Goal: Task Accomplishment & Management: Manage account settings

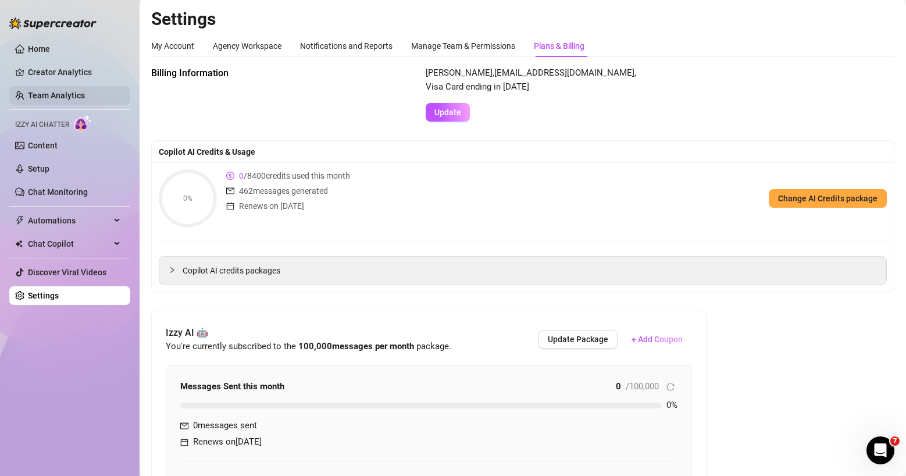
click at [53, 91] on link "Team Analytics" at bounding box center [56, 95] width 57 height 9
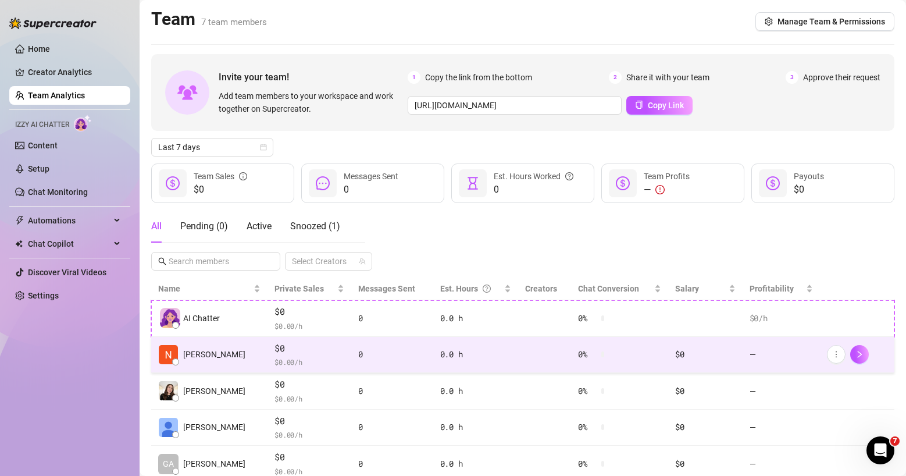
click at [311, 352] on span "$0" at bounding box center [309, 348] width 70 height 14
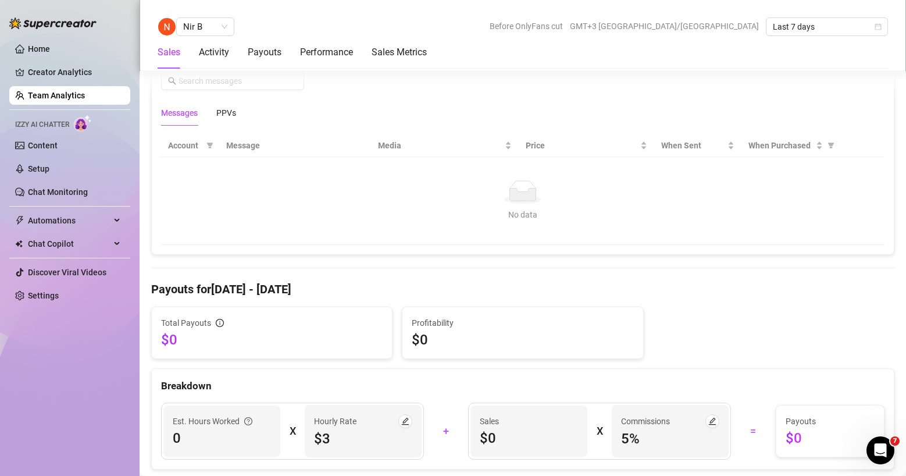
scroll to position [784, 0]
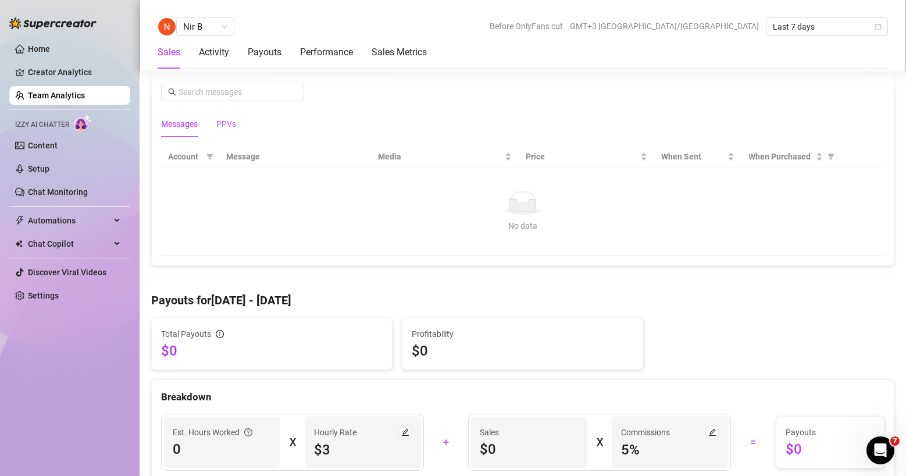
click at [236, 121] on div "PPVs" at bounding box center [226, 123] width 20 height 13
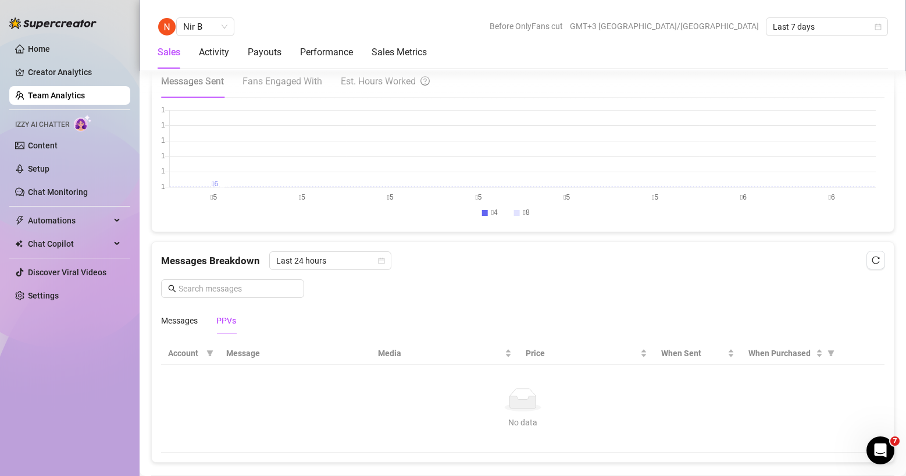
scroll to position [590, 0]
click at [82, 75] on link "Creator Analytics" at bounding box center [74, 72] width 93 height 19
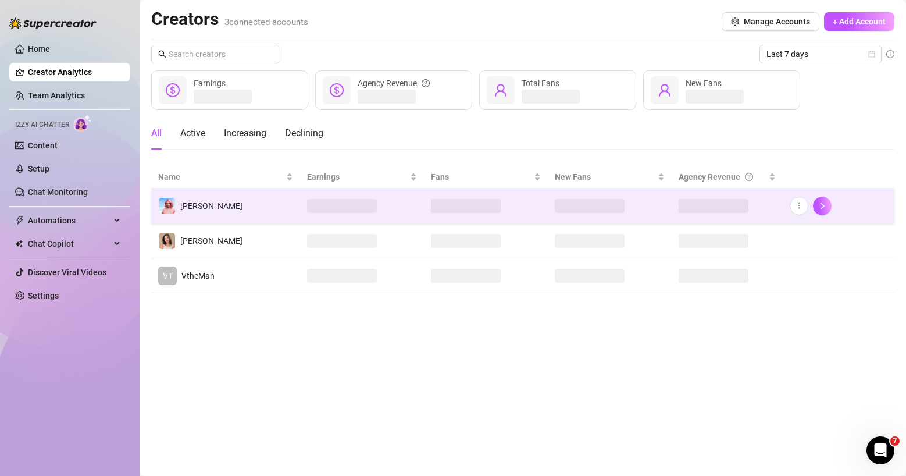
click at [250, 214] on td "[PERSON_NAME]" at bounding box center [225, 205] width 149 height 35
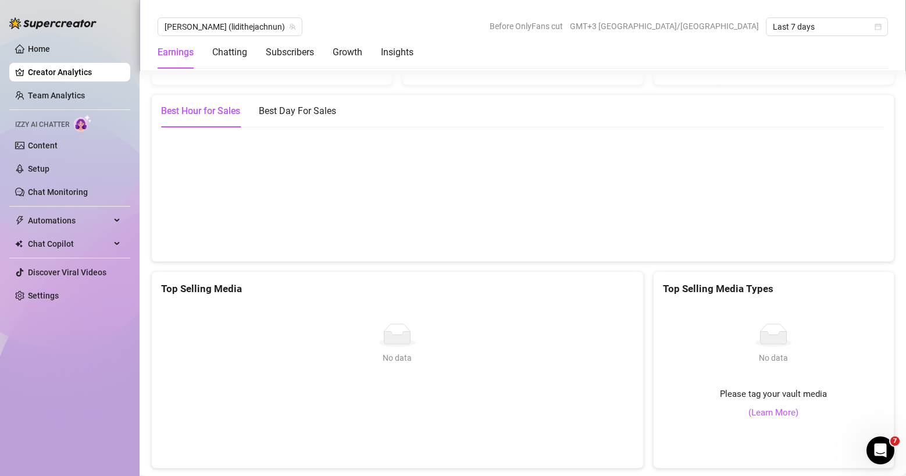
scroll to position [1729, 0]
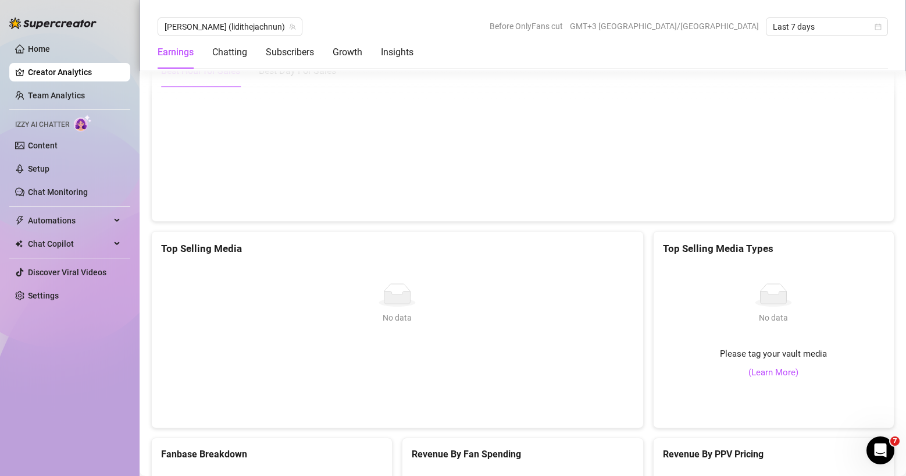
click at [447, 283] on div "No data" at bounding box center [397, 294] width 463 height 23
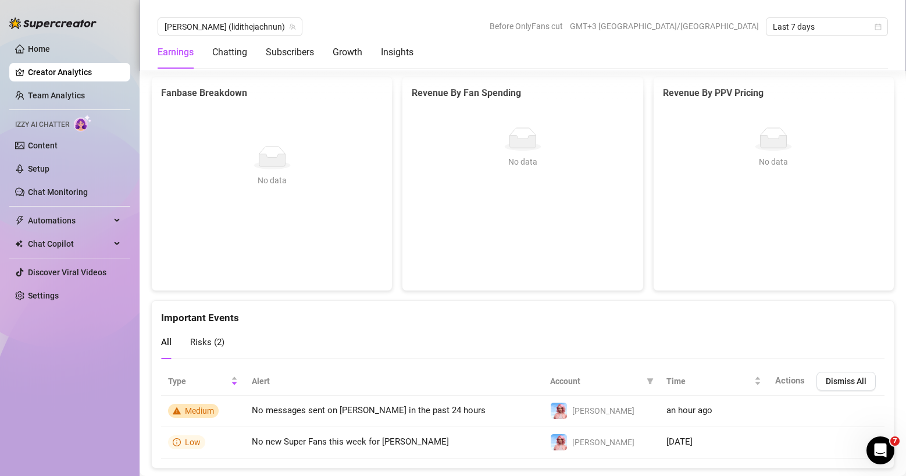
scroll to position [2105, 0]
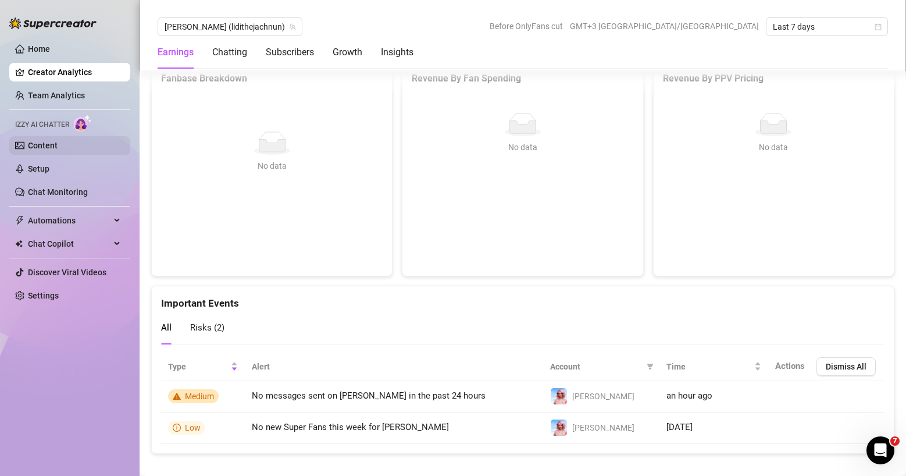
click at [58, 148] on link "Content" at bounding box center [43, 145] width 30 height 9
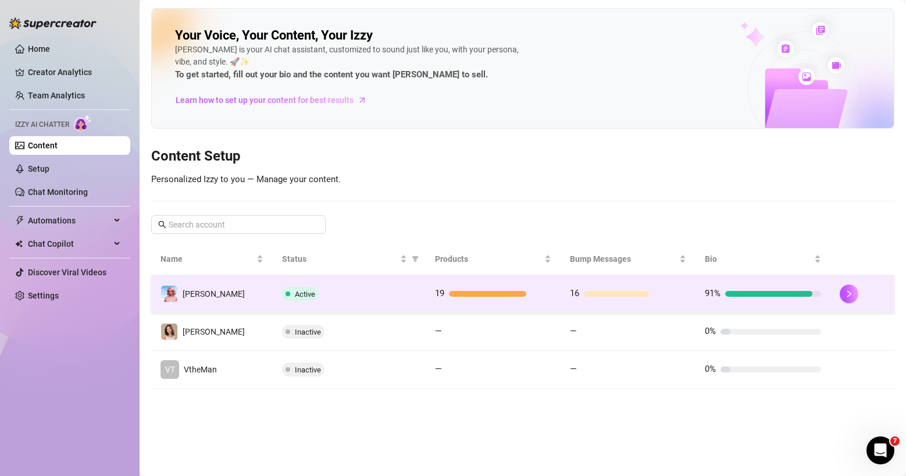
click at [550, 300] on td "19" at bounding box center [493, 294] width 135 height 38
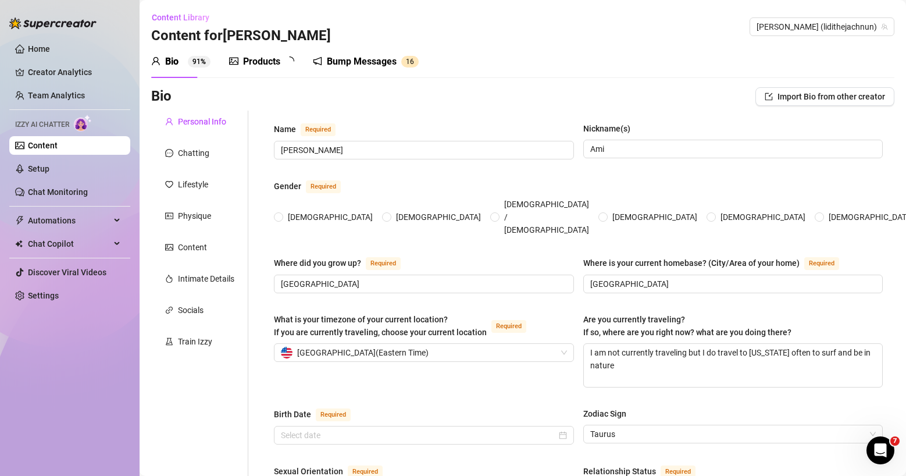
radio input "true"
type input "[DATE]"
click at [201, 341] on div "Train Izzy" at bounding box center [195, 341] width 34 height 13
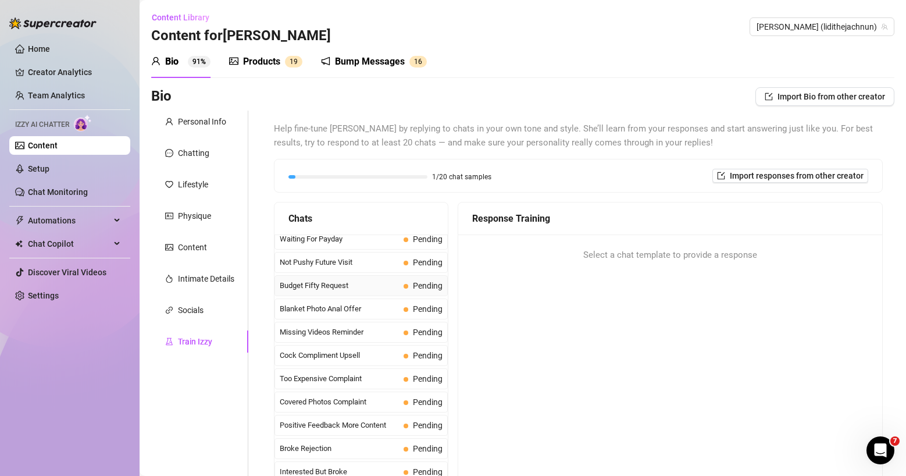
scroll to position [49, 0]
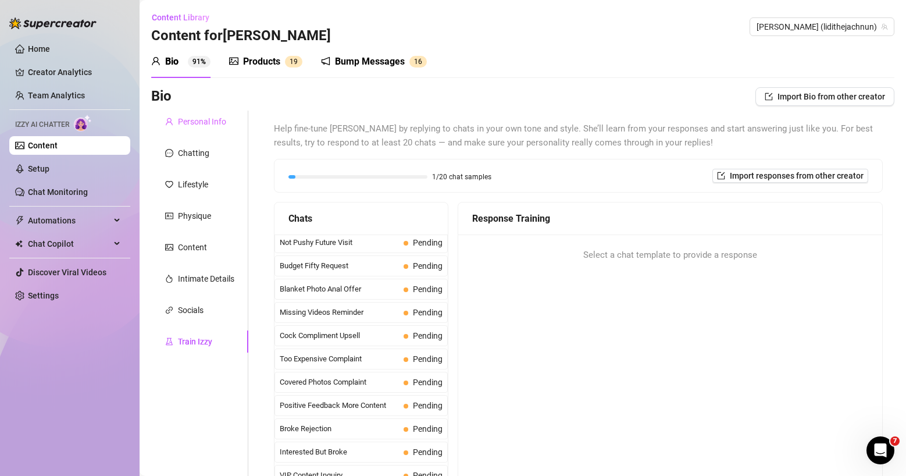
click at [225, 129] on div "Personal Info" at bounding box center [199, 121] width 97 height 22
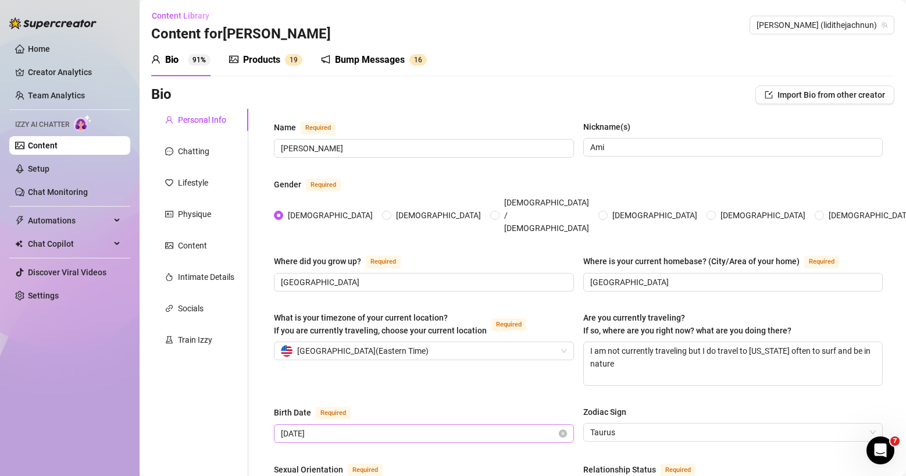
scroll to position [0, 0]
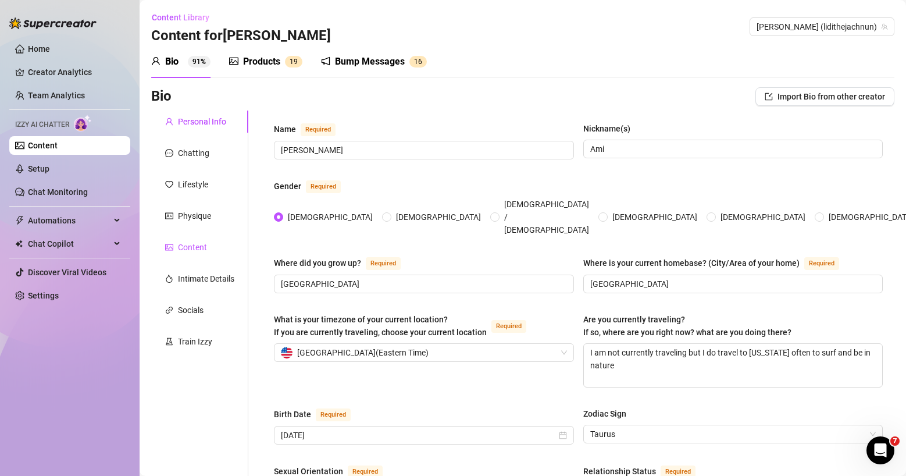
click at [204, 250] on div "Content" at bounding box center [192, 247] width 29 height 13
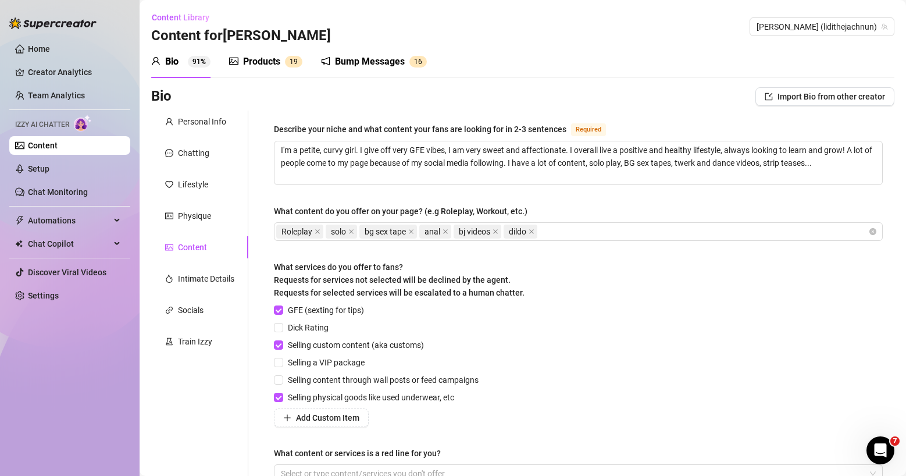
click at [465, 22] on div "Content Library Content for [PERSON_NAME] [PERSON_NAME] (lidithejachnun)" at bounding box center [522, 26] width 743 height 37
click at [492, 55] on div "Bio 91% Products 1 9 Bump Messages 1 6" at bounding box center [522, 61] width 743 height 33
click at [268, 65] on div "Products" at bounding box center [261, 62] width 37 height 14
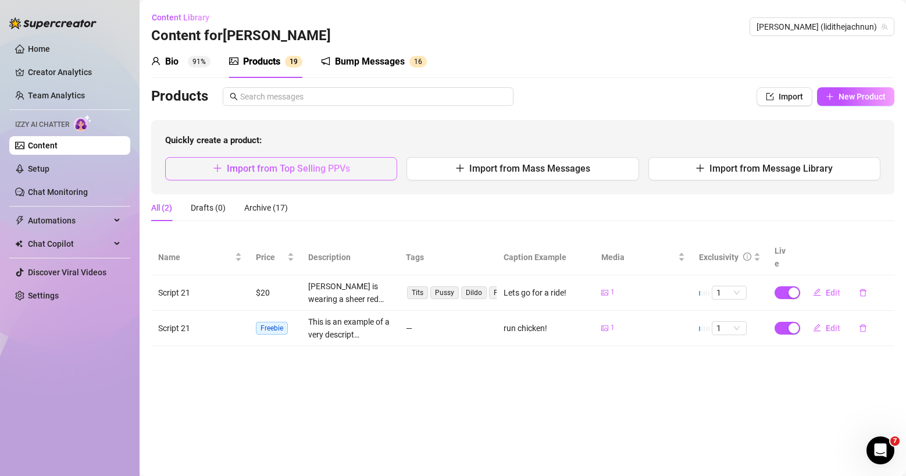
click at [279, 169] on span "Import from Top Selling PPVs" at bounding box center [288, 168] width 123 height 11
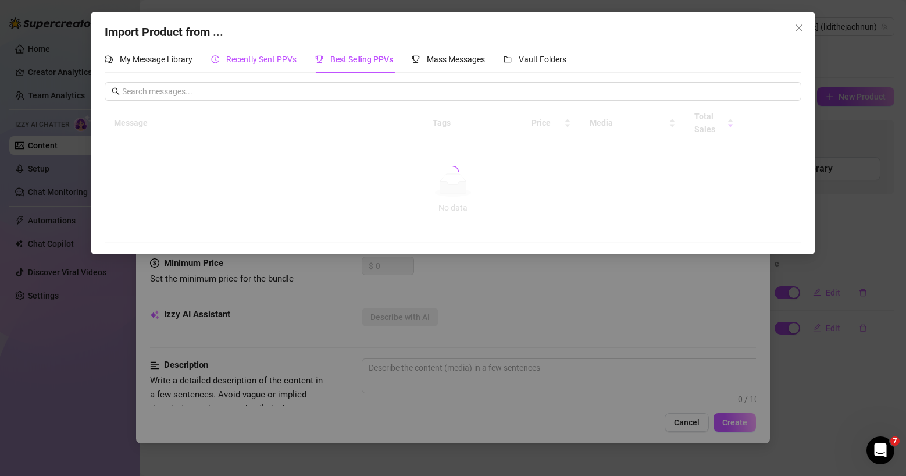
click at [263, 60] on span "Recently Sent PPVs" at bounding box center [261, 59] width 70 height 9
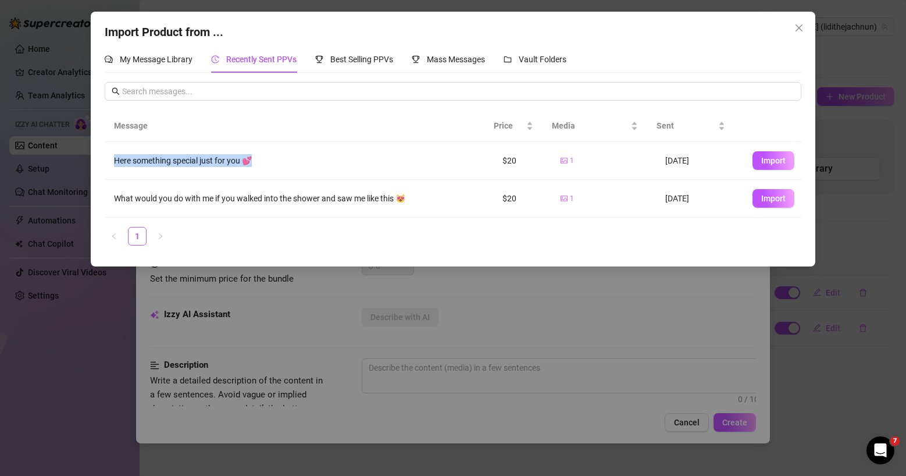
drag, startPoint x: 112, startPoint y: 158, endPoint x: 284, endPoint y: 172, distance: 172.7
click at [284, 172] on td "Here something special just for you 💕" at bounding box center [299, 161] width 388 height 38
drag, startPoint x: 274, startPoint y: 160, endPoint x: 319, endPoint y: 160, distance: 45.4
click at [278, 160] on div "Here something special just for you 💕" at bounding box center [299, 160] width 370 height 13
drag, startPoint x: 501, startPoint y: 159, endPoint x: 513, endPoint y: 162, distance: 12.4
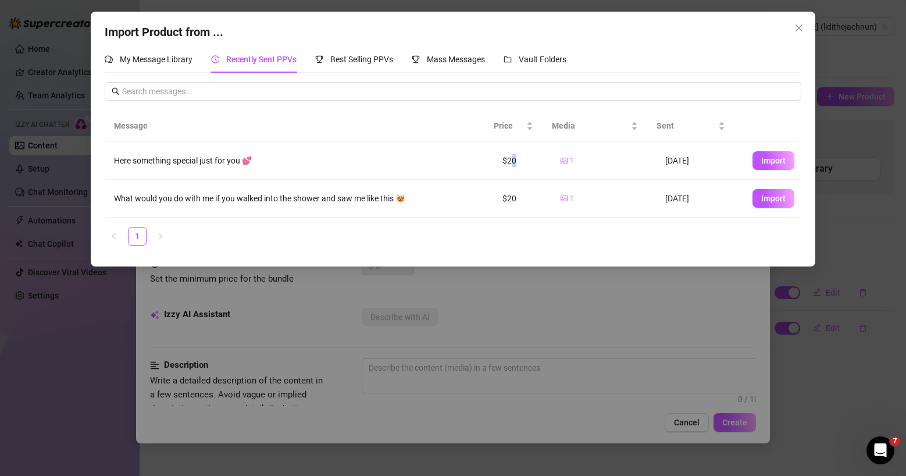
click at [513, 162] on td "$20" at bounding box center [522, 161] width 58 height 38
drag, startPoint x: 273, startPoint y: 154, endPoint x: 191, endPoint y: 165, distance: 82.2
click at [191, 165] on td "Here something special just for you 💕" at bounding box center [299, 161] width 388 height 38
click at [287, 160] on div "Here something special just for you 💕" at bounding box center [299, 160] width 370 height 13
click at [762, 160] on span "Import" at bounding box center [773, 160] width 24 height 9
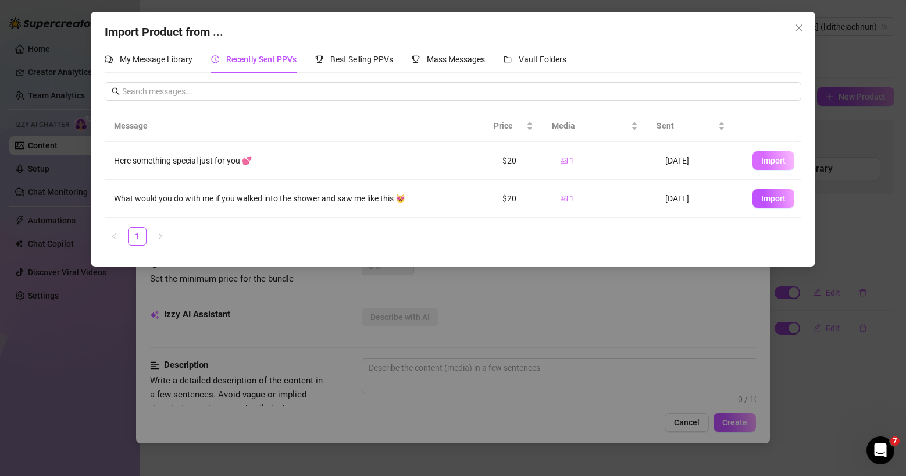
type textarea "Here something special just for you 💕"
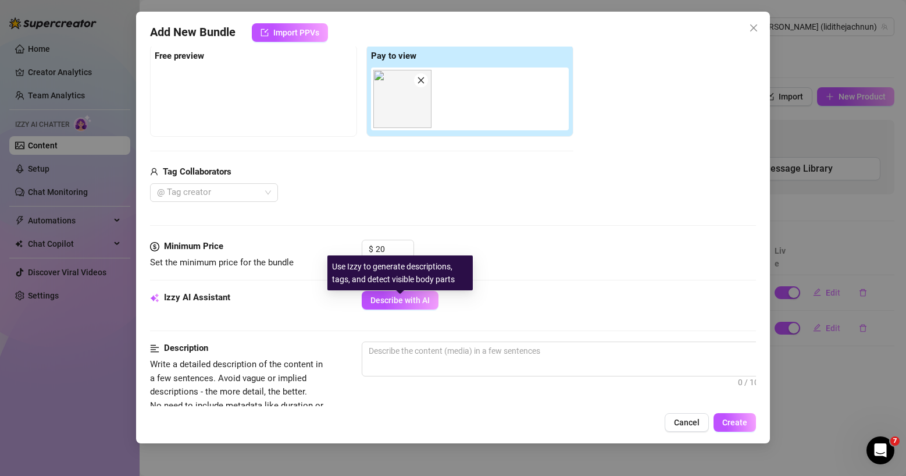
scroll to position [144, 0]
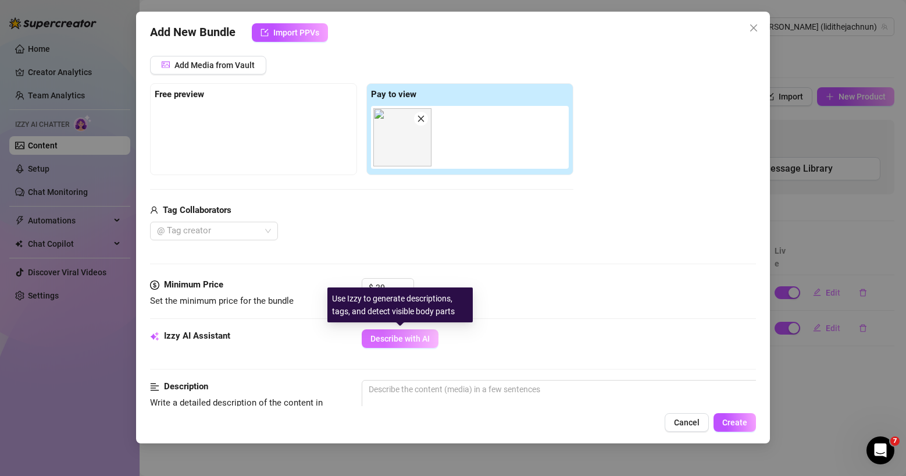
click at [389, 331] on button "Describe with AI" at bounding box center [400, 338] width 77 height 19
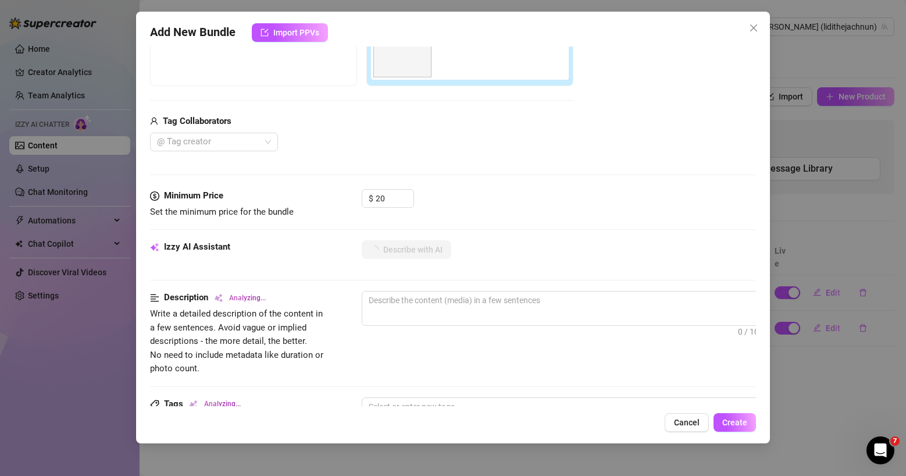
scroll to position [286, 0]
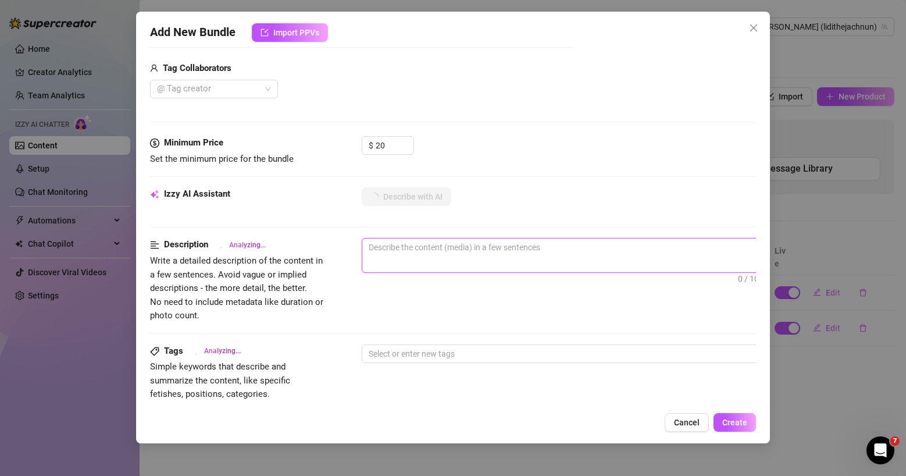
click at [399, 248] on textarea at bounding box center [565, 246] width 406 height 17
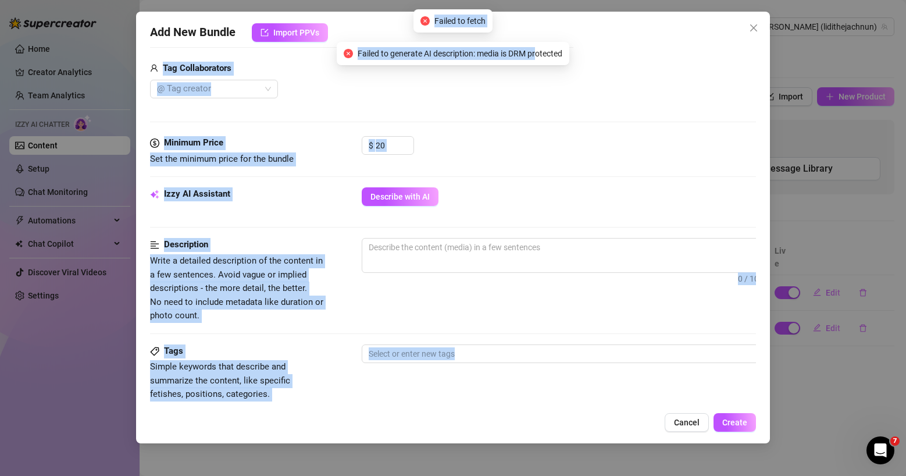
drag, startPoint x: 577, startPoint y: 55, endPoint x: 541, endPoint y: 52, distance: 36.2
click at [541, 52] on body "Home Creator Analytics Team Analytics Izzy AI Chatter Content Setup Chat Monito…" at bounding box center [453, 238] width 906 height 476
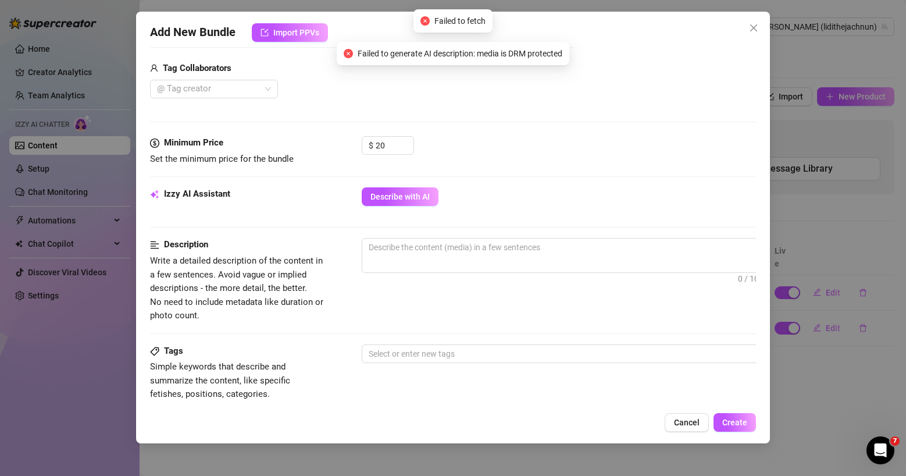
click at [544, 52] on span "Failed to generate AI description: media is DRM protected" at bounding box center [460, 53] width 205 height 13
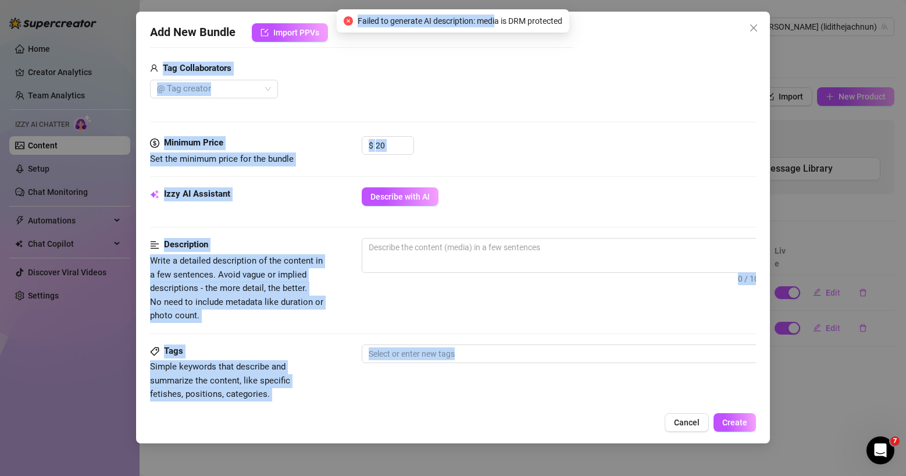
drag, startPoint x: 495, startPoint y: 56, endPoint x: 585, endPoint y: 55, distance: 89.6
click at [588, 55] on body "Home Creator Analytics Team Analytics Izzy AI Chatter Content Setup Chat Monito…" at bounding box center [453, 238] width 906 height 476
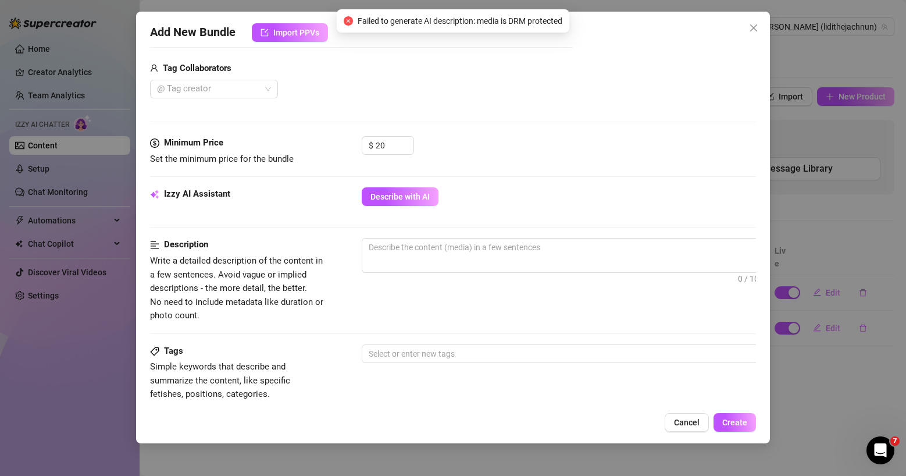
click at [559, 22] on span "Failed to generate AI description: media is DRM protected" at bounding box center [460, 21] width 205 height 13
click at [551, 136] on div "$ 20" at bounding box center [559, 150] width 395 height 29
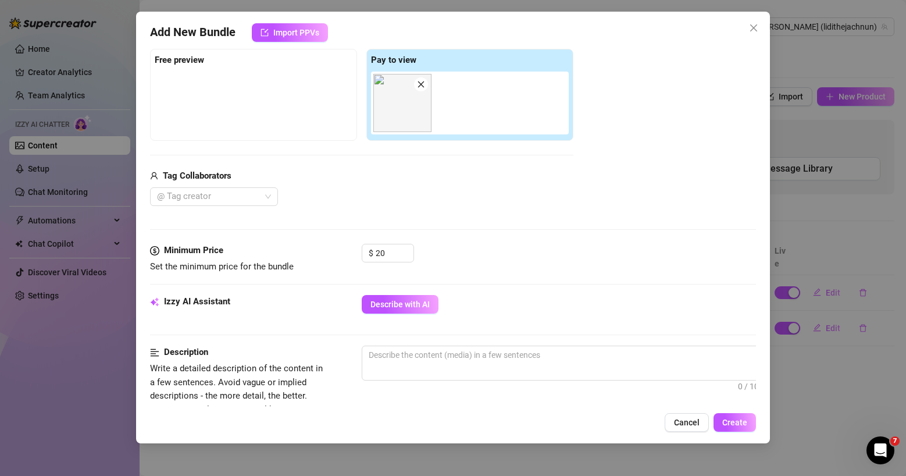
scroll to position [187, 0]
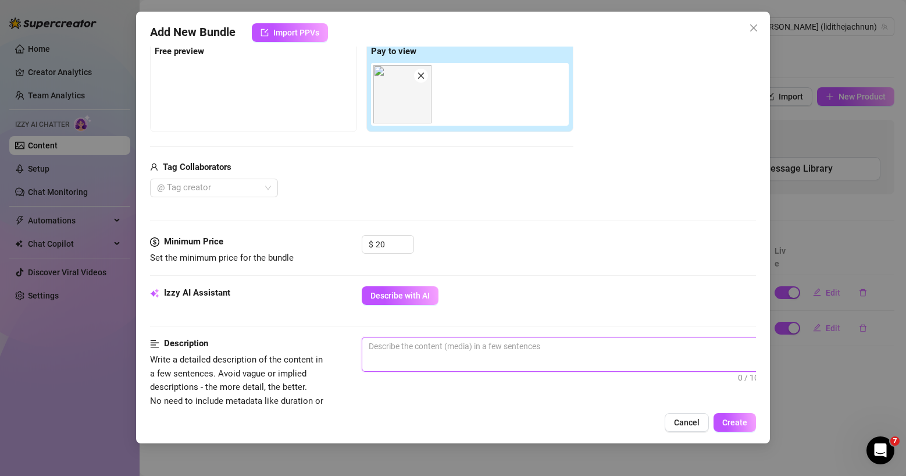
click at [425, 345] on textarea at bounding box center [565, 345] width 406 height 17
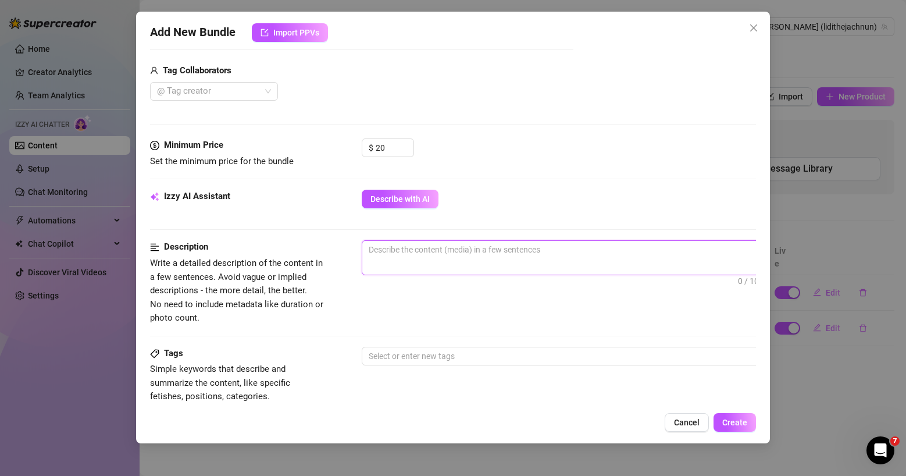
scroll to position [285, 0]
click at [302, 258] on span "Write a detailed description of the content in a few sentences. Avoid vague or …" at bounding box center [236, 288] width 173 height 65
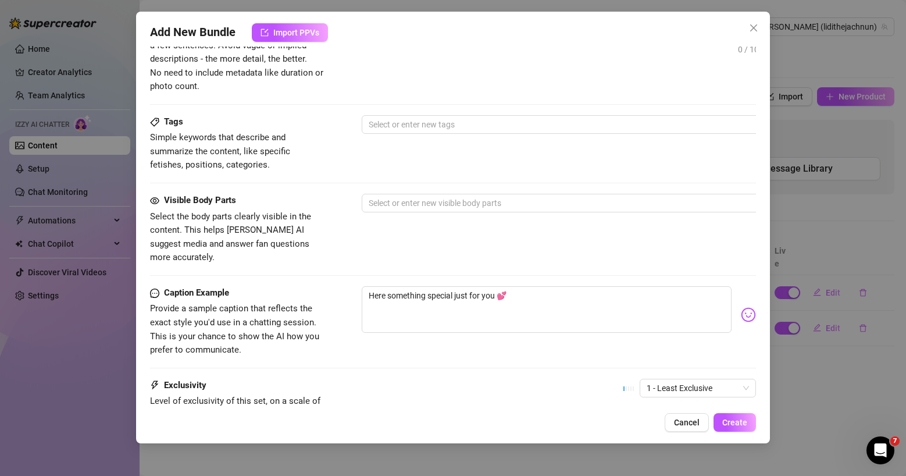
scroll to position [626, 0]
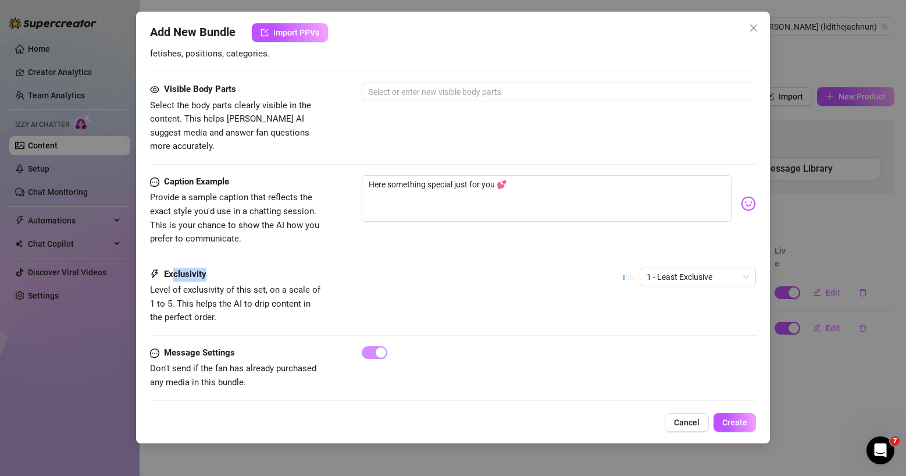
drag, startPoint x: 172, startPoint y: 260, endPoint x: 274, endPoint y: 260, distance: 102.9
click at [274, 267] on div "Exclusivity" at bounding box center [237, 274] width 174 height 14
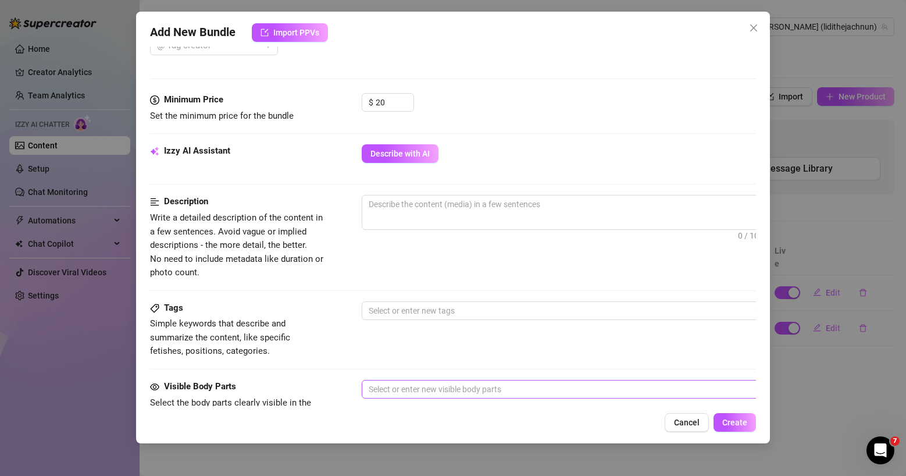
scroll to position [438, 0]
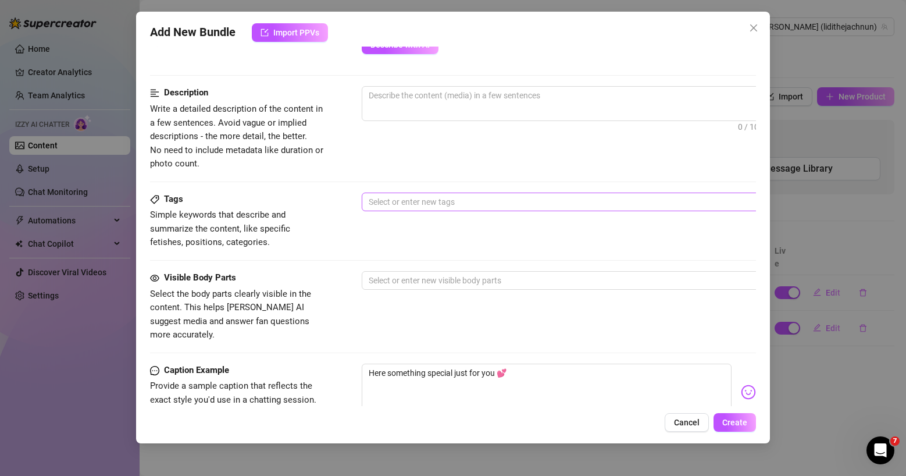
click at [406, 204] on div at bounding box center [559, 202] width 390 height 16
click at [476, 163] on div "Description Write a detailed description of the content in a few sentences. Avo…" at bounding box center [453, 128] width 607 height 84
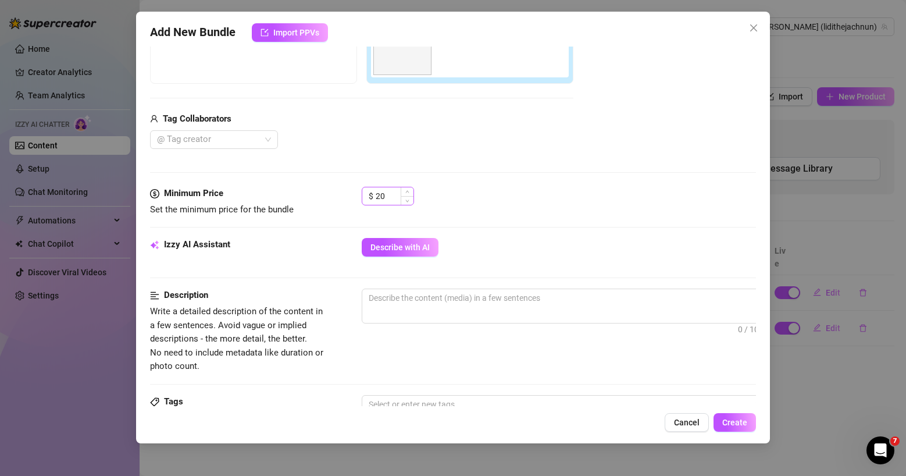
scroll to position [236, 0]
drag, startPoint x: 232, startPoint y: 192, endPoint x: 166, endPoint y: 190, distance: 65.7
click at [166, 190] on div "Minimum Price" at bounding box center [237, 193] width 174 height 14
click at [485, 185] on div "Media Add Media from Vault Free preview Pay to view Tag Collaborators @ Tag cre…" at bounding box center [453, 63] width 607 height 245
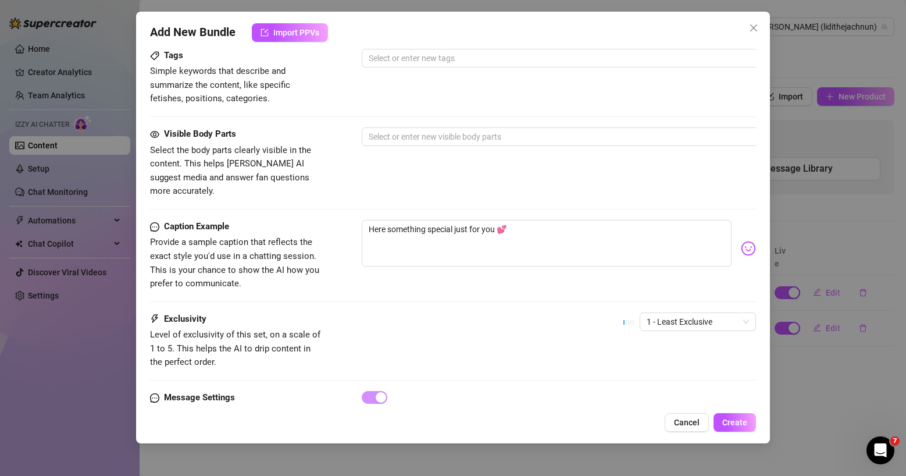
scroll to position [601, 0]
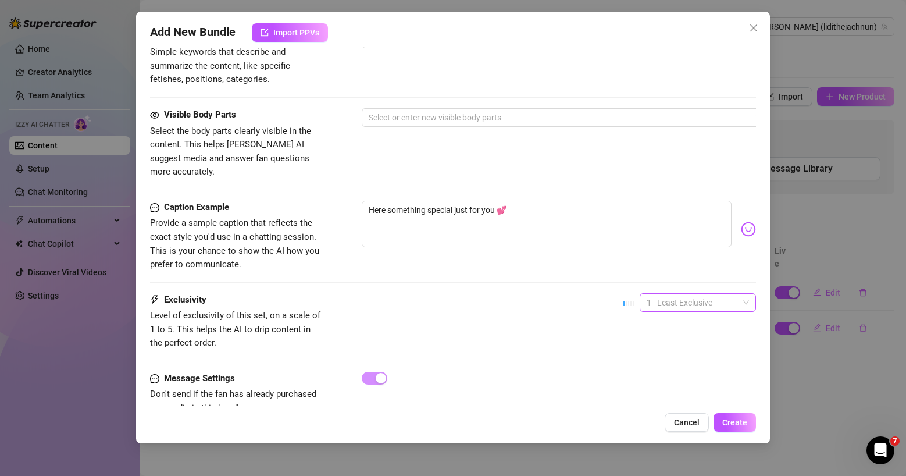
click at [664, 295] on span "1 - Least Exclusive" at bounding box center [698, 302] width 102 height 17
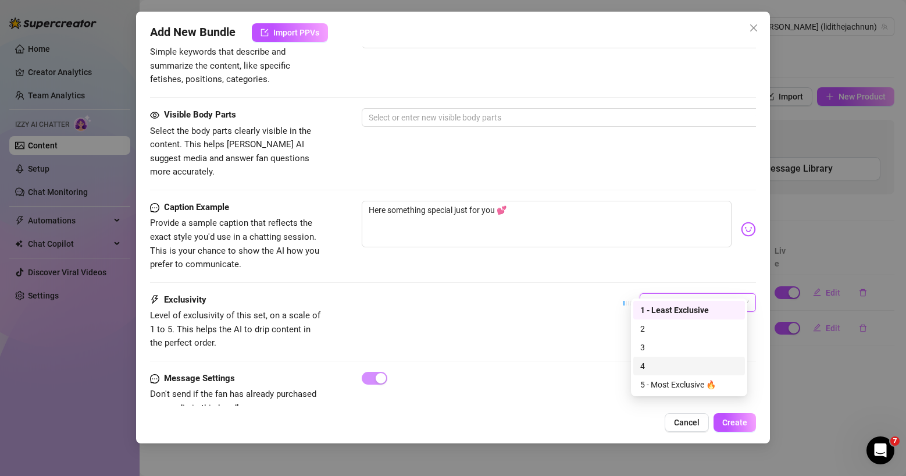
scroll to position [603, 0]
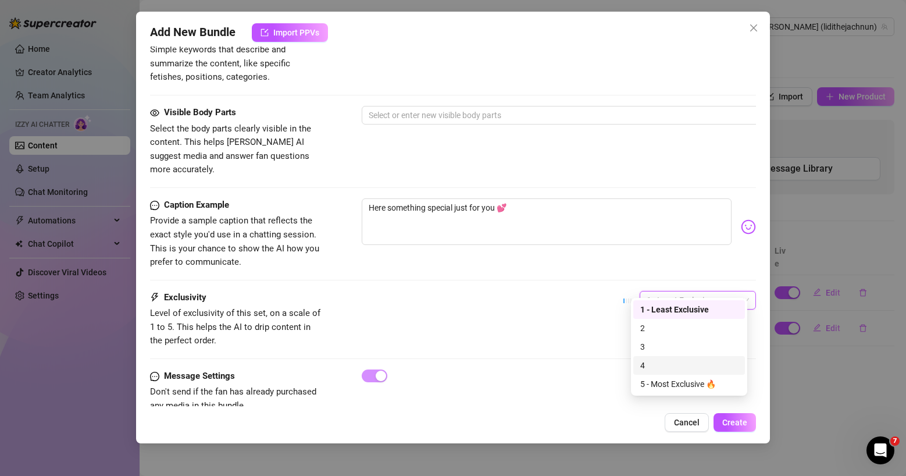
click at [494, 255] on div "Caption Example Provide a sample caption that reflects the exact style you'd us…" at bounding box center [453, 233] width 607 height 71
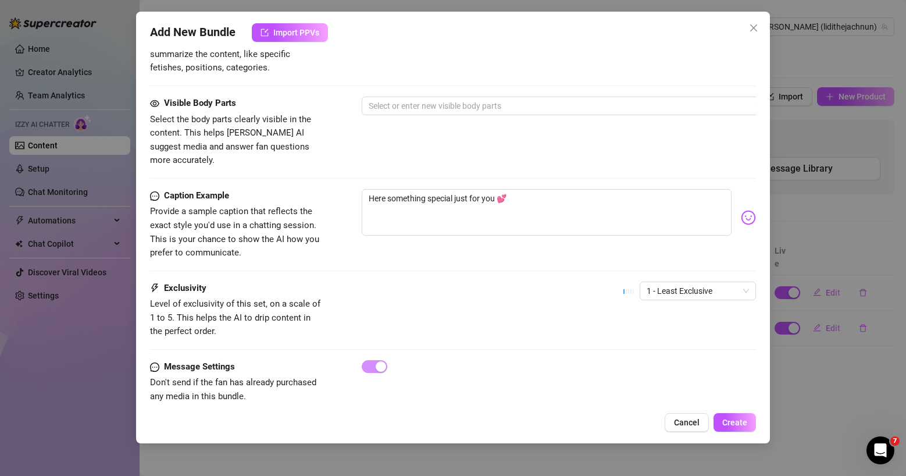
scroll to position [626, 0]
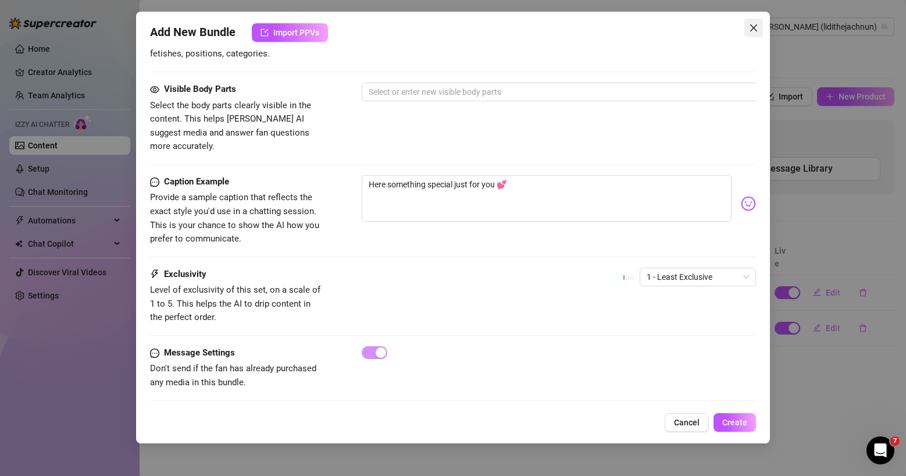
click at [756, 24] on icon "close" at bounding box center [753, 27] width 9 height 9
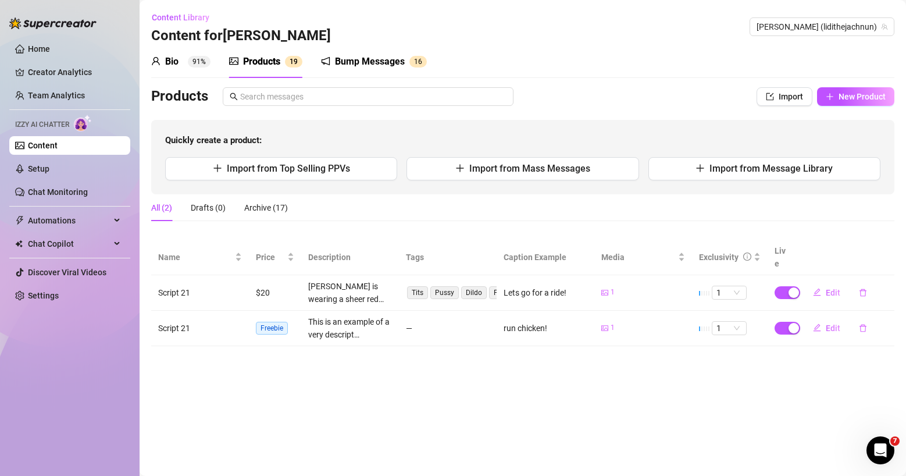
click at [166, 65] on div "Bio" at bounding box center [171, 62] width 13 height 14
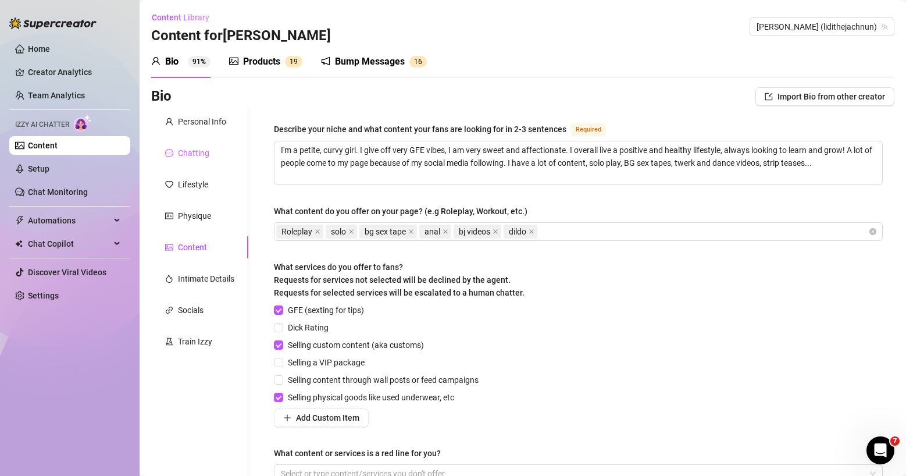
click at [187, 163] on div "Chatting" at bounding box center [199, 153] width 97 height 22
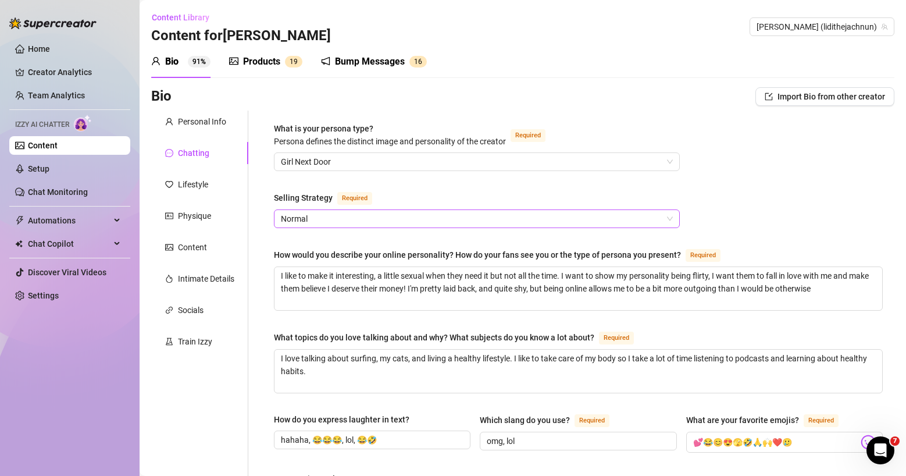
click at [326, 216] on span "Normal" at bounding box center [477, 218] width 392 height 17
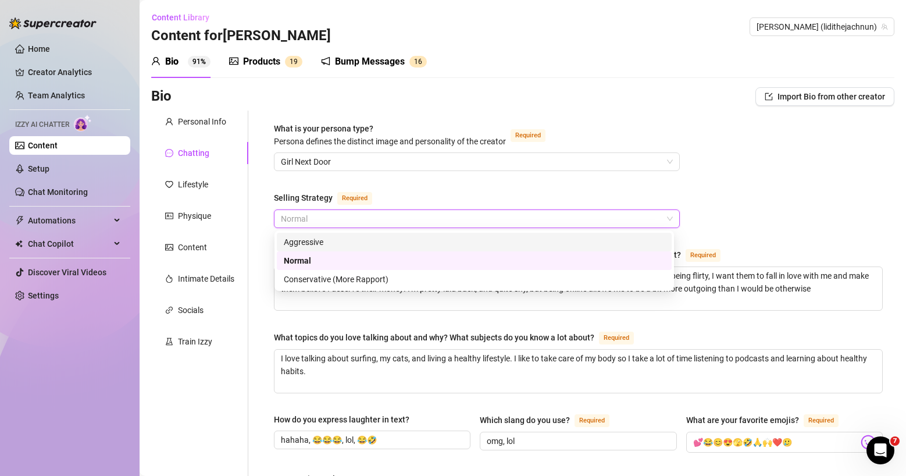
click at [594, 105] on div "Bio Import Bio from other creator" at bounding box center [522, 96] width 743 height 19
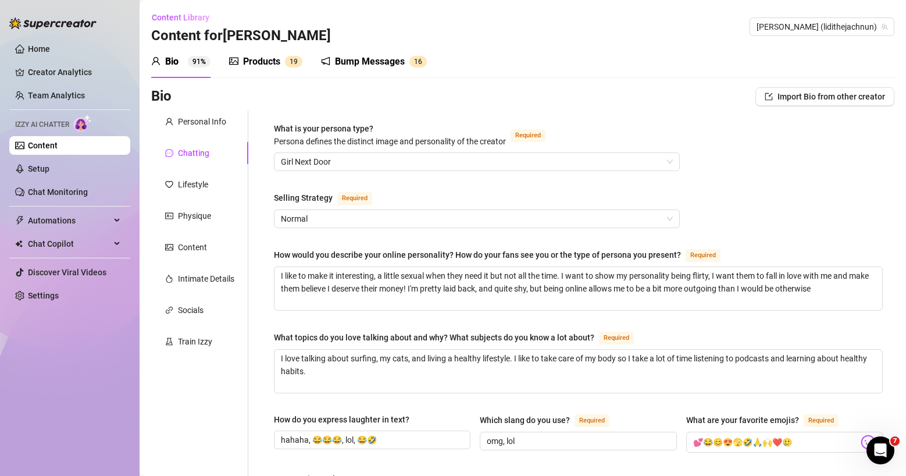
click at [383, 63] on div "Bump Messages" at bounding box center [370, 62] width 70 height 14
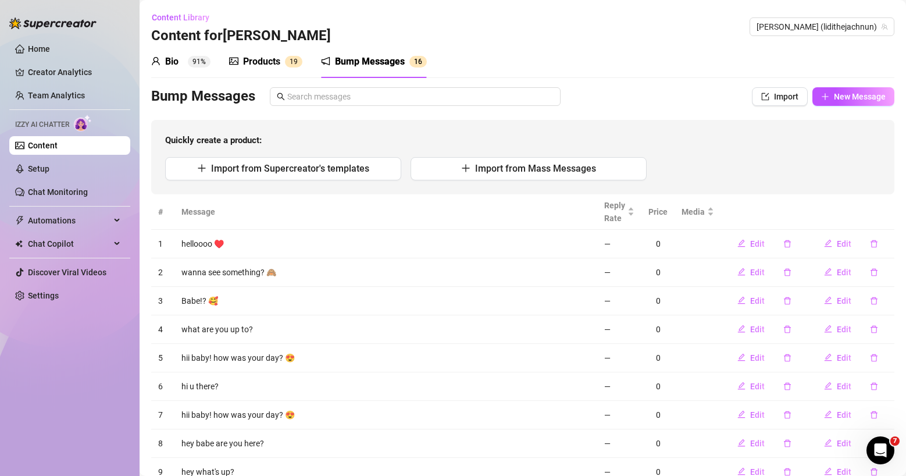
click at [265, 59] on div "Products" at bounding box center [261, 62] width 37 height 14
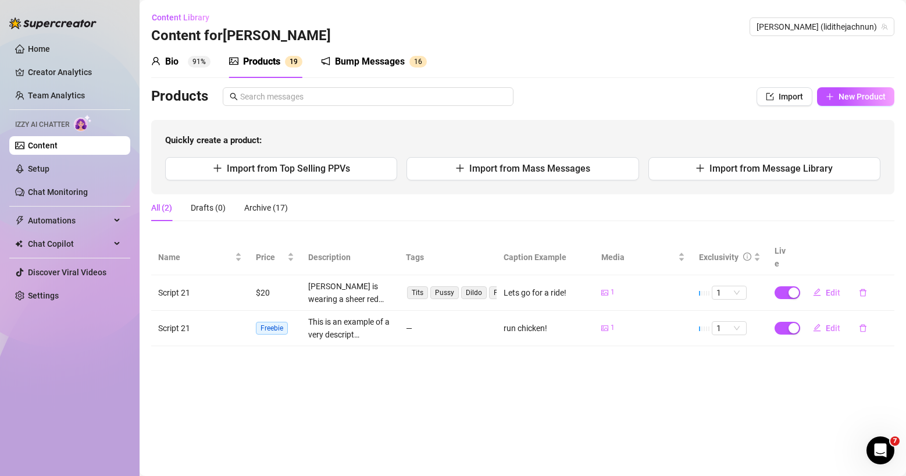
click at [374, 59] on div "Bump Messages" at bounding box center [370, 62] width 70 height 14
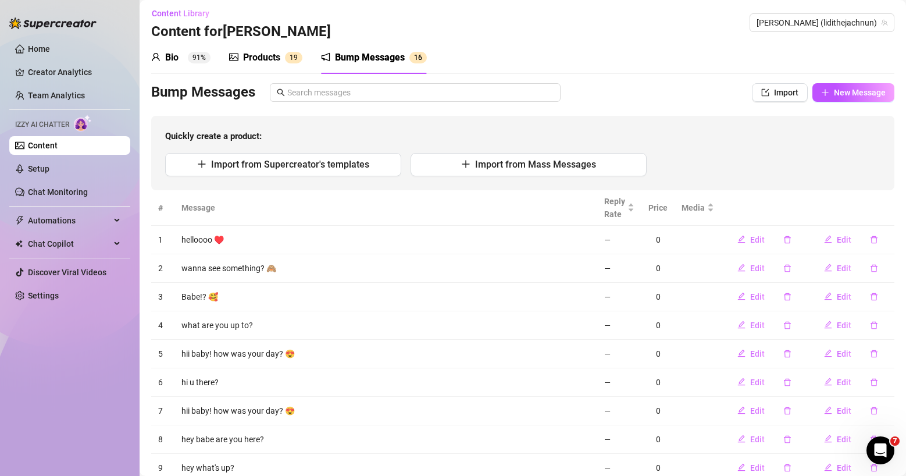
scroll to position [5, 0]
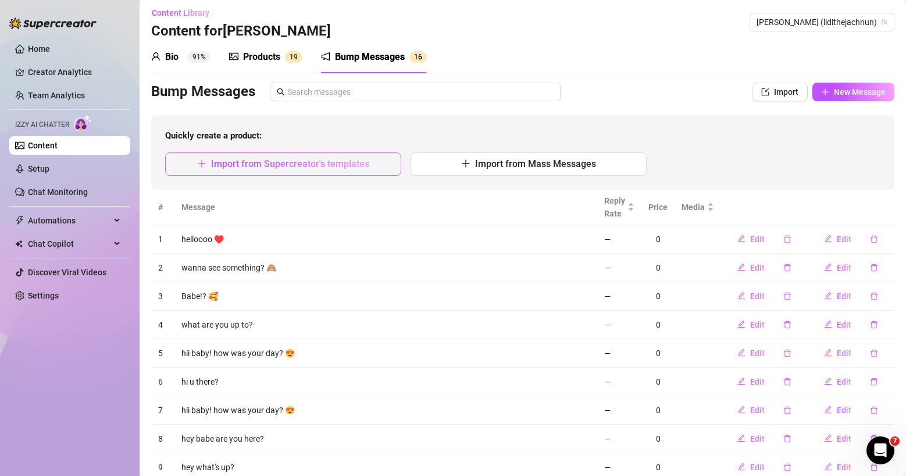
click at [322, 173] on button "Import from Supercreator's templates" at bounding box center [283, 163] width 236 height 23
type textarea "Type your message here..."
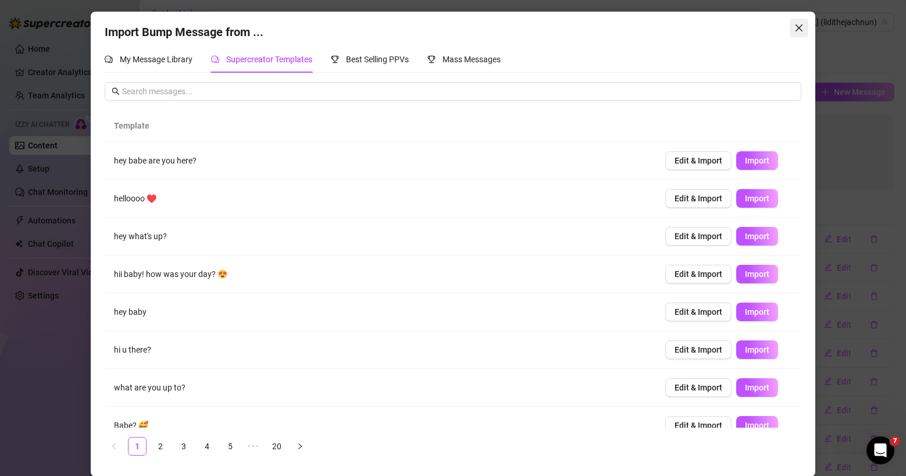
click at [786, 31] on icon "close" at bounding box center [798, 27] width 9 height 9
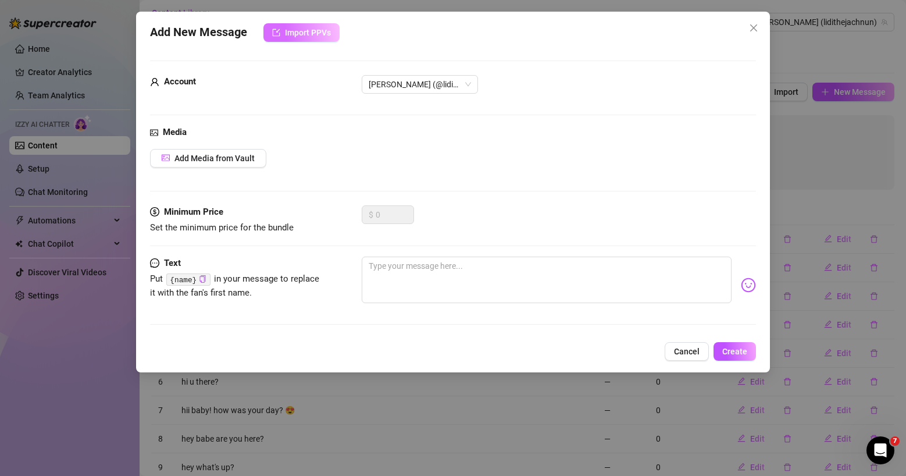
click at [315, 37] on span "Import PPVs" at bounding box center [308, 32] width 46 height 9
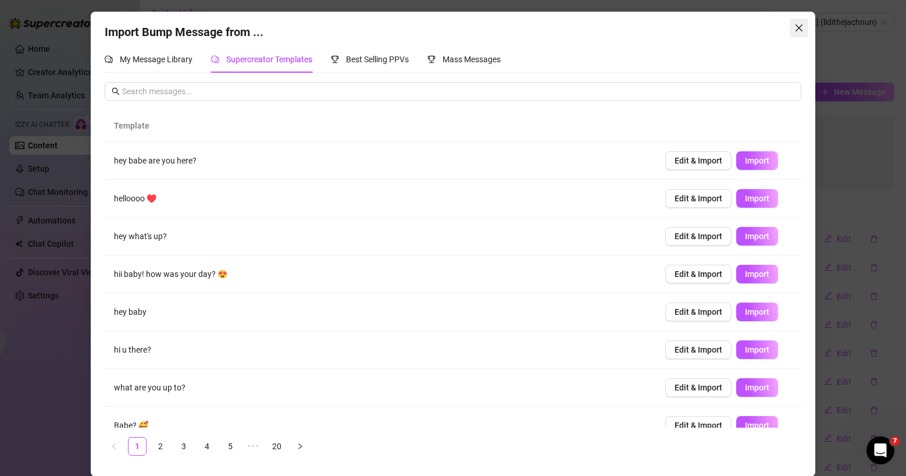
click at [786, 31] on span "Close" at bounding box center [799, 27] width 19 height 9
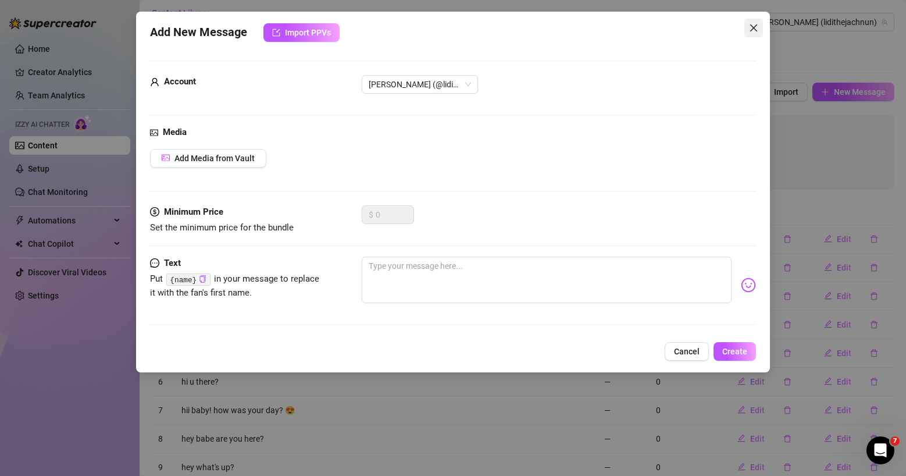
click at [760, 35] on button "Close" at bounding box center [753, 28] width 19 height 19
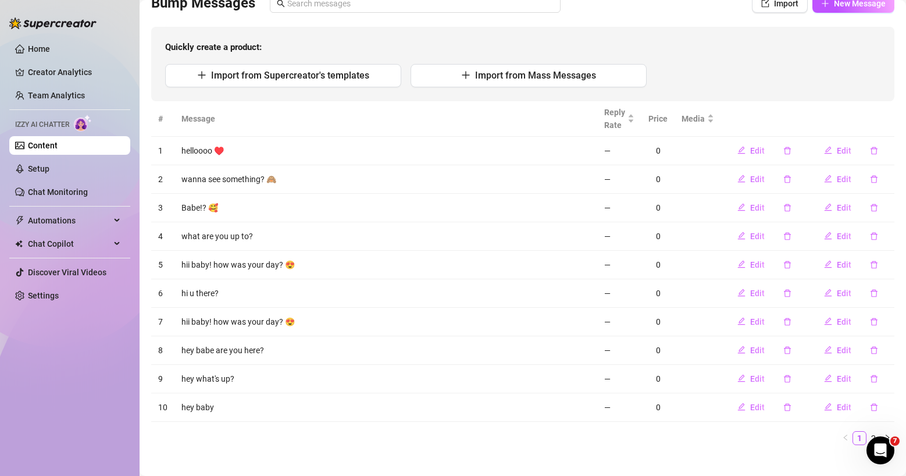
scroll to position [94, 0]
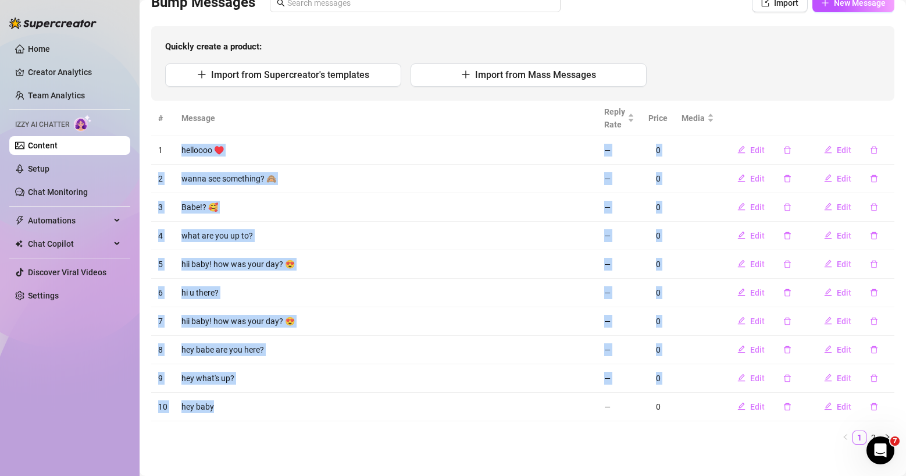
drag, startPoint x: 182, startPoint y: 144, endPoint x: 345, endPoint y: 407, distance: 309.2
click at [345, 407] on tbody "1 helloooo ♥️ — 0 Edit Edit 2 wanna see something? 🙈 — 0 Edit Edit 3 Babe!? 🥰 —…" at bounding box center [522, 278] width 743 height 285
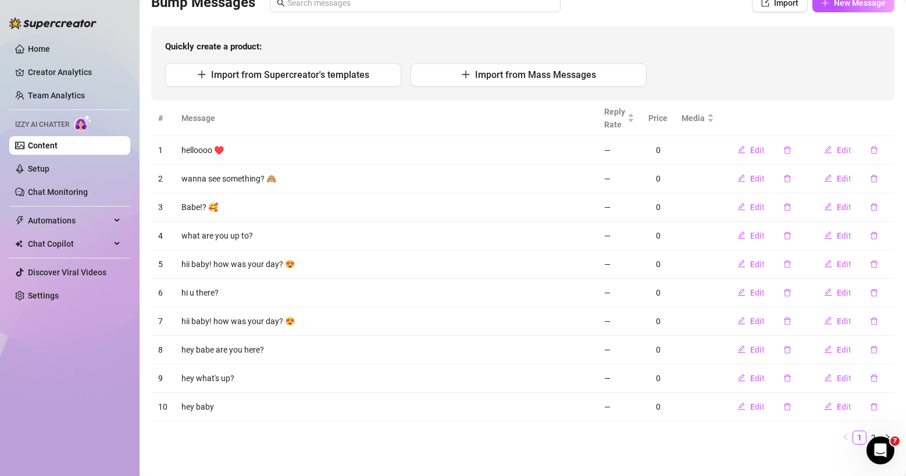
click at [335, 422] on div "# Message Reply Rate Price Media 1 helloooo ♥️ — 0 Edit Edit 2 wanna see someth…" at bounding box center [522, 273] width 743 height 344
click at [49, 166] on link "Setup" at bounding box center [39, 168] width 22 height 9
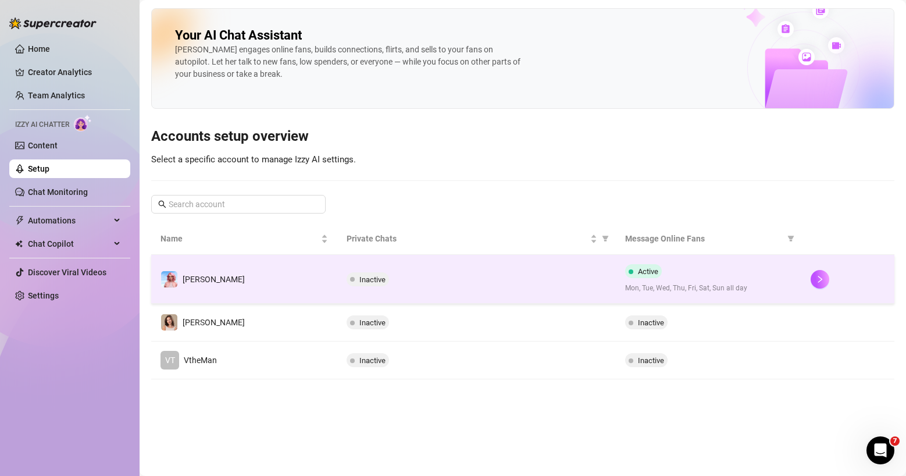
click at [466, 276] on div "Inactive" at bounding box center [477, 279] width 260 height 14
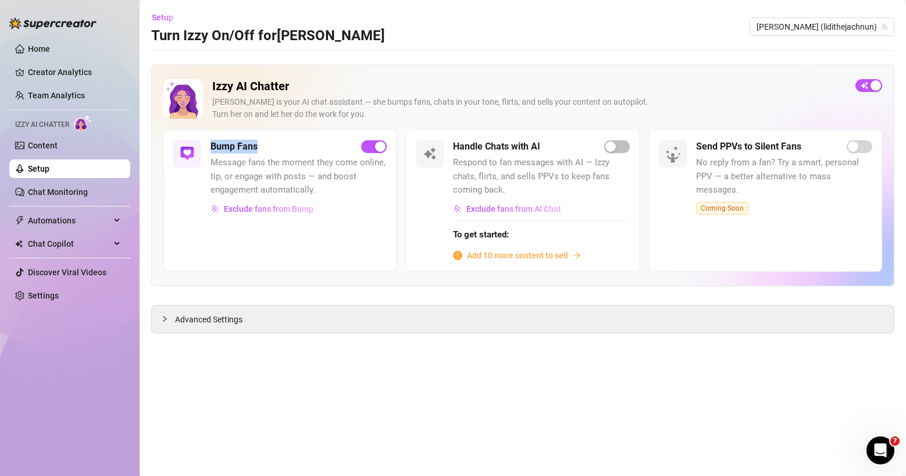
drag, startPoint x: 243, startPoint y: 144, endPoint x: 213, endPoint y: 144, distance: 30.2
click at [213, 144] on div "Bump Fans" at bounding box center [299, 147] width 176 height 14
click at [261, 176] on span "Message fans the moment they come online, tip, or engage with posts — and boost…" at bounding box center [299, 176] width 176 height 41
click at [538, 212] on span "Exclude fans from AI Chat" at bounding box center [513, 208] width 95 height 9
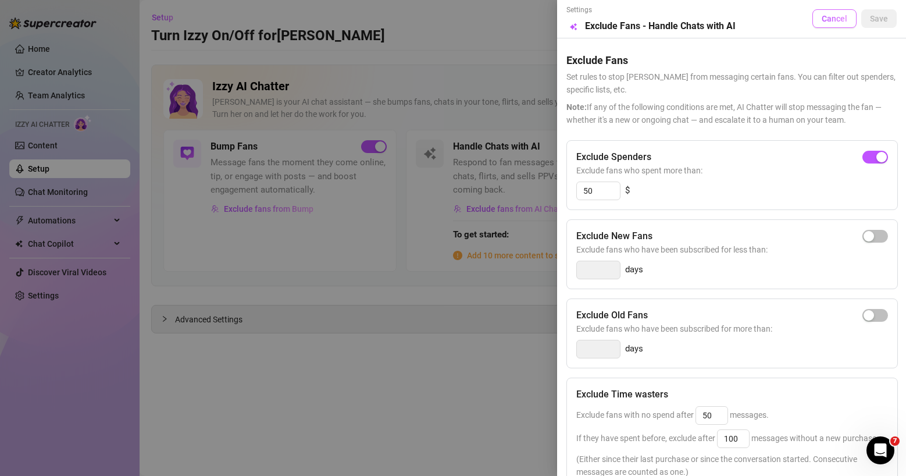
click at [786, 16] on button "Cancel" at bounding box center [834, 18] width 44 height 19
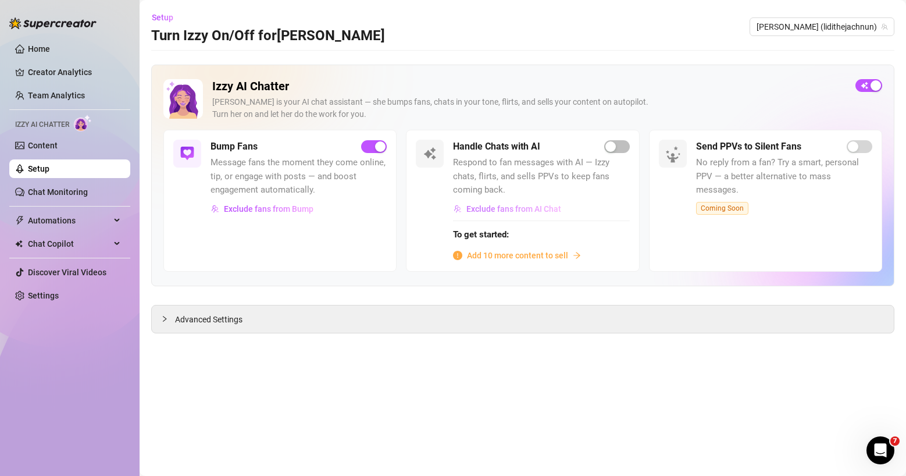
click at [529, 209] on span "Exclude fans from AI Chat" at bounding box center [513, 208] width 95 height 9
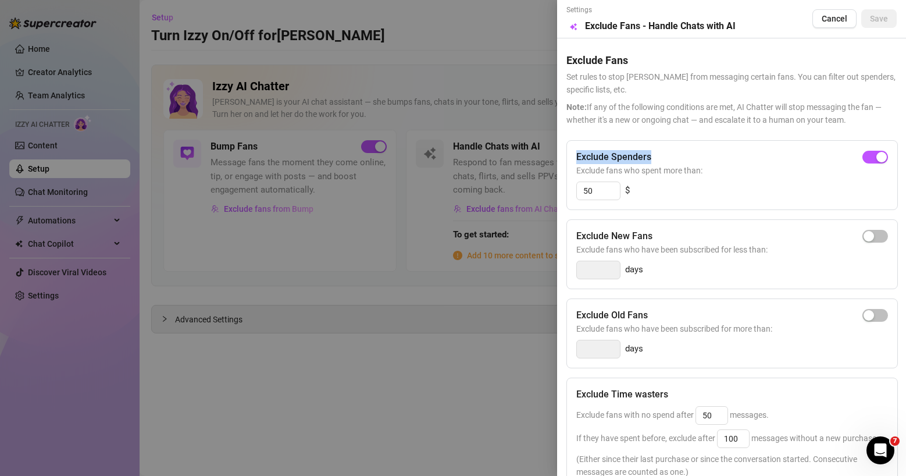
drag, startPoint x: 573, startPoint y: 153, endPoint x: 662, endPoint y: 154, distance: 89.6
click at [662, 154] on div "Exclude Spenders Exclude fans who spent more than: 50 $" at bounding box center [731, 175] width 331 height 70
drag, startPoint x: 579, startPoint y: 236, endPoint x: 689, endPoint y: 223, distance: 111.2
click at [689, 223] on div "Exclude New Fans Exclude fans who have been subscribed for less than: days" at bounding box center [731, 254] width 331 height 70
click at [677, 237] on div "Exclude New Fans" at bounding box center [732, 236] width 312 height 14
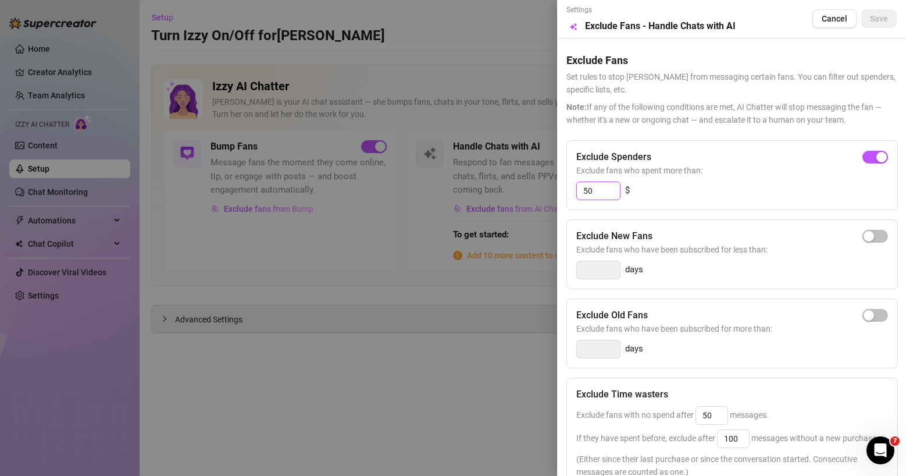
drag, startPoint x: 597, startPoint y: 188, endPoint x: 563, endPoint y: 188, distance: 34.3
click at [563, 188] on div "Settings Preview Exclude Fans - Handle Chats with AI Cancel Save Exclude Fans S…" at bounding box center [731, 238] width 349 height 476
type input "5"
click at [786, 154] on div "button" at bounding box center [869, 157] width 10 height 10
type input "300"
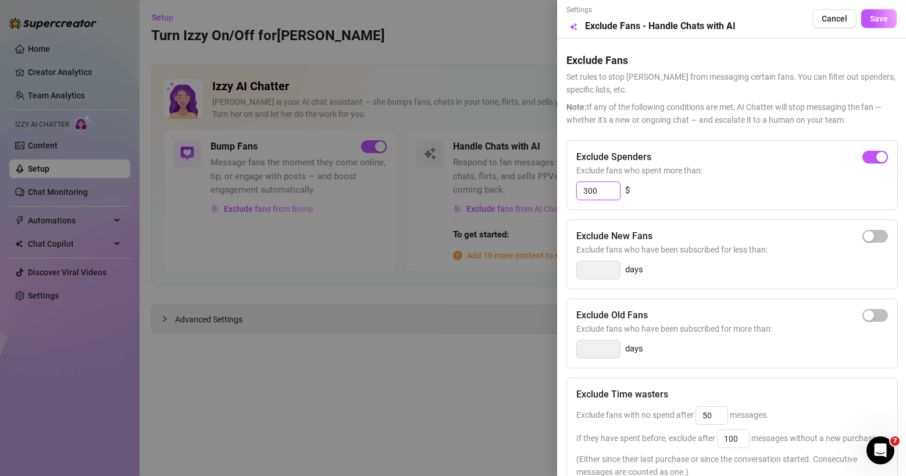
drag, startPoint x: 602, startPoint y: 194, endPoint x: 615, endPoint y: 195, distance: 13.4
click at [583, 195] on input "300" at bounding box center [598, 190] width 43 height 17
click at [680, 192] on div "300 $" at bounding box center [732, 190] width 312 height 19
drag, startPoint x: 577, startPoint y: 236, endPoint x: 709, endPoint y: 235, distance: 132.0
click at [709, 235] on div "Exclude New Fans" at bounding box center [732, 236] width 312 height 14
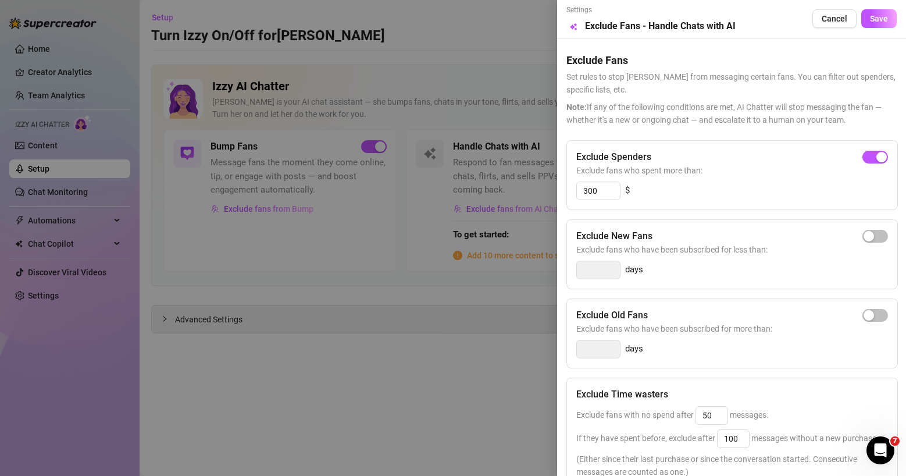
click at [689, 244] on span "Exclude fans who have been subscribed for less than:" at bounding box center [732, 249] width 312 height 13
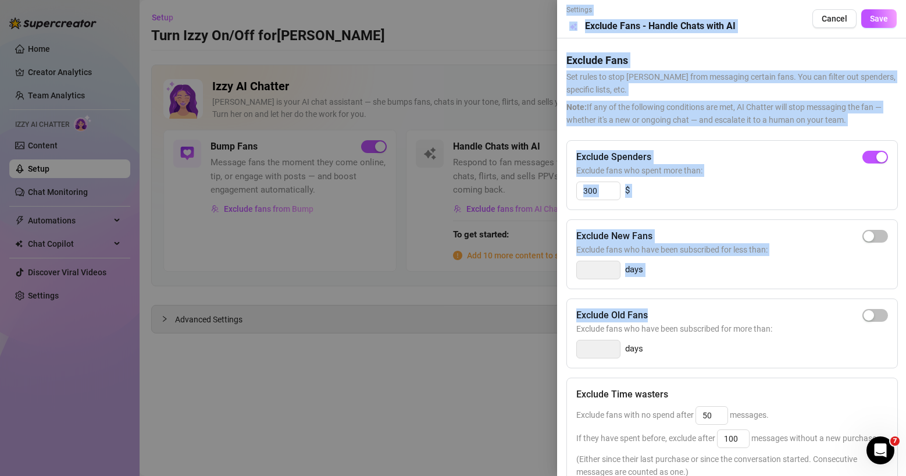
drag, startPoint x: 661, startPoint y: 317, endPoint x: 563, endPoint y: 315, distance: 97.7
click at [548, 315] on div "Settings Preview Exclude Fans - Handle Chats with AI Cancel Save Exclude Fans S…" at bounding box center [453, 238] width 906 height 476
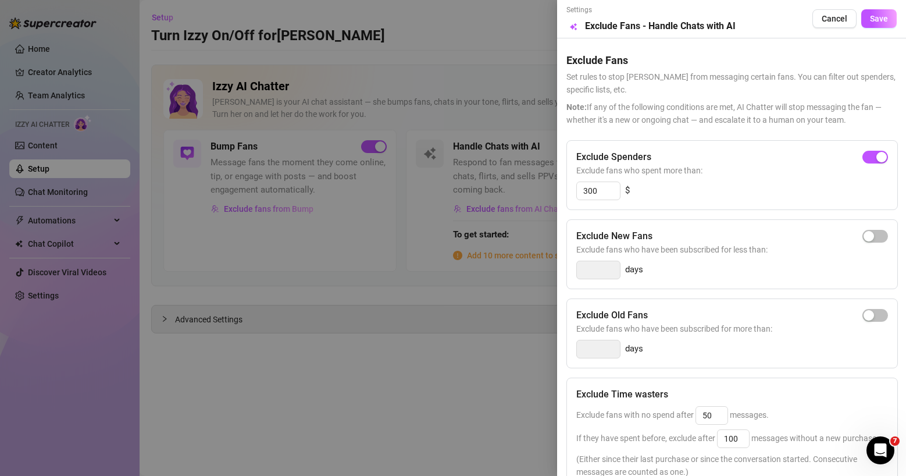
click at [588, 315] on h5 "Exclude Old Fans" at bounding box center [612, 315] width 72 height 14
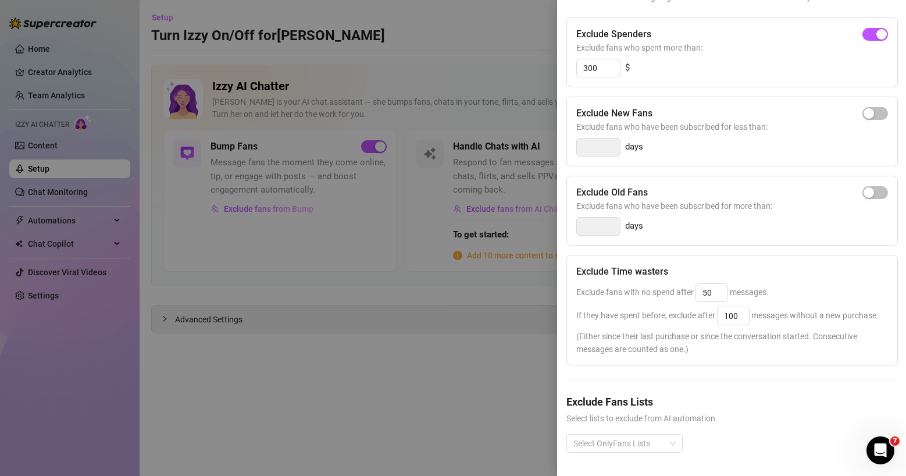
scroll to position [139, 0]
click at [664, 422] on div "Exclude Fans Lists Select lists to exclude from AI automation. Select OnlyFans …" at bounding box center [731, 432] width 330 height 77
click at [660, 422] on div at bounding box center [618, 443] width 99 height 16
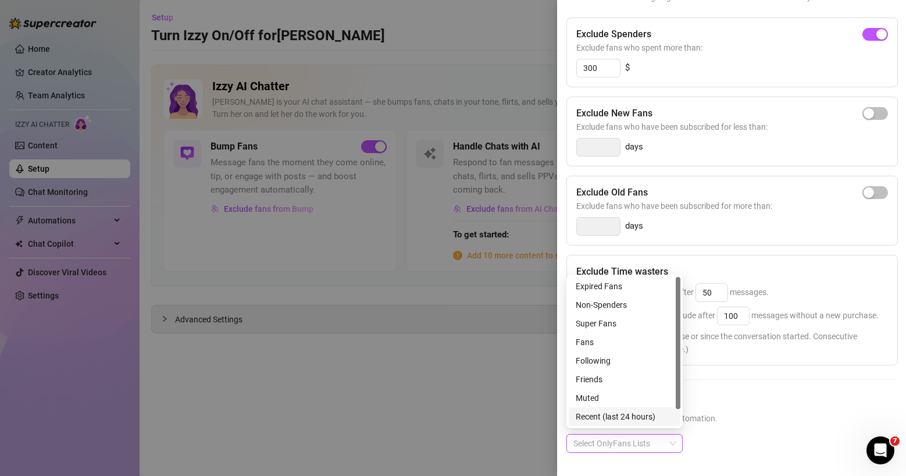
click at [736, 403] on h5 "Exclude Fans Lists" at bounding box center [731, 402] width 330 height 16
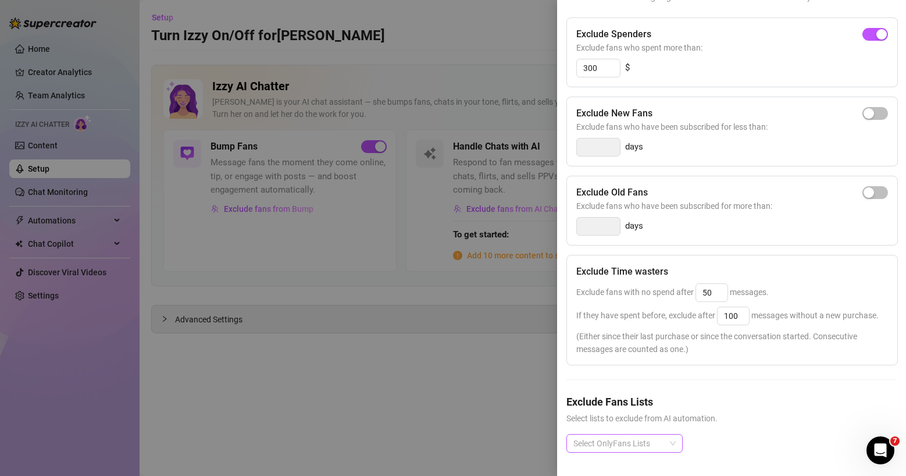
click at [617, 422] on div at bounding box center [618, 443] width 99 height 16
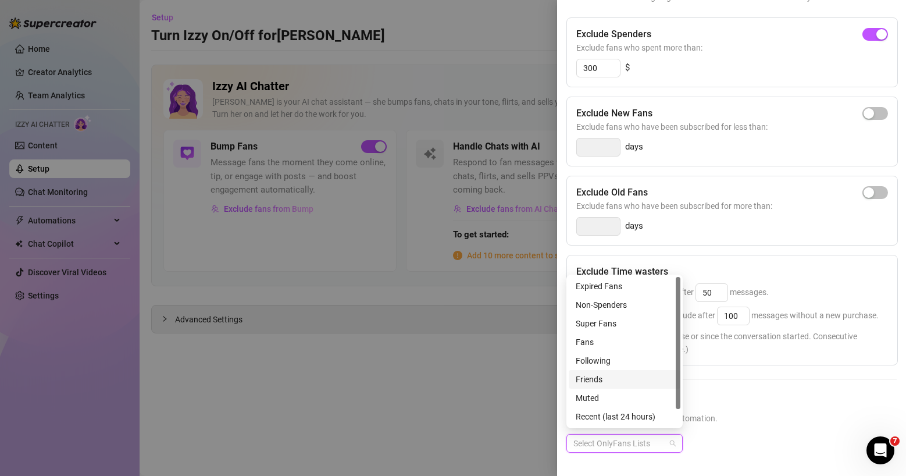
click at [749, 422] on div "Exclude Fans Lists Select lists to exclude from AI automation. Select OnlyFans …" at bounding box center [731, 432] width 330 height 77
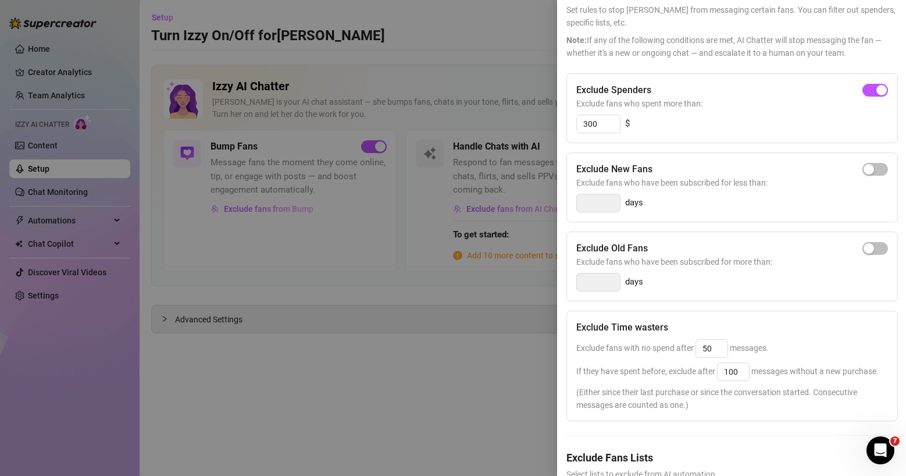
scroll to position [0, 0]
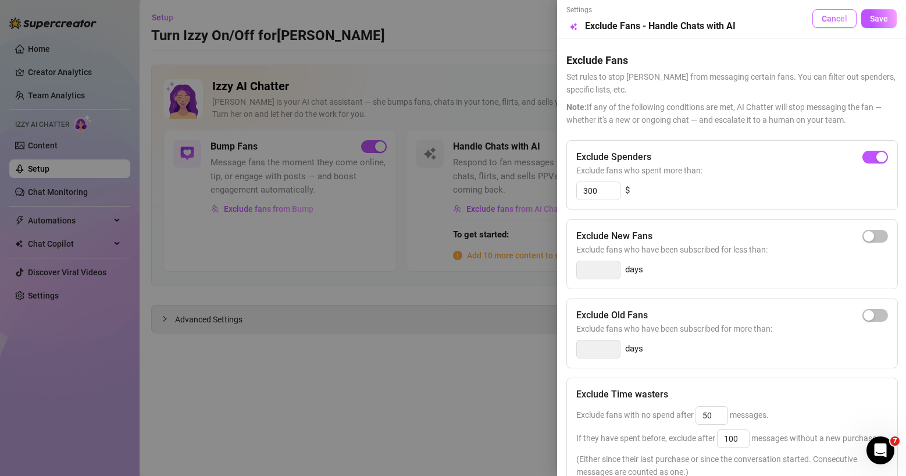
click at [786, 23] on span "Cancel" at bounding box center [835, 18] width 26 height 9
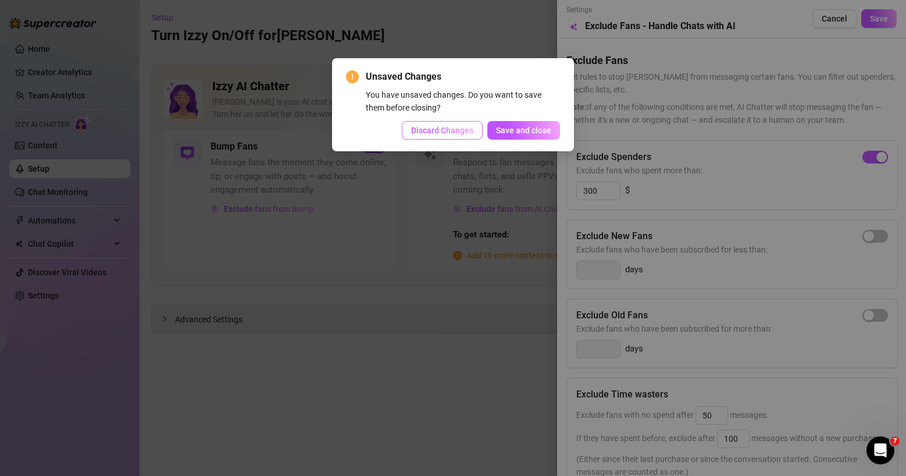
click at [447, 138] on button "Discard Changes" at bounding box center [442, 130] width 81 height 19
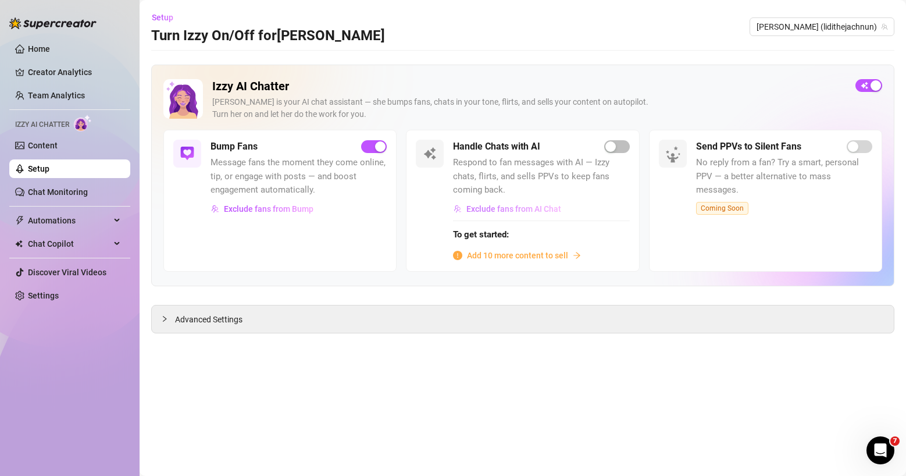
click at [490, 209] on span "Exclude fans from AI Chat" at bounding box center [513, 208] width 95 height 9
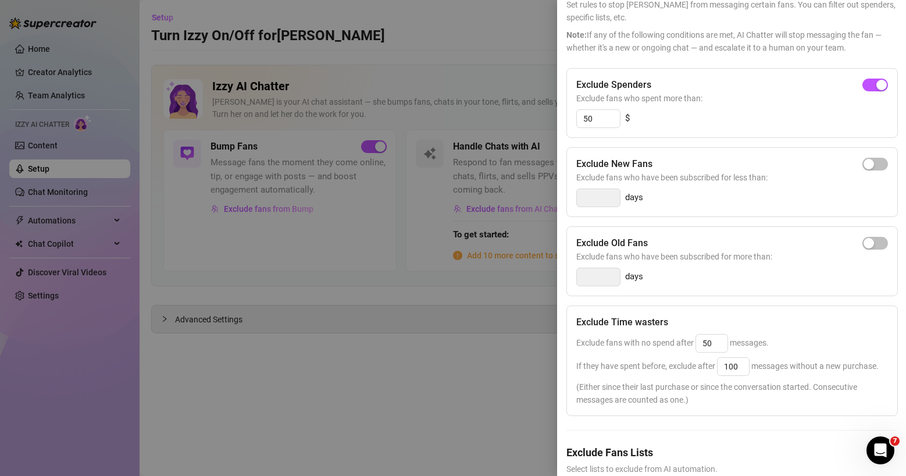
scroll to position [144, 0]
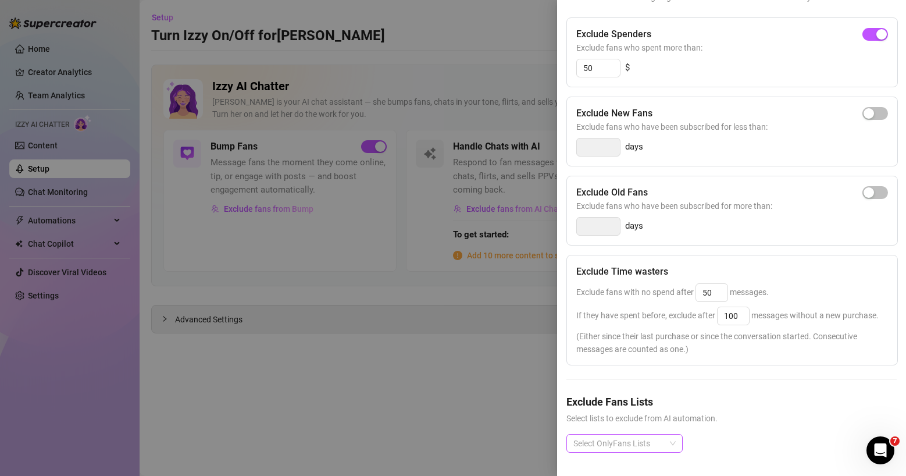
click at [635, 422] on div at bounding box center [618, 443] width 99 height 16
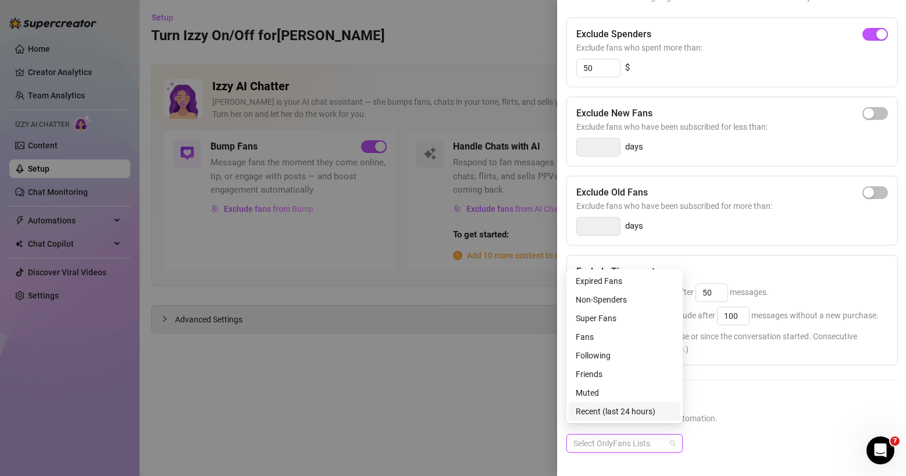
click at [748, 394] on h5 "Exclude Fans Lists" at bounding box center [731, 402] width 330 height 16
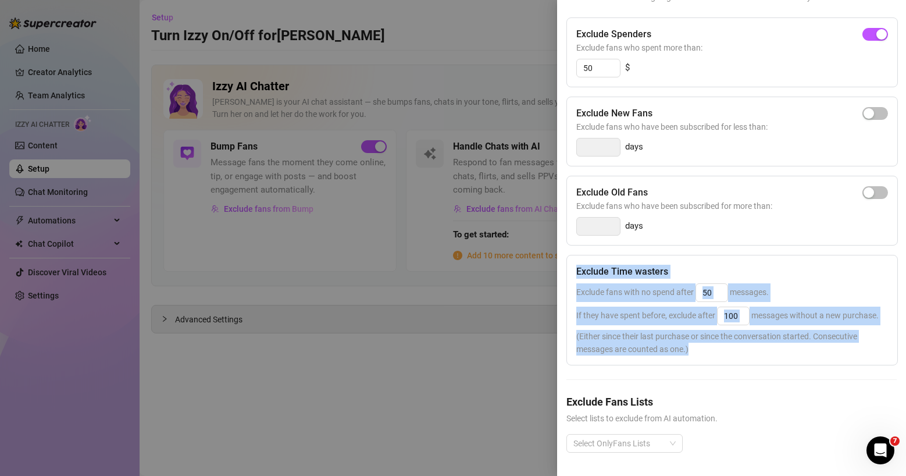
drag, startPoint x: 577, startPoint y: 249, endPoint x: 790, endPoint y: 341, distance: 231.5
click at [786, 341] on div "Exclude Time wasters Exclude fans with no spend after 50 messages. If they have…" at bounding box center [731, 310] width 331 height 110
click at [786, 341] on span "(Either since their last purchase or since the conversation started. Consecutiv…" at bounding box center [732, 343] width 312 height 26
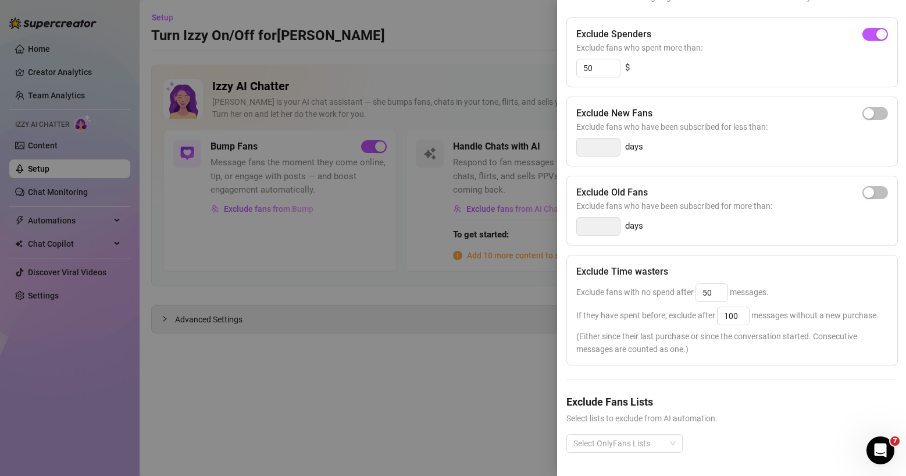
click at [672, 320] on div "Exclude Time wasters Exclude fans with no spend after 50 messages. If they have…" at bounding box center [731, 310] width 331 height 110
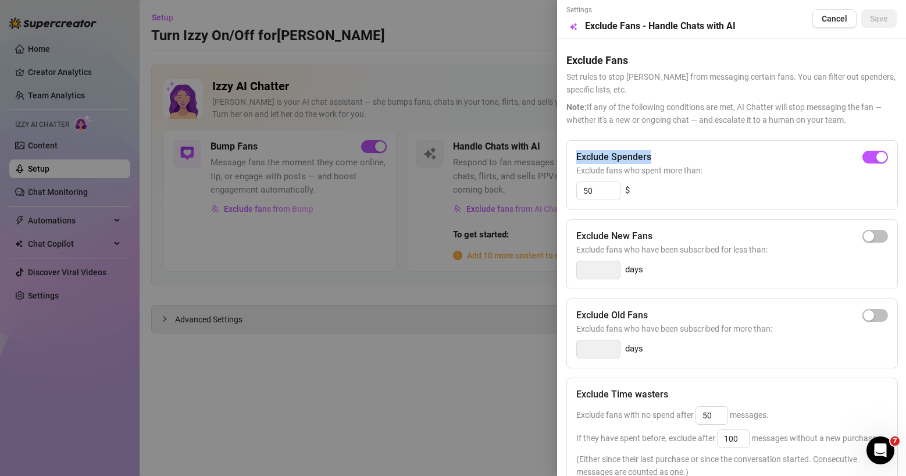
drag, startPoint x: 599, startPoint y: 159, endPoint x: 676, endPoint y: 159, distance: 77.3
click at [676, 159] on div "Exclude Spenders" at bounding box center [732, 157] width 312 height 14
drag, startPoint x: 579, startPoint y: 313, endPoint x: 677, endPoint y: 313, distance: 97.7
click at [677, 313] on div "Exclude Old Fans" at bounding box center [732, 315] width 312 height 14
drag, startPoint x: 580, startPoint y: 160, endPoint x: 681, endPoint y: 155, distance: 100.7
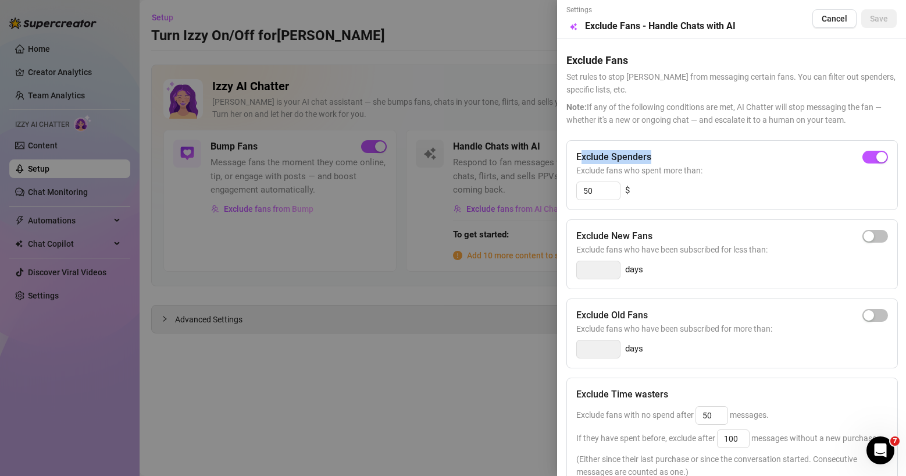
click at [681, 155] on div "Exclude Spenders" at bounding box center [732, 157] width 312 height 14
click at [650, 180] on div "Exclude Spenders Exclude fans who spent more than: 50 $" at bounding box center [731, 175] width 331 height 70
click at [786, 20] on span "Cancel" at bounding box center [835, 18] width 26 height 9
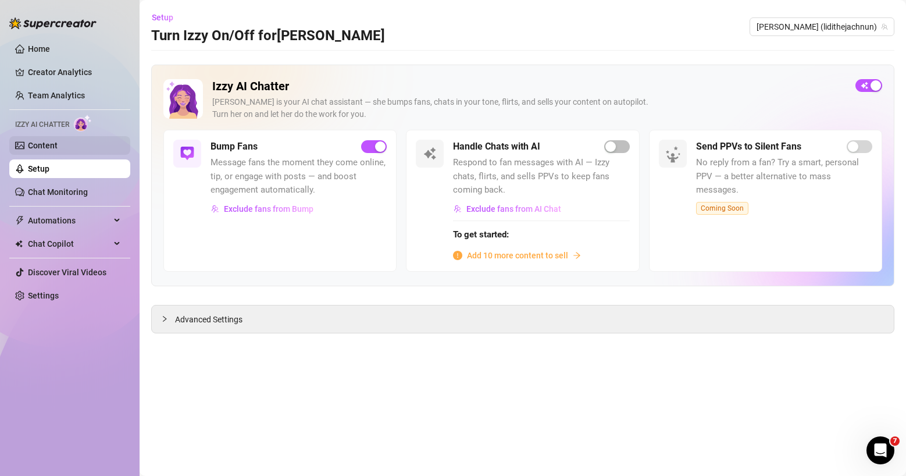
click at [58, 148] on link "Content" at bounding box center [43, 145] width 30 height 9
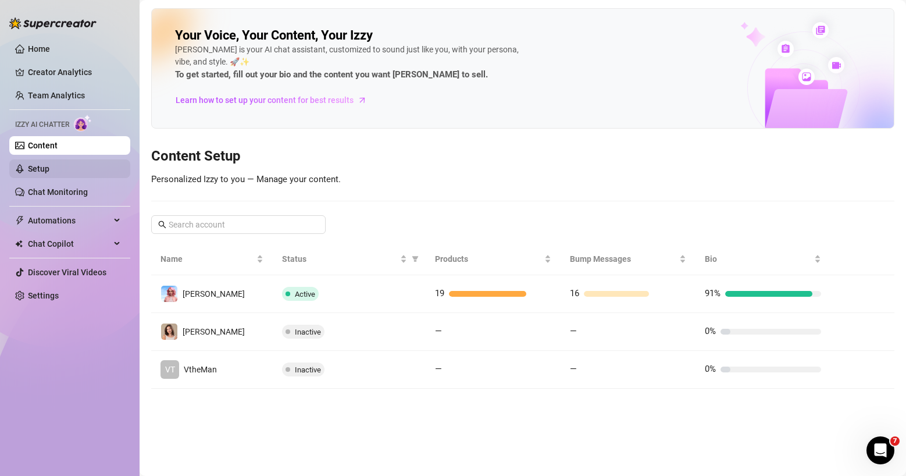
click at [49, 171] on link "Setup" at bounding box center [39, 168] width 22 height 9
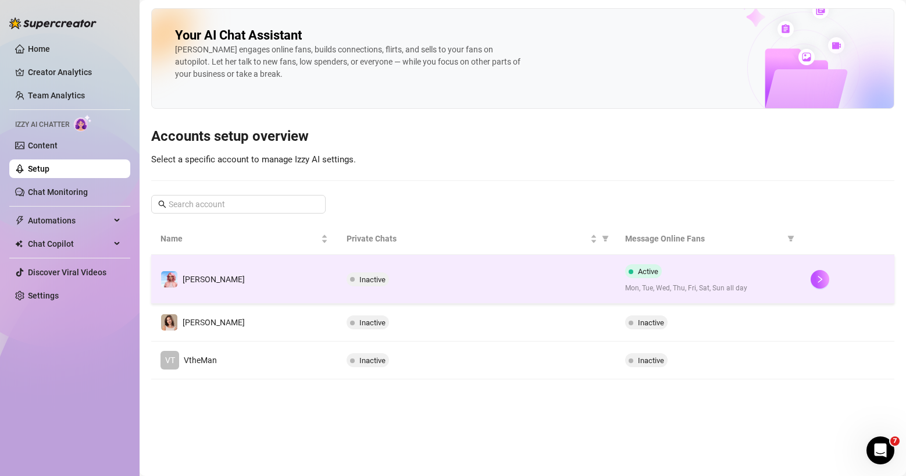
click at [460, 279] on div "Inactive" at bounding box center [477, 279] width 260 height 14
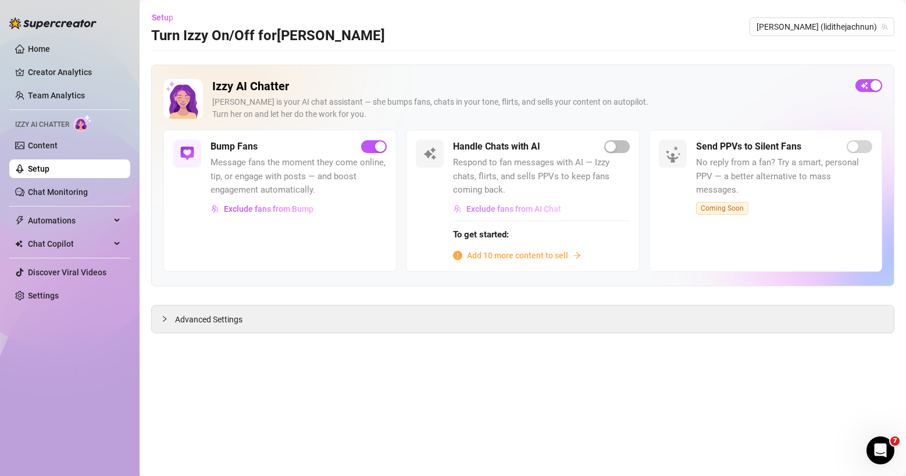
click at [513, 211] on span "Exclude fans from AI Chat" at bounding box center [513, 208] width 95 height 9
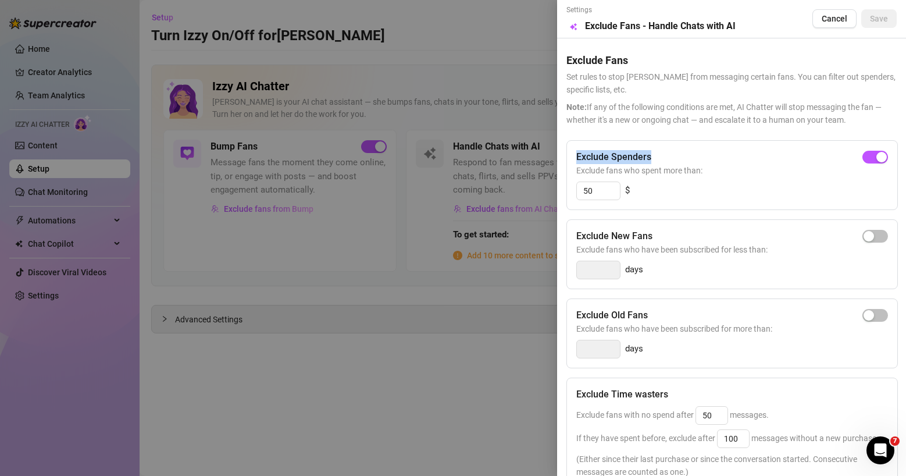
drag, startPoint x: 567, startPoint y: 155, endPoint x: 677, endPoint y: 157, distance: 110.5
click at [678, 157] on div "Exclude Spenders Exclude fans who spent more than: 50 $" at bounding box center [731, 175] width 331 height 70
drag, startPoint x: 577, startPoint y: 316, endPoint x: 664, endPoint y: 318, distance: 86.7
click at [664, 318] on div "Exclude Old Fans" at bounding box center [732, 315] width 312 height 14
click at [619, 162] on h5 "Exclude Spenders" at bounding box center [613, 157] width 75 height 14
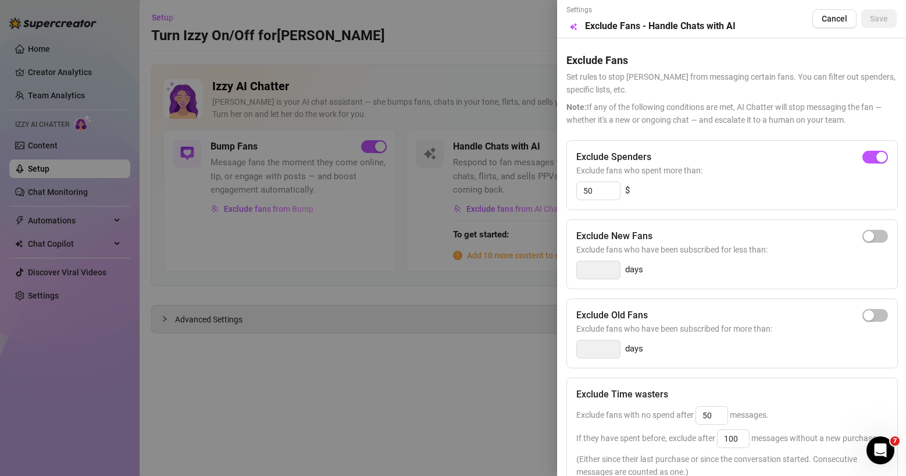
click at [474, 79] on div at bounding box center [453, 238] width 906 height 476
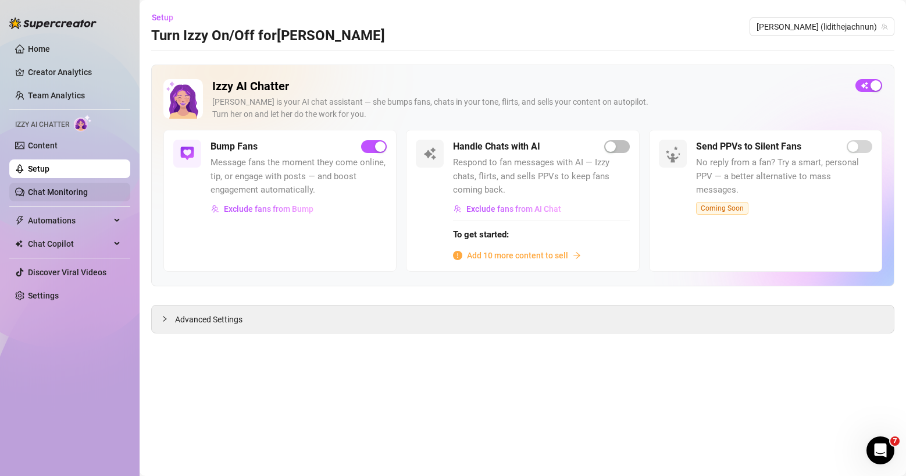
click at [72, 188] on link "Chat Monitoring" at bounding box center [58, 191] width 60 height 9
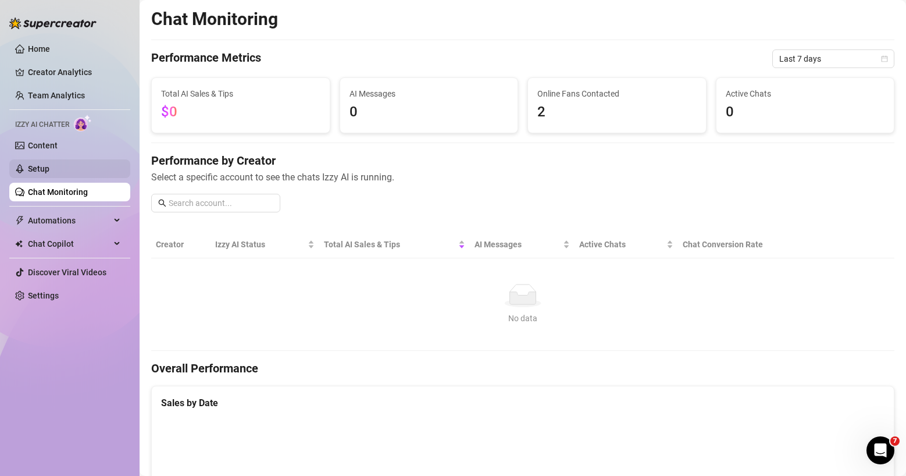
click at [49, 164] on link "Setup" at bounding box center [39, 168] width 22 height 9
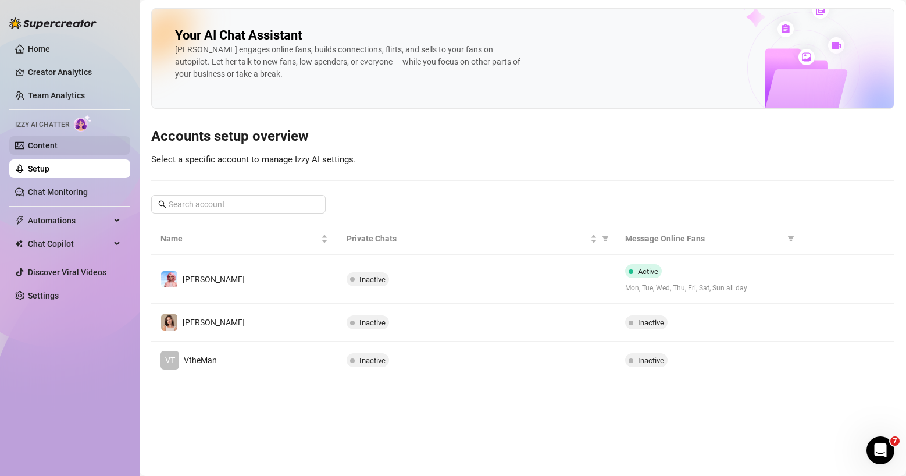
click at [58, 147] on link "Content" at bounding box center [43, 145] width 30 height 9
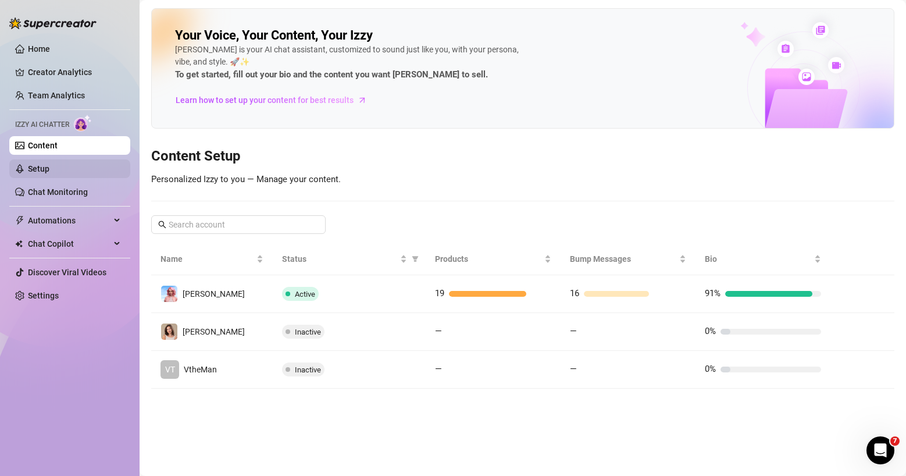
click at [49, 164] on link "Setup" at bounding box center [39, 168] width 22 height 9
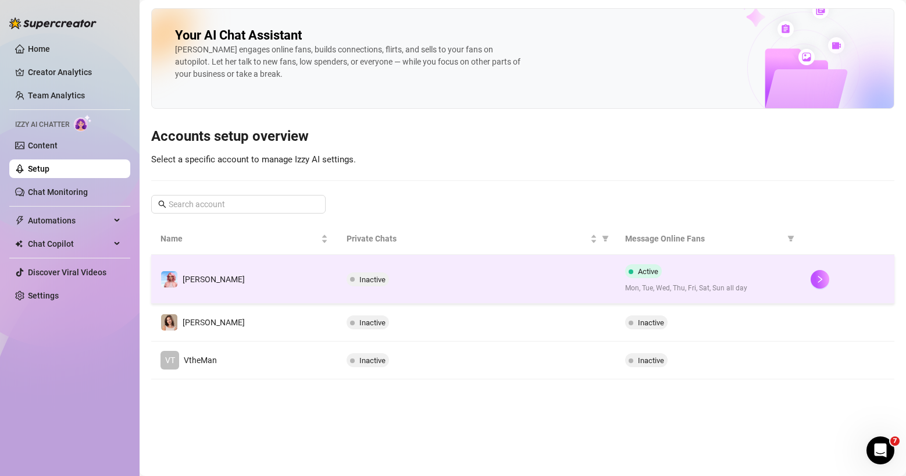
click at [786, 283] on td "Active Mon, Tue, Wed, Thu, Fri, Sat, Sun all day" at bounding box center [709, 279] width 186 height 49
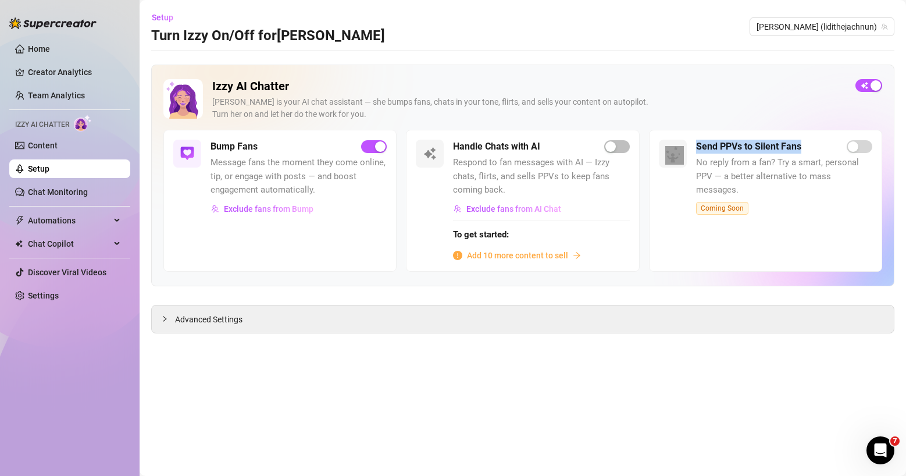
drag, startPoint x: 802, startPoint y: 149, endPoint x: 686, endPoint y: 151, distance: 116.3
click at [686, 151] on div "Send PPVs to Silent Fans No reply from a fan? Try a smart, personal PPV — a bet…" at bounding box center [765, 200] width 233 height 141
click at [755, 171] on span "No reply from a fan? Try a smart, personal PPV — a better alternative to mass m…" at bounding box center [784, 176] width 176 height 41
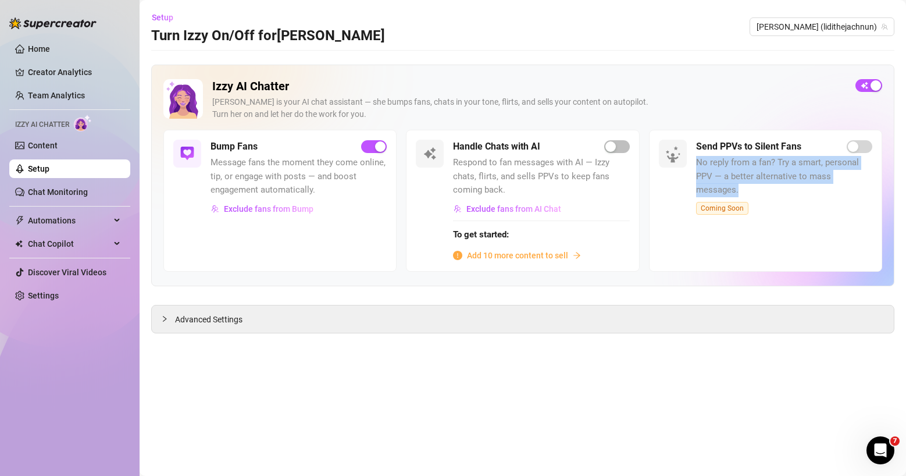
drag, startPoint x: 744, startPoint y: 184, endPoint x: 693, endPoint y: 166, distance: 54.1
click at [693, 166] on div "Send PPVs to Silent Fans No reply from a fan? Try a smart, personal PPV — a bet…" at bounding box center [765, 200] width 233 height 141
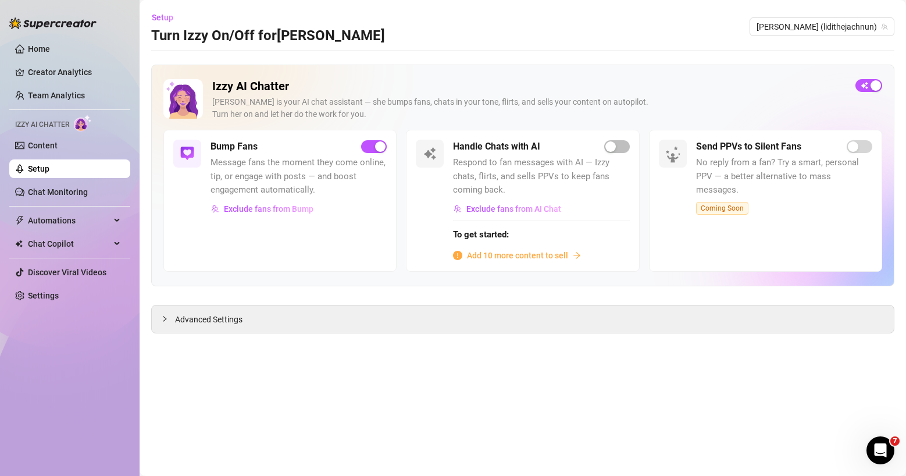
click at [759, 188] on span "No reply from a fan? Try a smart, personal PPV — a better alternative to mass m…" at bounding box center [784, 176] width 176 height 41
click at [68, 70] on link "Creator Analytics" at bounding box center [74, 72] width 93 height 19
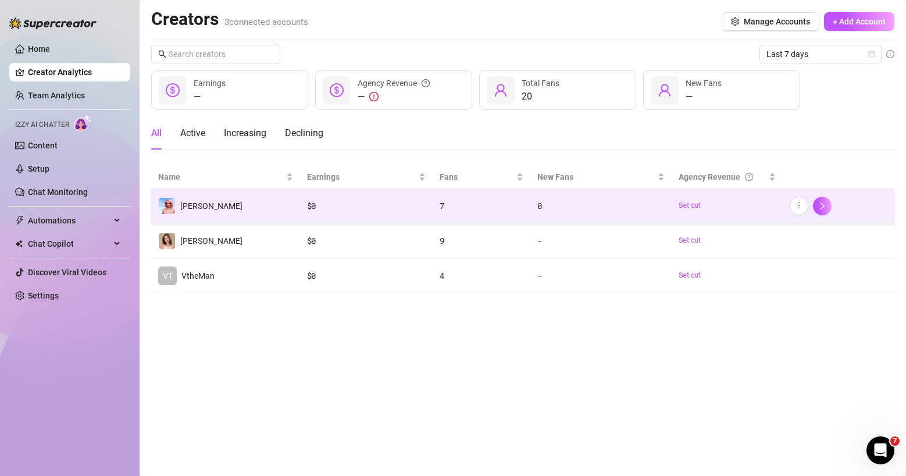
click at [249, 209] on td "[PERSON_NAME]" at bounding box center [225, 205] width 149 height 35
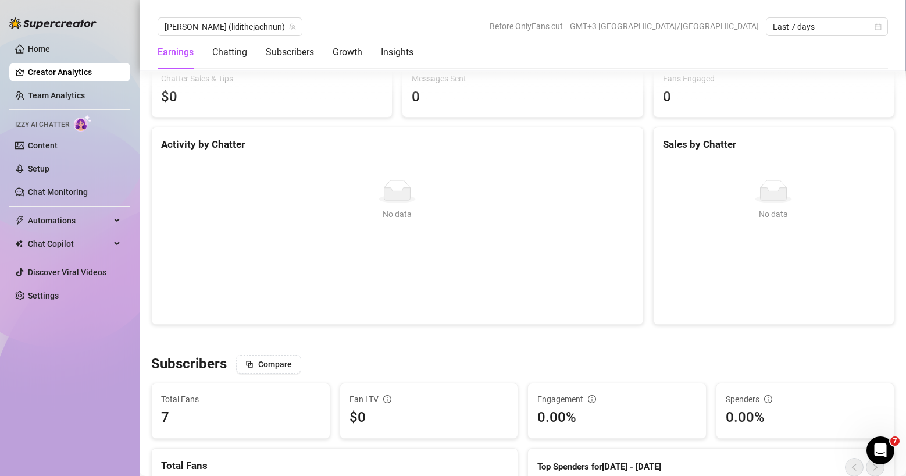
scroll to position [404, 0]
drag, startPoint x: 657, startPoint y: 144, endPoint x: 743, endPoint y: 143, distance: 86.1
click at [743, 143] on div "Sales by Chatter" at bounding box center [774, 144] width 222 height 16
click at [43, 93] on link "Team Analytics" at bounding box center [56, 95] width 57 height 9
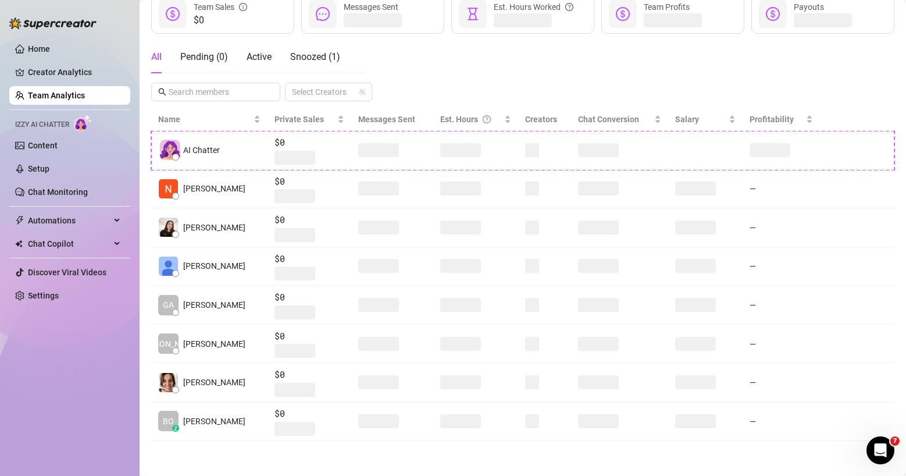
scroll to position [151, 0]
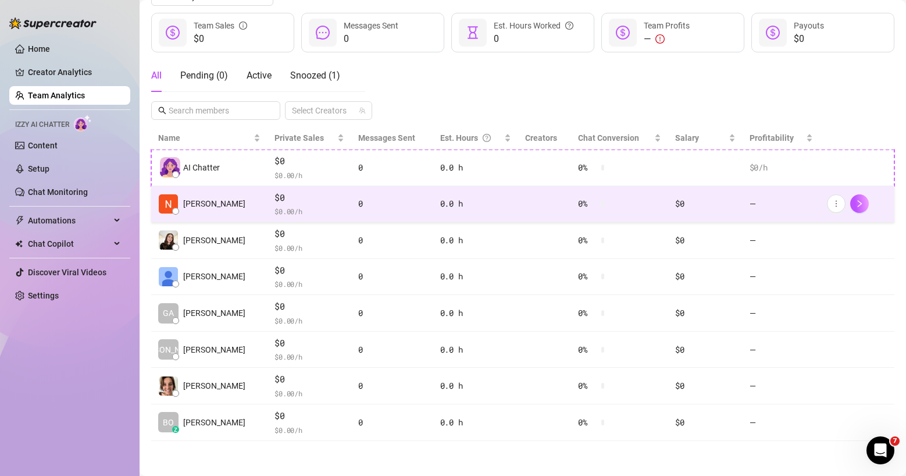
click at [234, 199] on td "[PERSON_NAME]" at bounding box center [209, 204] width 116 height 37
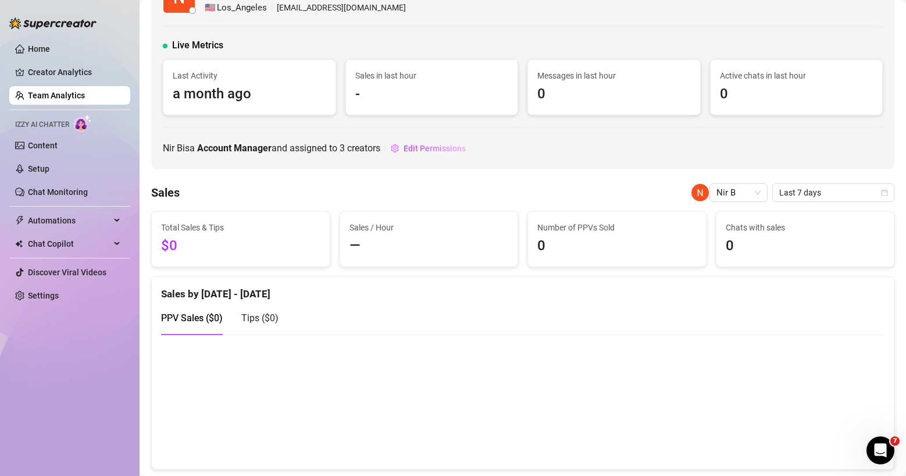
scroll to position [288, 0]
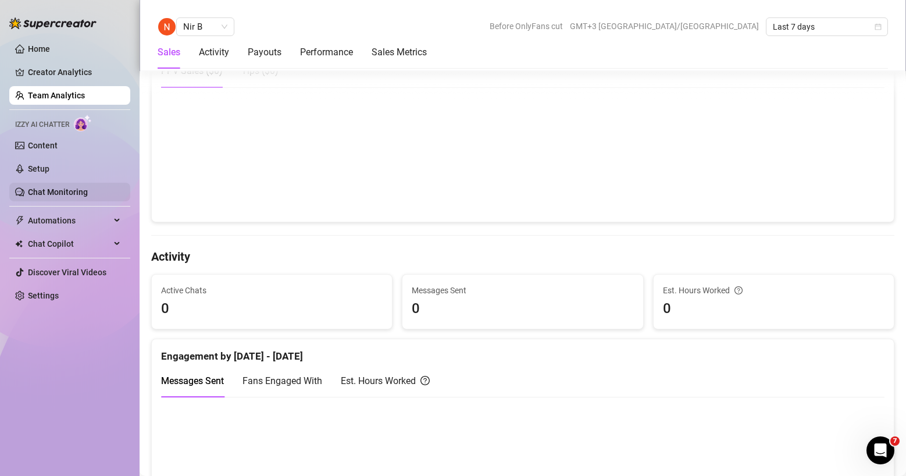
click at [74, 194] on link "Chat Monitoring" at bounding box center [58, 191] width 60 height 9
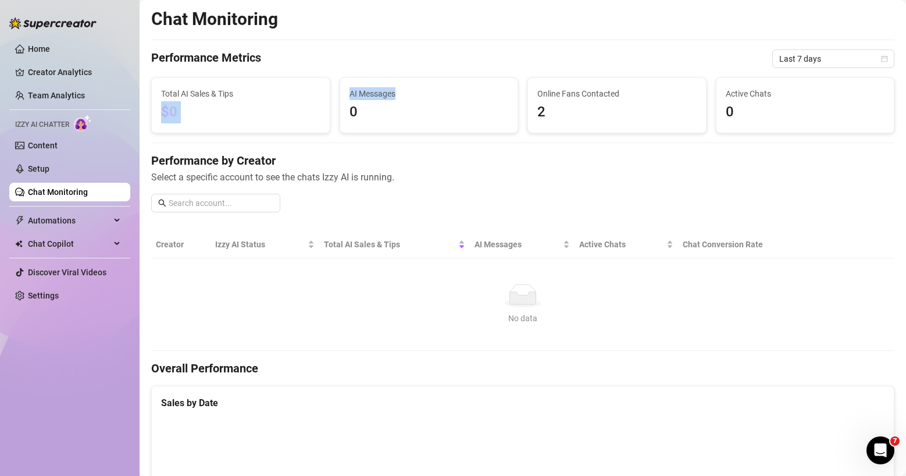
drag, startPoint x: 359, startPoint y: 97, endPoint x: 294, endPoint y: 84, distance: 65.9
click at [303, 99] on div "Total AI Sales & Tips $0 AI Messages 0 Online Fans Contacted 2 Active Chats 0" at bounding box center [523, 105] width 752 height 56
drag, startPoint x: 242, startPoint y: 87, endPoint x: 221, endPoint y: 89, distance: 21.6
click at [221, 89] on span "Total AI Sales & Tips" at bounding box center [240, 93] width 159 height 13
drag, startPoint x: 587, startPoint y: 90, endPoint x: 666, endPoint y: 105, distance: 80.5
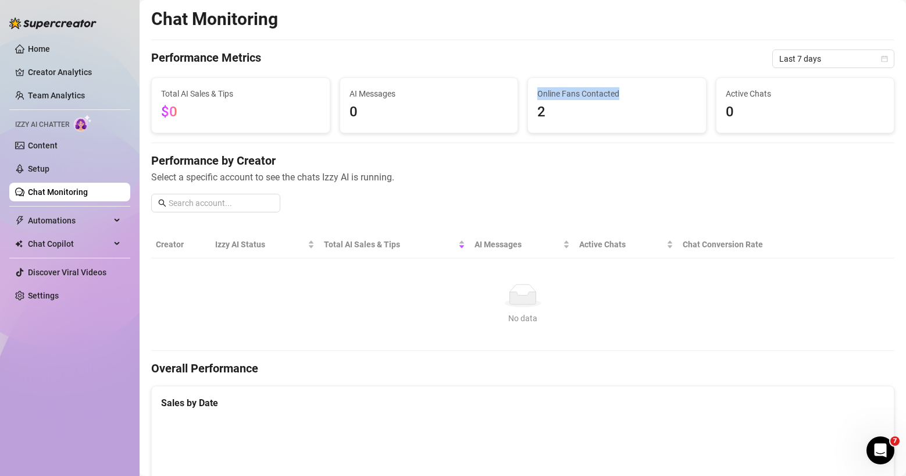
click at [528, 91] on div "Online Fans Contacted 2" at bounding box center [617, 105] width 178 height 55
drag, startPoint x: 609, startPoint y: 90, endPoint x: 638, endPoint y: 127, distance: 47.7
click at [610, 90] on span "Online Fans Contacted" at bounding box center [616, 93] width 159 height 13
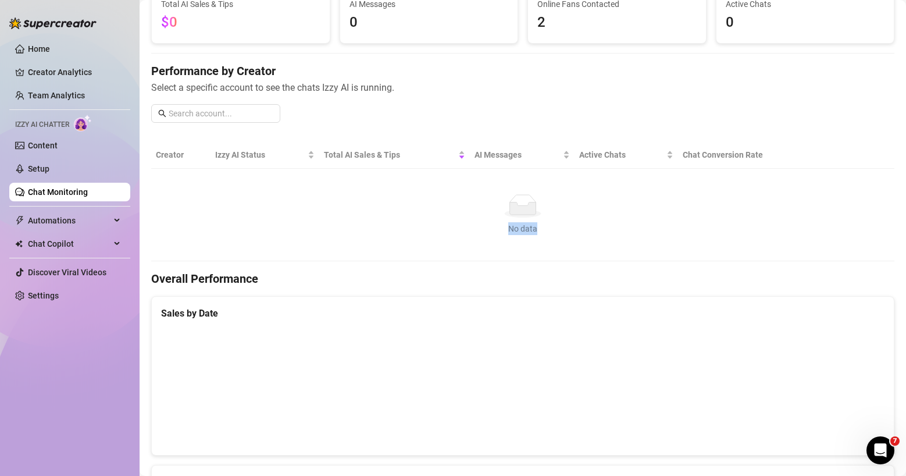
scroll to position [89, 0]
drag, startPoint x: 545, startPoint y: 222, endPoint x: 491, endPoint y: 222, distance: 53.5
click at [491, 223] on div "No data" at bounding box center [522, 229] width 725 height 13
click at [58, 150] on link "Content" at bounding box center [43, 145] width 30 height 9
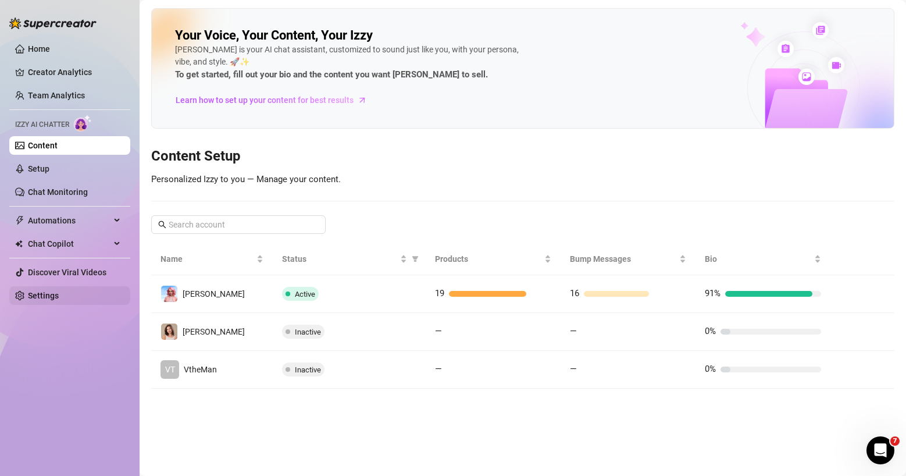
click at [41, 300] on link "Settings" at bounding box center [43, 295] width 31 height 9
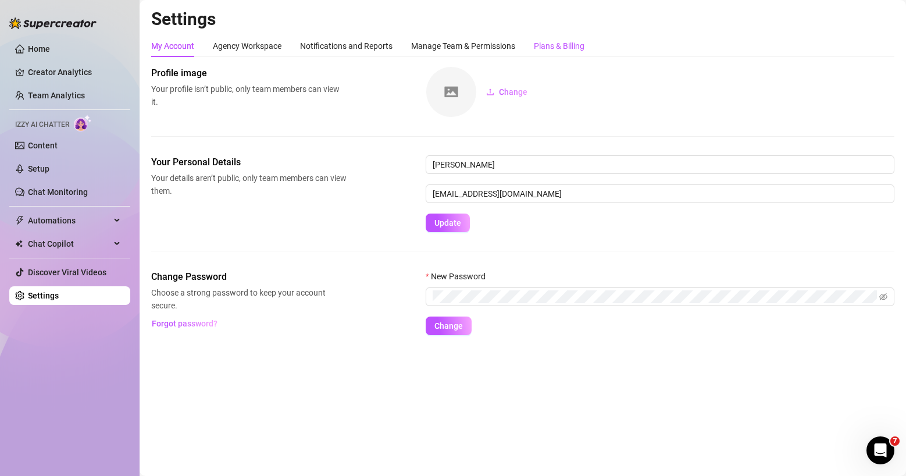
click at [549, 51] on div "Plans & Billing" at bounding box center [559, 46] width 51 height 13
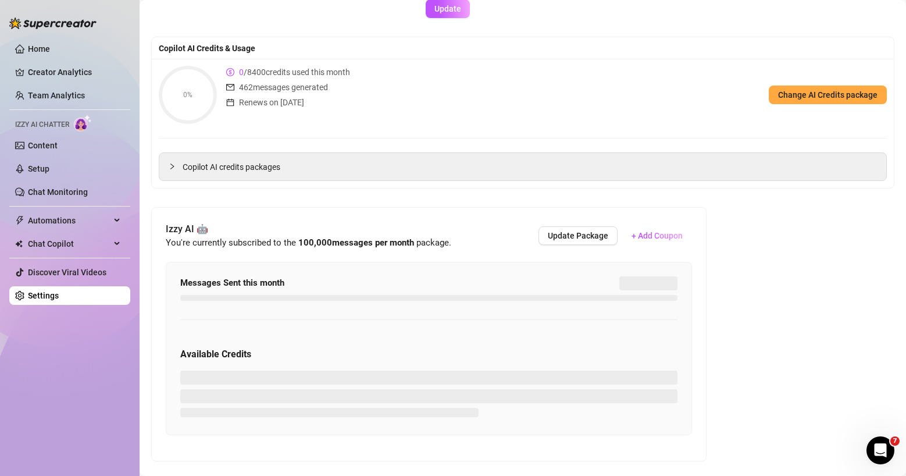
scroll to position [110, 0]
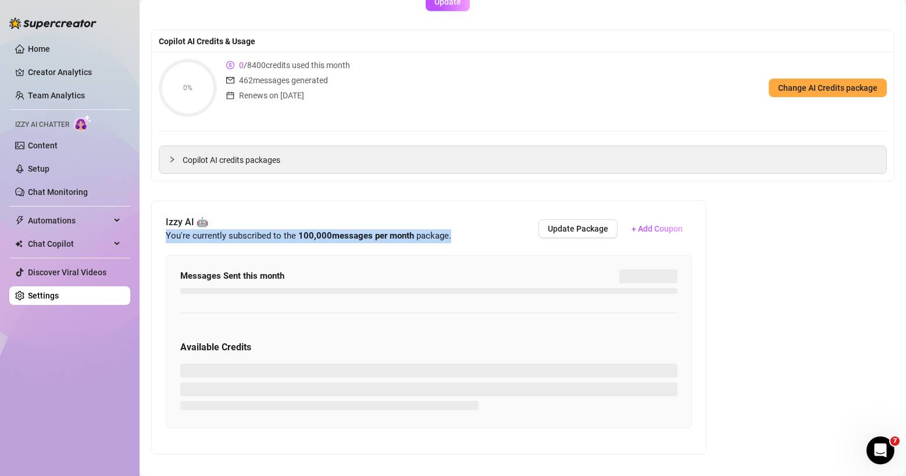
drag, startPoint x: 166, startPoint y: 239, endPoint x: 471, endPoint y: 232, distance: 305.4
click at [471, 232] on div "Izzy AI 🤖 You're currently subscribed to the 100,000 messages per month package…" at bounding box center [429, 229] width 526 height 28
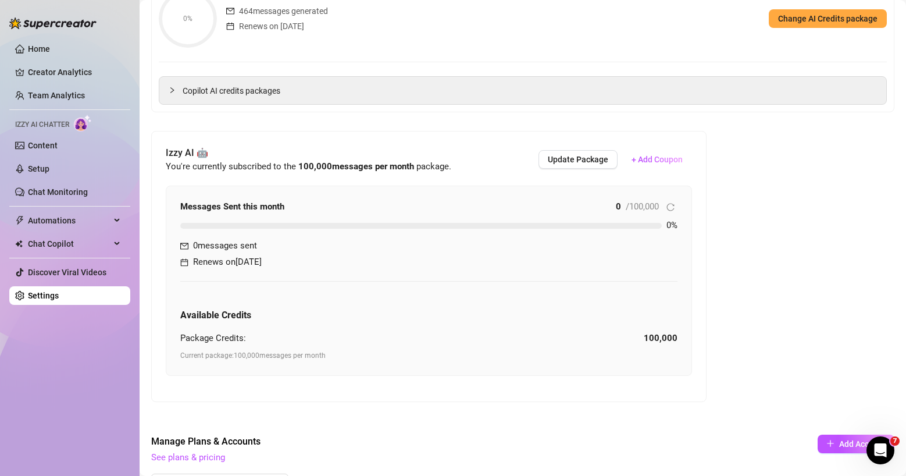
scroll to position [168, 0]
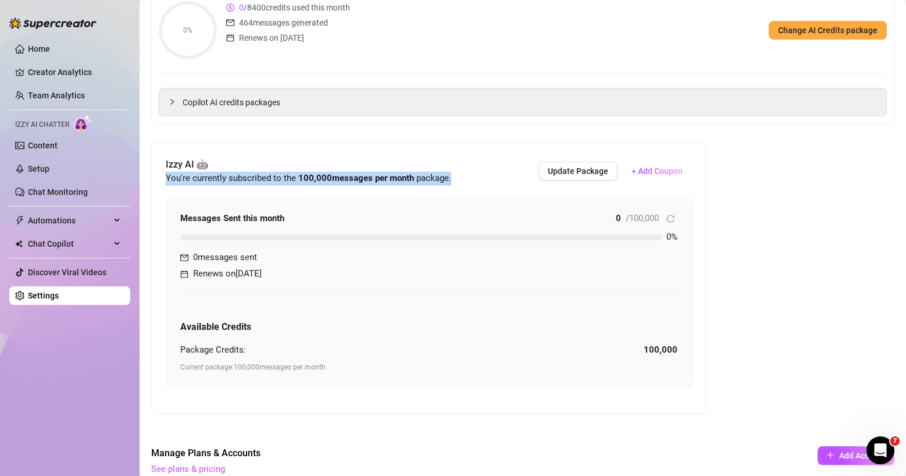
drag, startPoint x: 467, startPoint y: 181, endPoint x: 170, endPoint y: 181, distance: 296.6
click at [164, 181] on div "Izzy AI 🤖 You're currently subscribed to the 100,000 messages per month package…" at bounding box center [429, 278] width 554 height 270
click at [574, 166] on button "Update Package" at bounding box center [577, 171] width 79 height 19
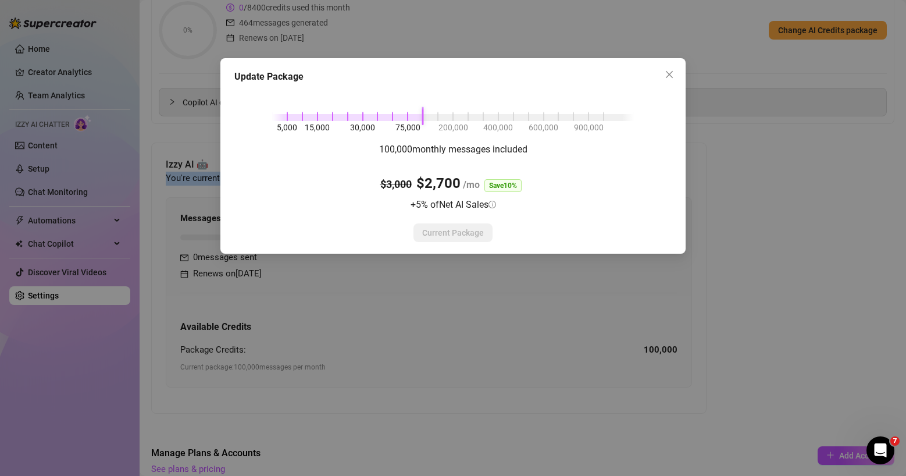
click at [304, 112] on div "5,000 15,000 30,000 75,000 200,000 400,000 600,000 900,000" at bounding box center [453, 115] width 362 height 7
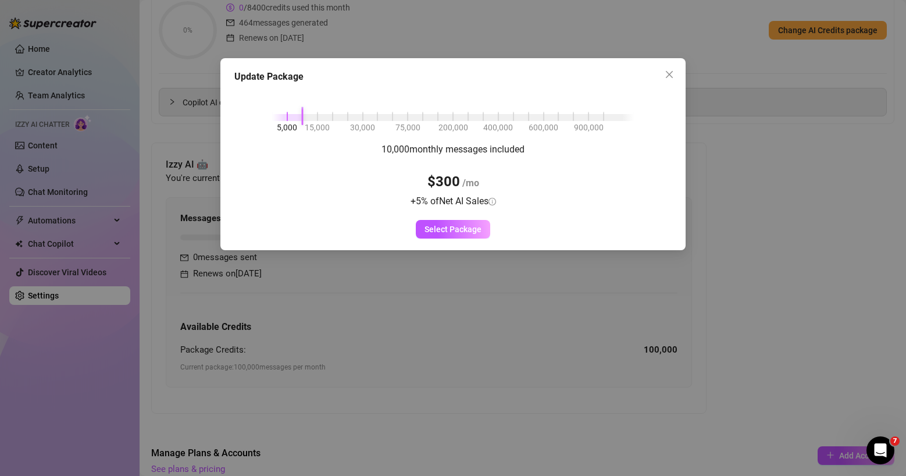
drag, startPoint x: 480, startPoint y: 181, endPoint x: 406, endPoint y: 165, distance: 76.1
click at [400, 181] on div "10,000 monthly messages included $300 /mo + 5 % of Net AI Sales" at bounding box center [452, 175] width 143 height 66
drag, startPoint x: 381, startPoint y: 149, endPoint x: 544, endPoint y: 147, distance: 162.8
click at [544, 147] on div "10,000 monthly messages included $300 /mo + 5 % of Net AI Sales Select Package" at bounding box center [452, 190] width 437 height 97
click at [552, 149] on div "10,000 monthly messages included $300 /mo + 5 % of Net AI Sales Select Package" at bounding box center [452, 190] width 437 height 97
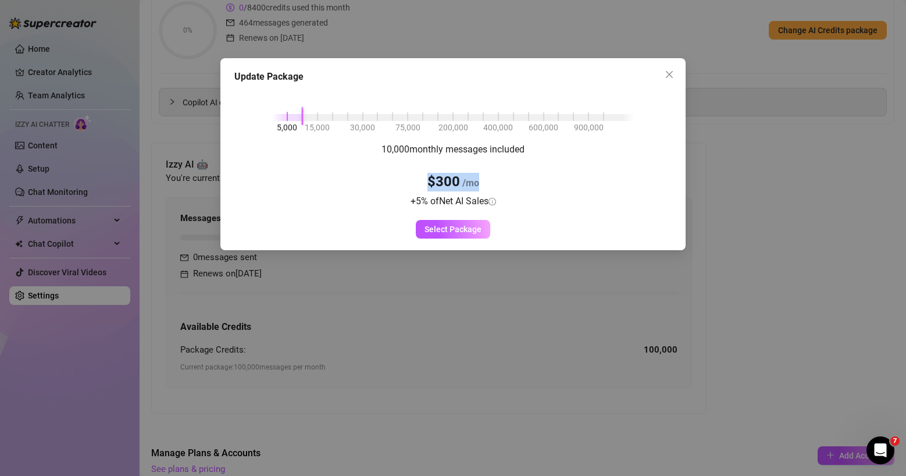
drag, startPoint x: 427, startPoint y: 181, endPoint x: 471, endPoint y: 176, distance: 43.9
click at [493, 180] on div "10,000 monthly messages included $300 /mo + 5 % of Net AI Sales" at bounding box center [452, 175] width 143 height 66
drag, startPoint x: 371, startPoint y: 144, endPoint x: 534, endPoint y: 145, distance: 162.8
click at [534, 145] on div "10,000 monthly messages included $300 /mo + 5 % of Net AI Sales Select Package" at bounding box center [452, 190] width 437 height 97
drag, startPoint x: 403, startPoint y: 148, endPoint x: 498, endPoint y: 149, distance: 94.8
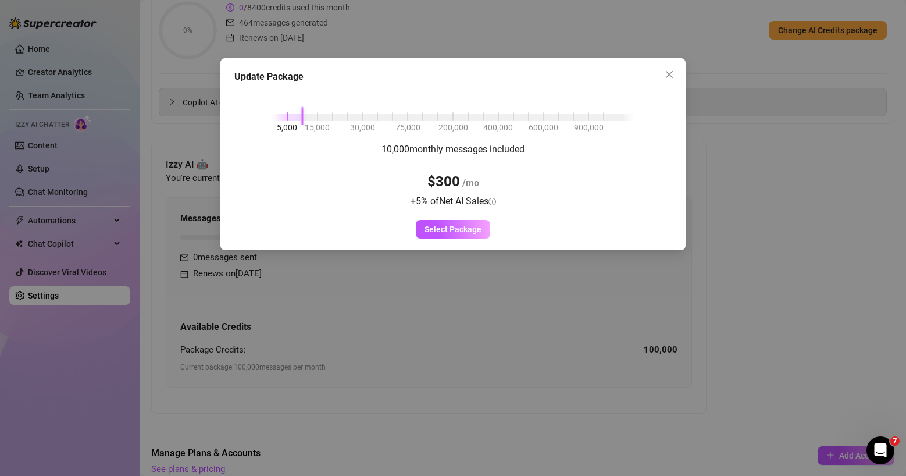
click at [498, 149] on span "10,000 monthly messages included" at bounding box center [452, 149] width 143 height 11
drag, startPoint x: 402, startPoint y: 201, endPoint x: 502, endPoint y: 204, distance: 100.1
click at [502, 204] on div "10,000 monthly messages included $300 /mo + 5 % of Net AI Sales" at bounding box center [452, 175] width 143 height 66
click at [525, 205] on div "10,000 monthly messages included $300 /mo + 5 % of Net AI Sales Select Package" at bounding box center [452, 190] width 437 height 97
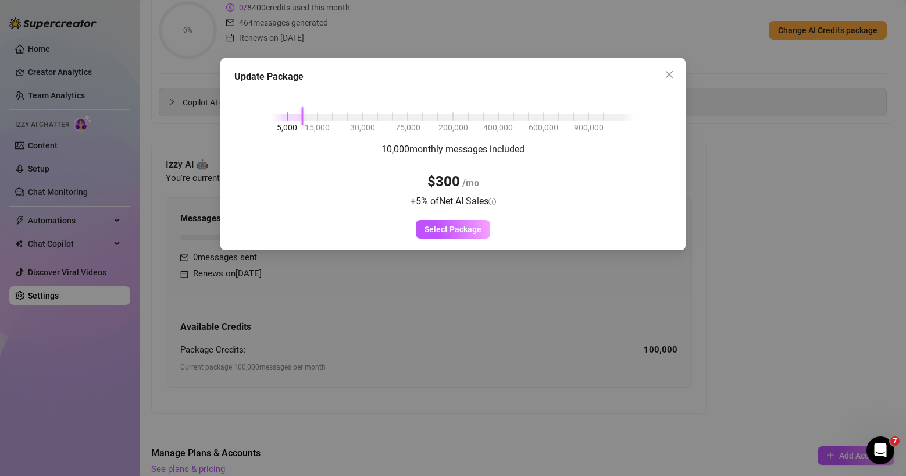
click at [546, 213] on div "10,000 monthly messages included $300 /mo + 5 % of Net AI Sales Select Package" at bounding box center [452, 190] width 437 height 97
click at [671, 72] on icon "close" at bounding box center [669, 74] width 7 height 7
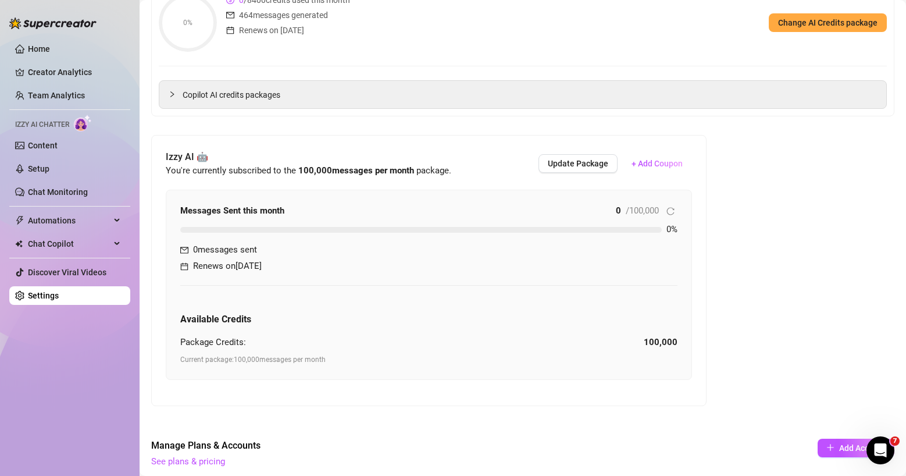
scroll to position [175, 0]
click at [786, 422] on icon "Open Intercom Messenger" at bounding box center [880, 450] width 19 height 19
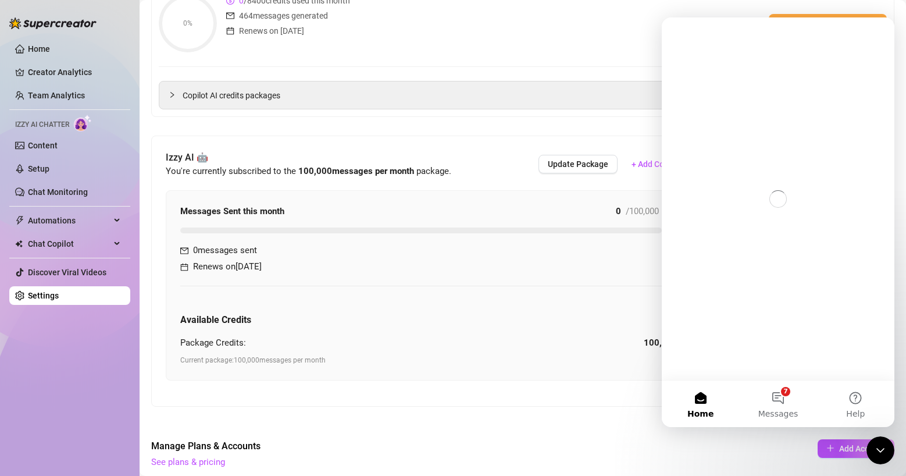
scroll to position [0, 0]
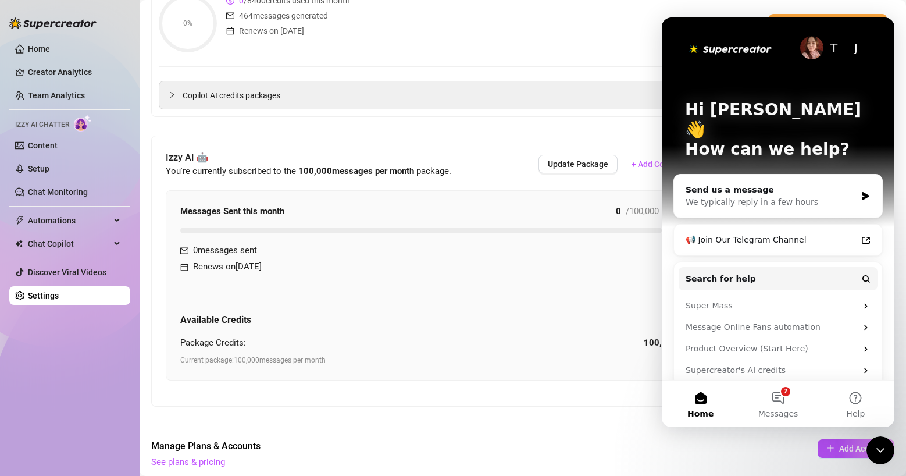
click at [786, 422] on icon "Close Intercom Messenger" at bounding box center [880, 450] width 14 height 14
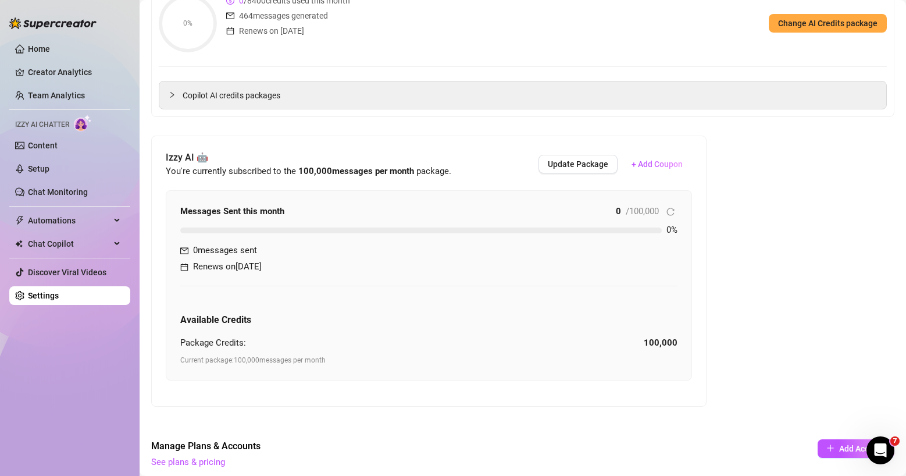
click at [786, 422] on icon "Open Intercom Messenger" at bounding box center [880, 450] width 19 height 19
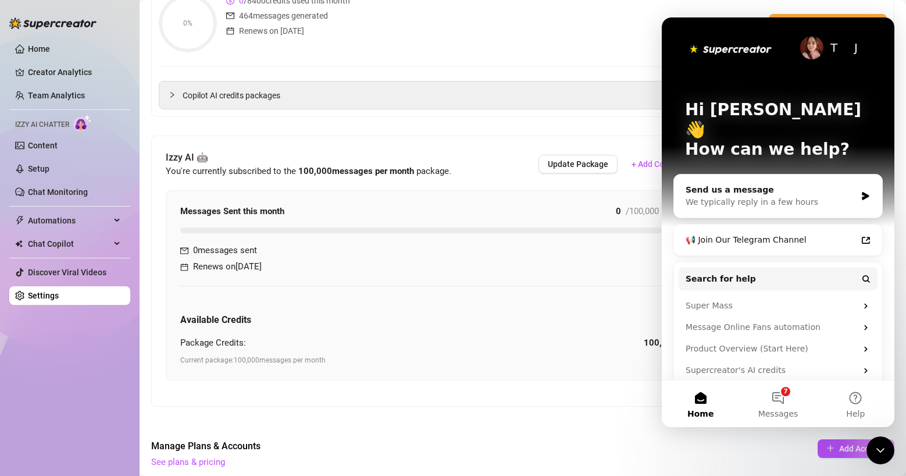
click at [786, 422] on icon "Close Intercom Messenger" at bounding box center [880, 450] width 14 height 14
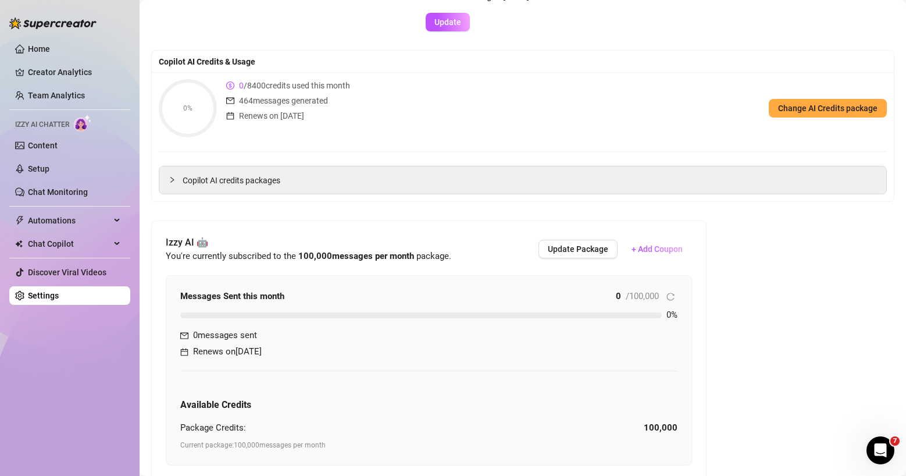
scroll to position [91, 0]
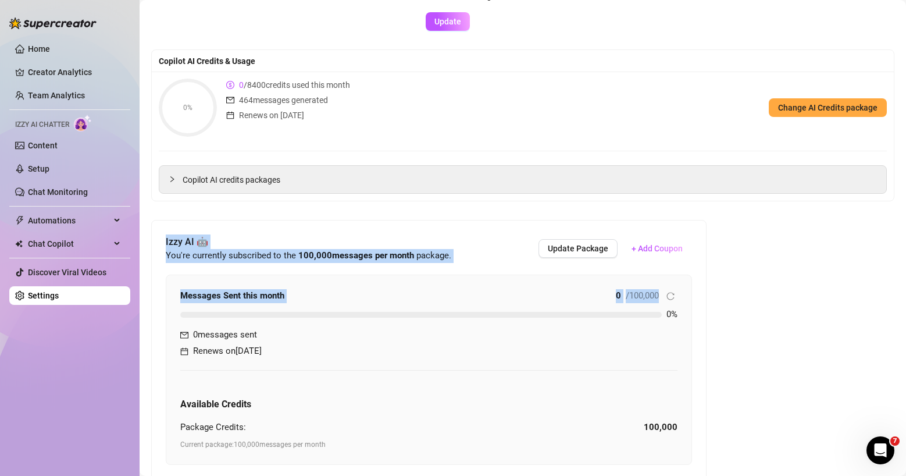
drag, startPoint x: 165, startPoint y: 238, endPoint x: 481, endPoint y: 311, distance: 324.6
click at [481, 311] on div "Izzy AI 🤖 You're currently subscribed to the 100,000 messages per month package…" at bounding box center [429, 355] width 554 height 270
click at [597, 244] on span "Update Package" at bounding box center [578, 248] width 60 height 9
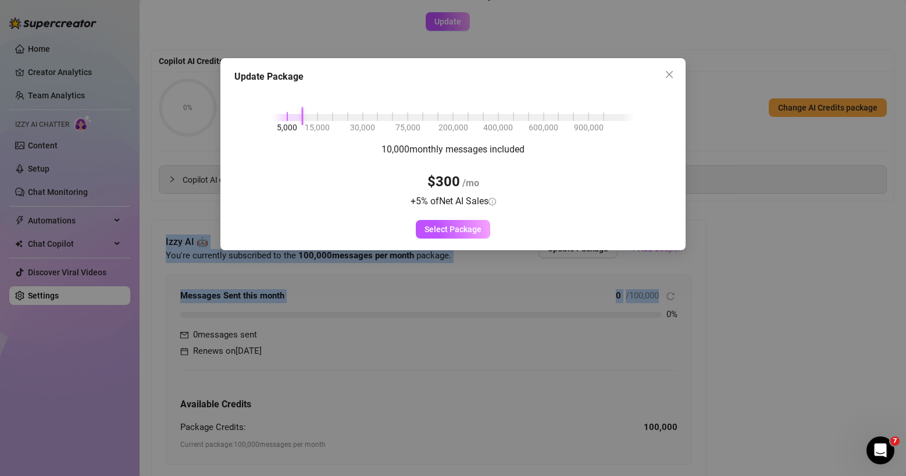
click at [302, 117] on div "5,000 15,000 30,000 75,000 200,000 400,000 600,000 900,000" at bounding box center [453, 115] width 362 height 7
click at [670, 72] on icon "close" at bounding box center [669, 74] width 9 height 9
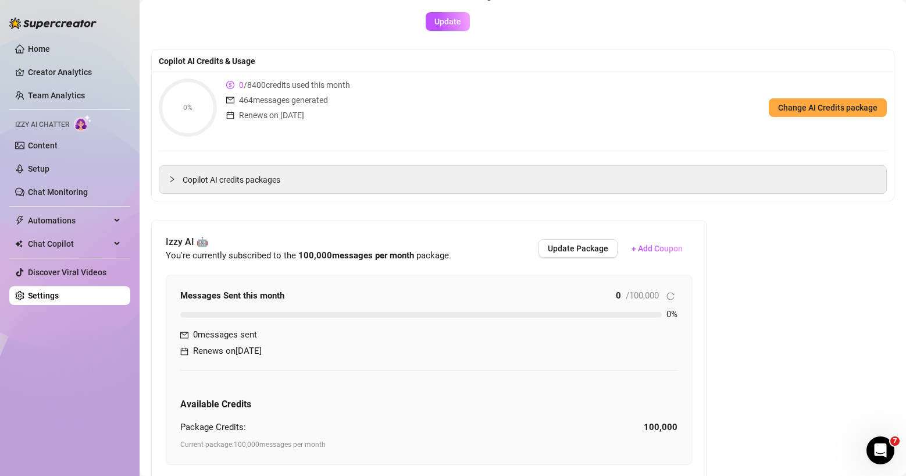
click at [659, 85] on div "0% 0 / 8400 credits used this month 464 messages generated Renews on [DATE] Cha…" at bounding box center [523, 108] width 728 height 58
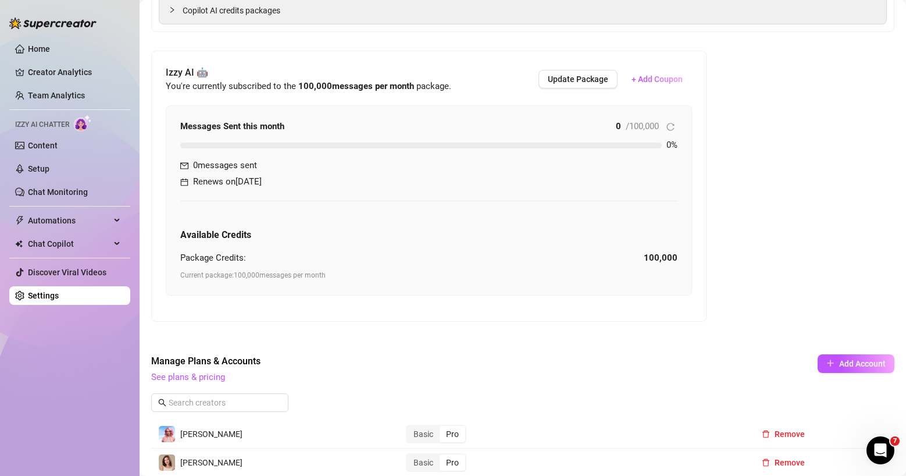
scroll to position [318, 0]
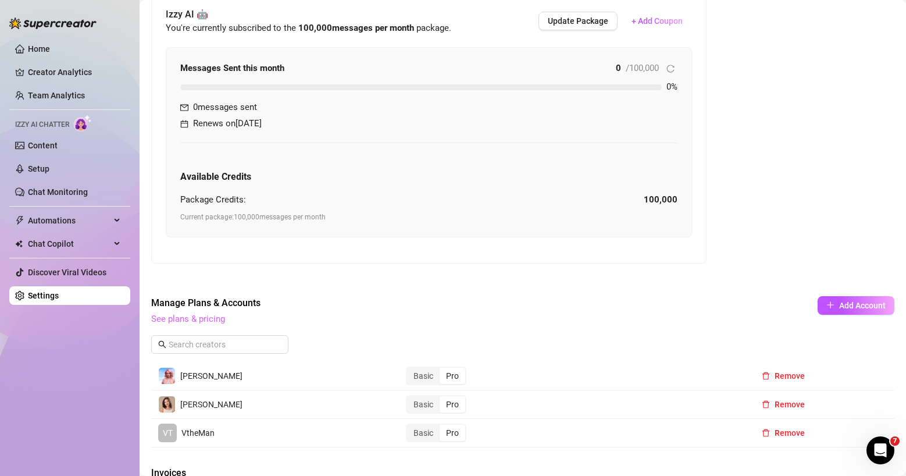
click at [214, 320] on link "See plans & pricing" at bounding box center [188, 318] width 74 height 10
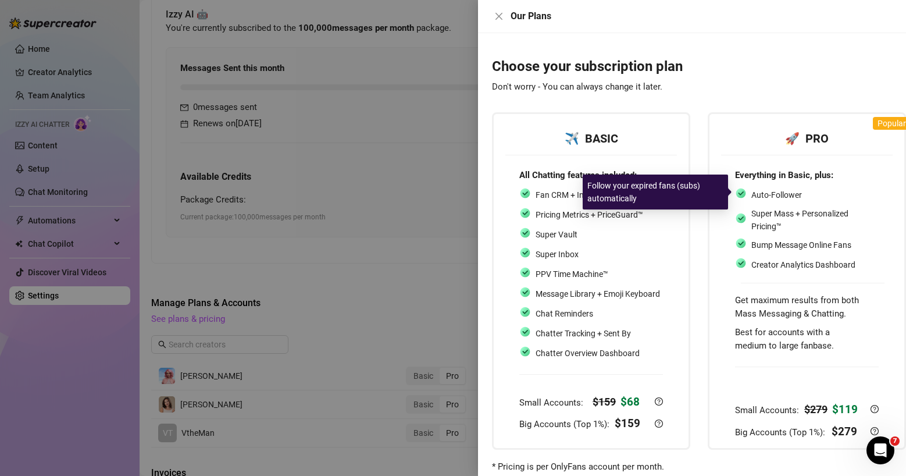
scroll to position [0, 0]
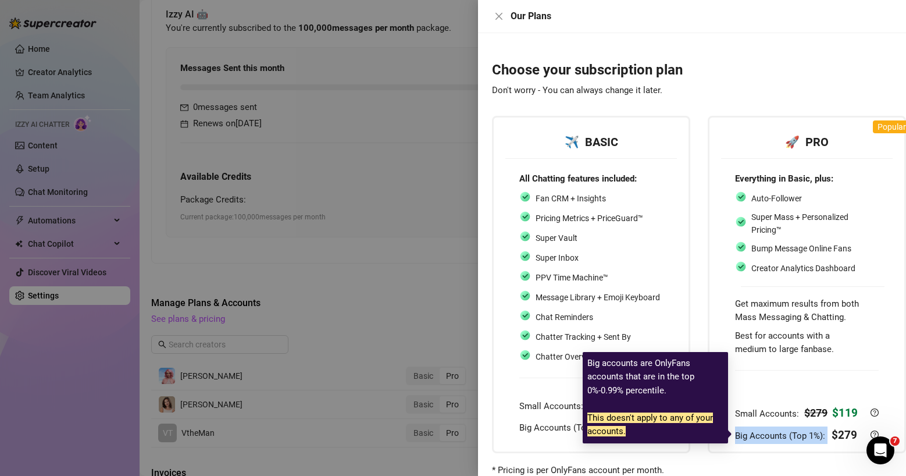
drag, startPoint x: 737, startPoint y: 436, endPoint x: 833, endPoint y: 430, distance: 96.7
click at [786, 422] on div "Big Accounts (Top 1%): $ 279" at bounding box center [799, 434] width 128 height 17
click at [786, 422] on strong "$ 279" at bounding box center [845, 434] width 26 height 13
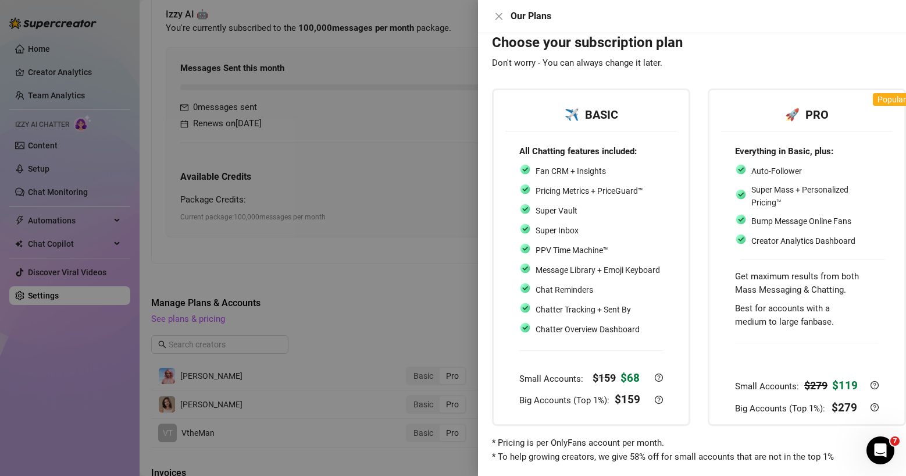
scroll to position [38, 0]
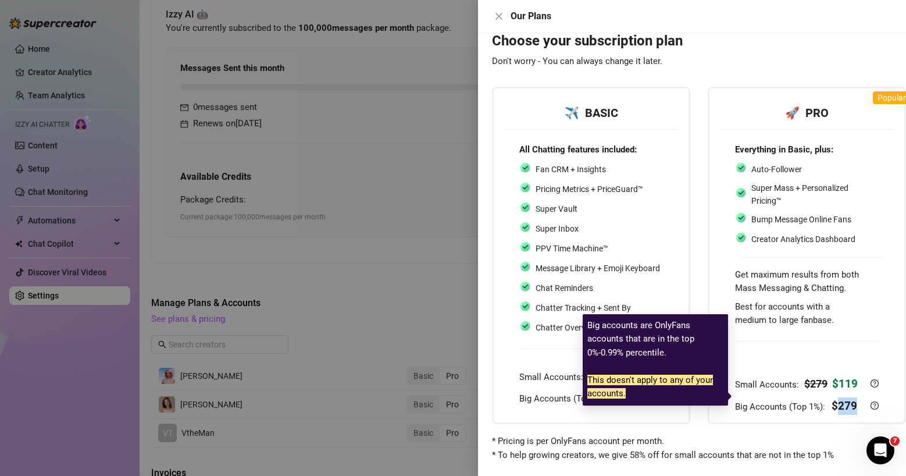
drag, startPoint x: 862, startPoint y: 393, endPoint x: 836, endPoint y: 394, distance: 26.8
click at [786, 397] on div "Big Accounts (Top 1%): $ 279" at bounding box center [799, 405] width 128 height 17
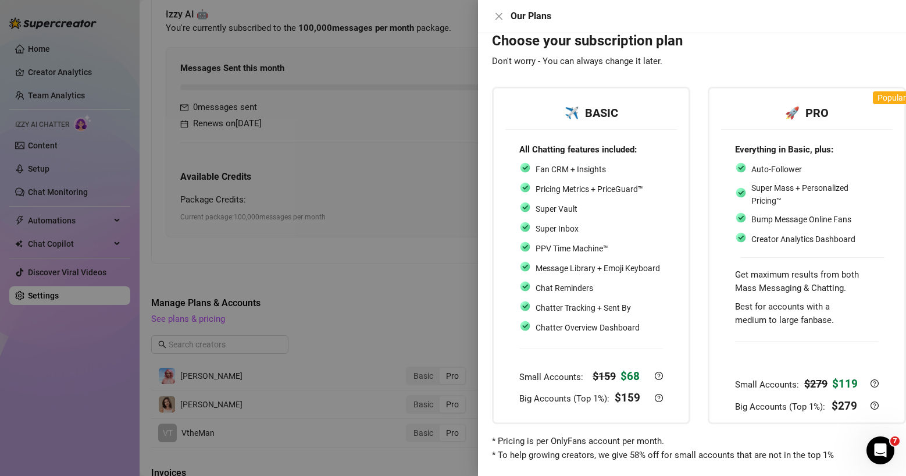
click at [388, 154] on div at bounding box center [453, 238] width 906 height 476
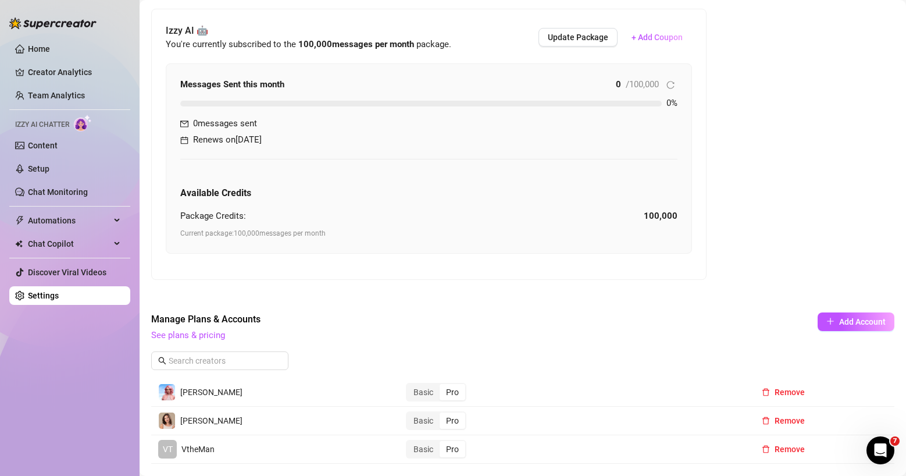
scroll to position [301, 0]
click at [579, 39] on span "Update Package" at bounding box center [578, 37] width 60 height 9
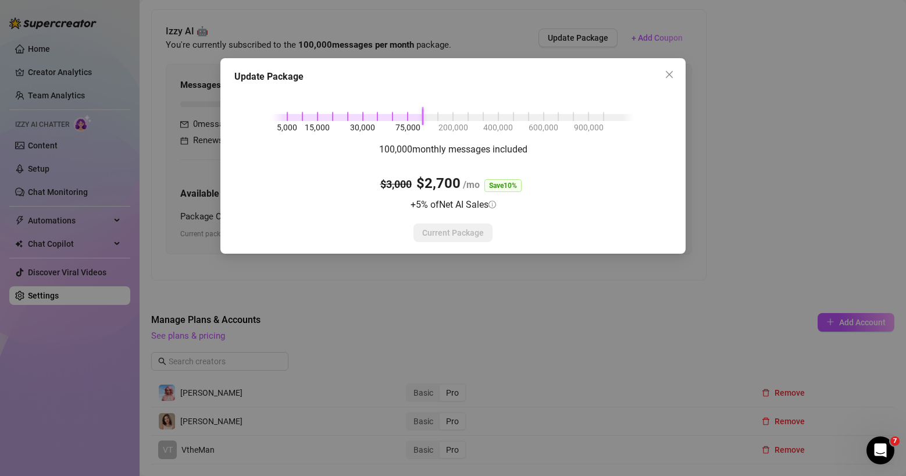
click at [303, 119] on div "5,000 15,000 30,000 75,000 200,000 400,000 600,000 900,000" at bounding box center [453, 115] width 362 height 7
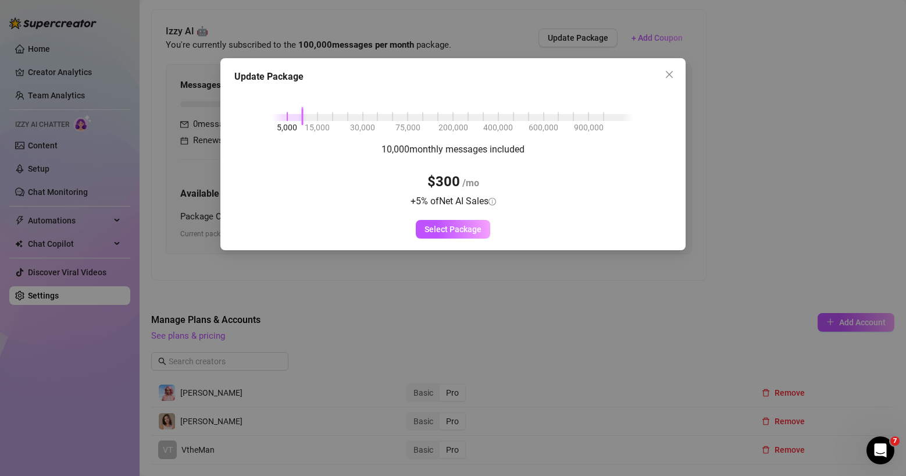
click at [290, 116] on div "5,000 15,000 30,000 75,000 200,000 400,000 600,000 900,000" at bounding box center [453, 115] width 362 height 7
click at [704, 116] on div "Update Package 5,000 15,000 30,000 75,000 200,000 400,000 600,000 900,000 5,000…" at bounding box center [453, 238] width 906 height 476
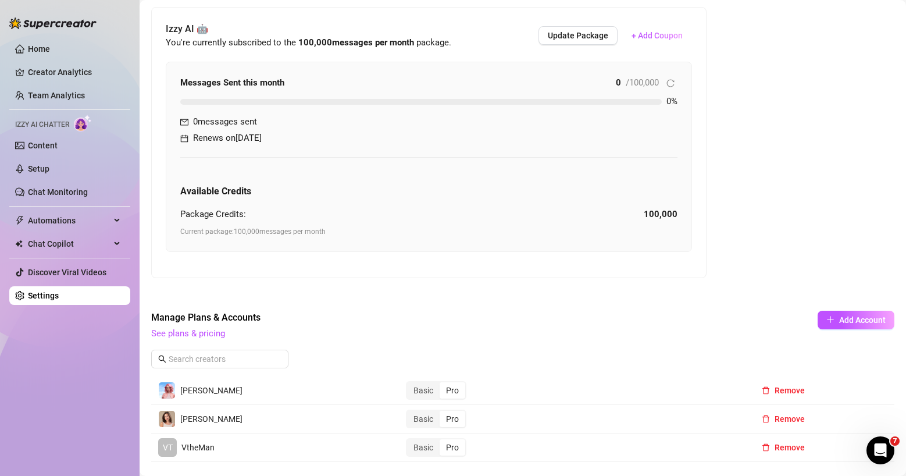
scroll to position [306, 0]
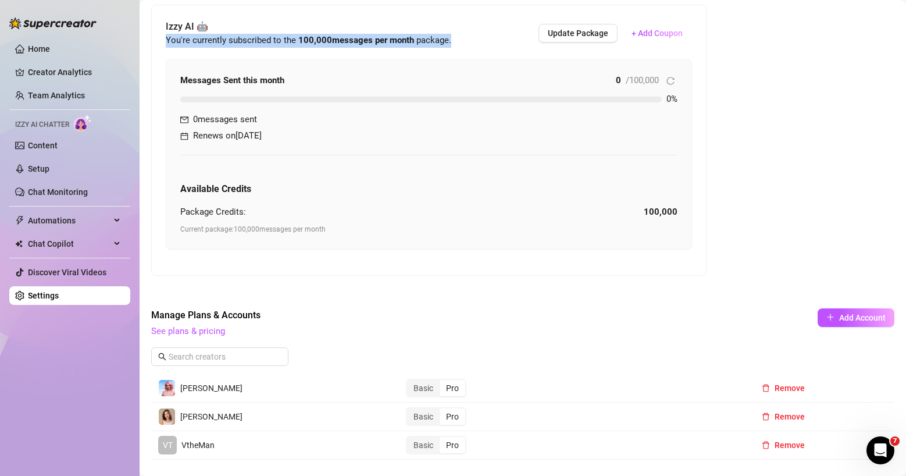
drag, startPoint x: 467, startPoint y: 39, endPoint x: 164, endPoint y: 37, distance: 303.0
click at [164, 37] on div "Izzy AI 🤖 You're currently subscribed to the 100,000 messages per month package…" at bounding box center [429, 140] width 554 height 270
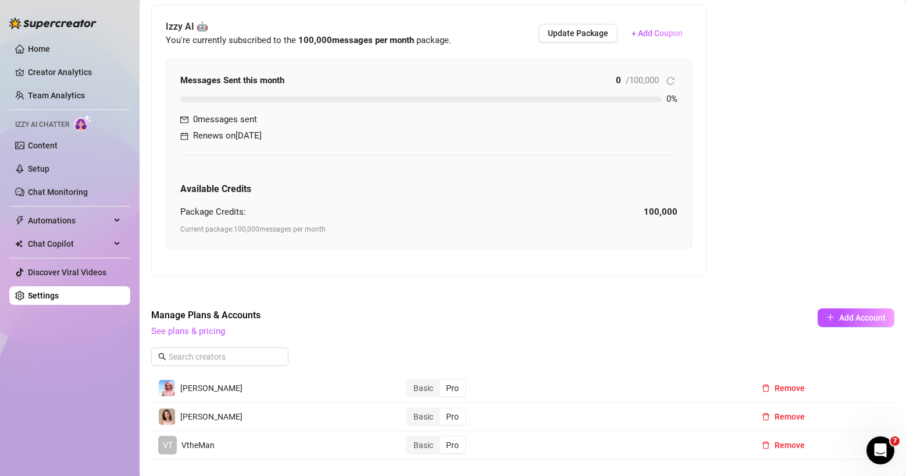
click at [292, 63] on div "Messages Sent this month 0 / 100,000 0 % 0 messages sent Renews on [DATE] Avail…" at bounding box center [428, 154] width 525 height 189
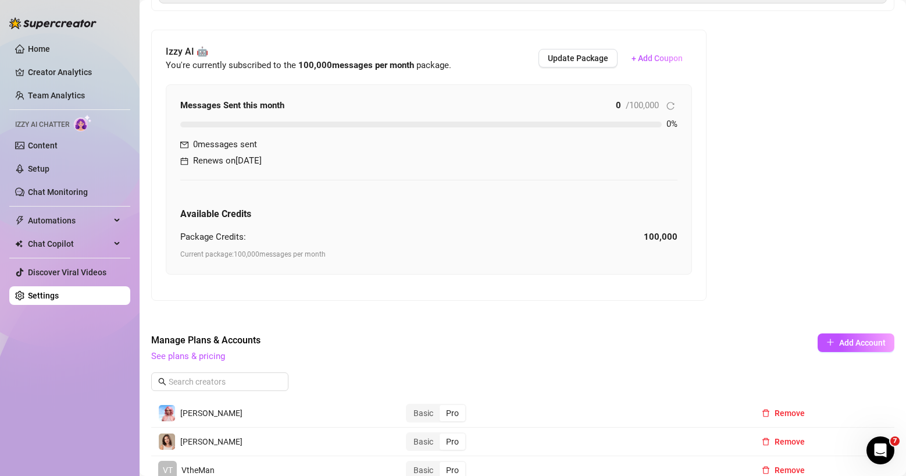
scroll to position [272, 0]
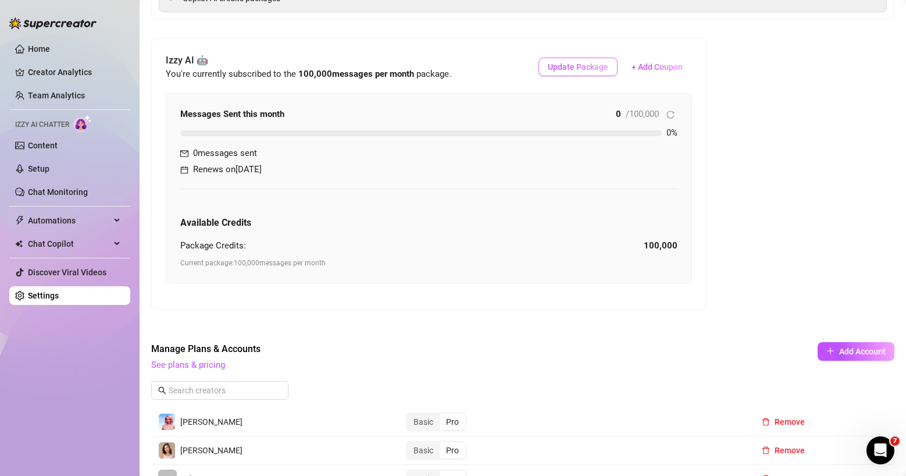
click at [582, 65] on span "Update Package" at bounding box center [578, 66] width 60 height 9
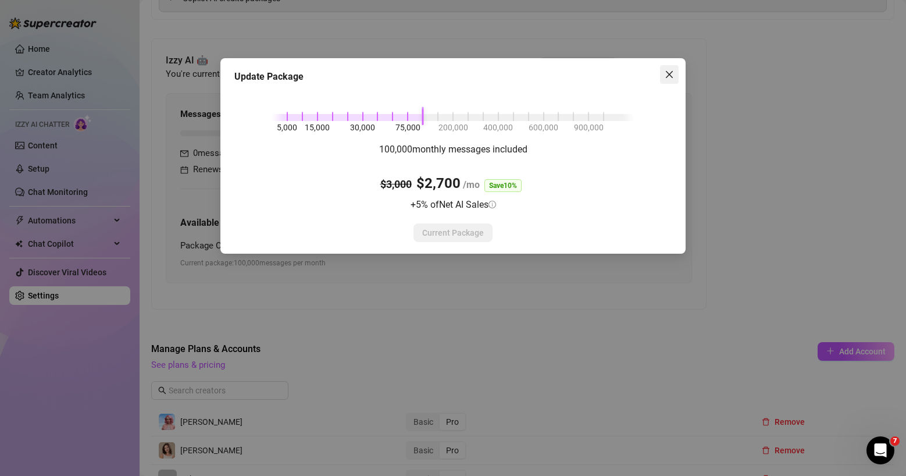
click at [674, 72] on span "Close" at bounding box center [669, 74] width 19 height 9
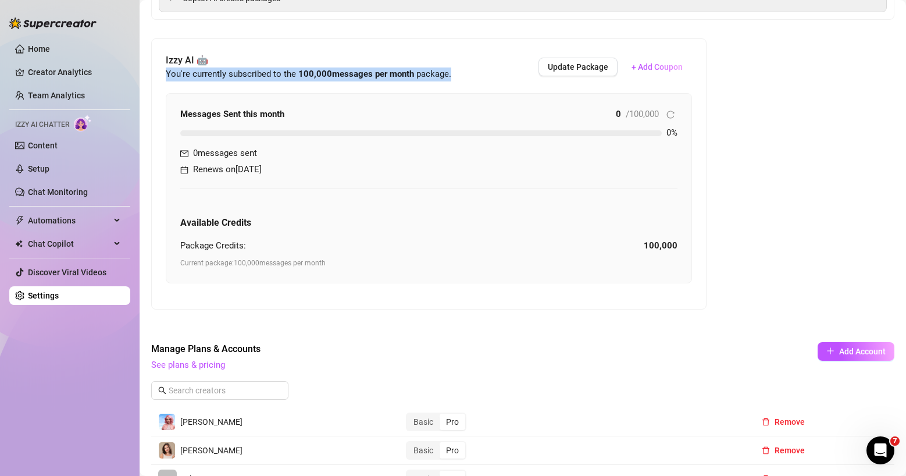
drag, startPoint x: 484, startPoint y: 77, endPoint x: 164, endPoint y: 77, distance: 319.8
click at [164, 77] on div "Izzy AI 🤖 You're currently subscribed to the 100,000 messages per month package…" at bounding box center [429, 174] width 554 height 270
click at [786, 247] on div "Billing Information [PERSON_NAME] , [EMAIL_ADDRESS][DOMAIN_NAME] , Visa Card en…" at bounding box center [522, 480] width 743 height 1372
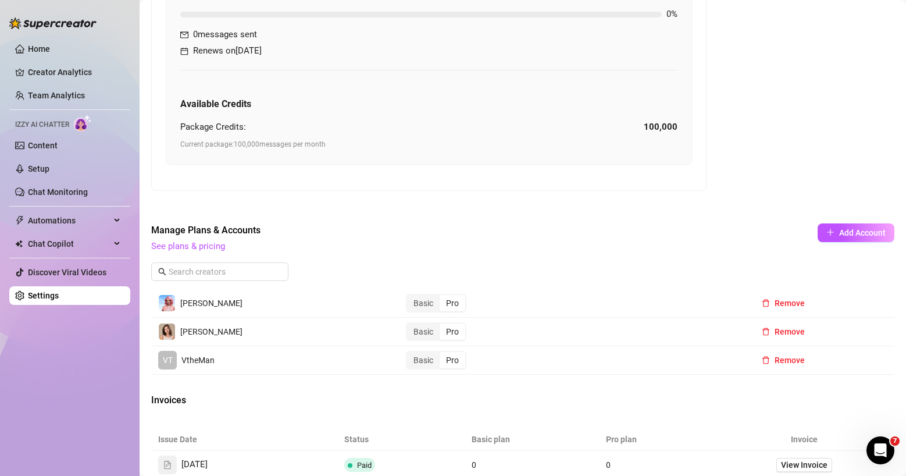
scroll to position [479, 0]
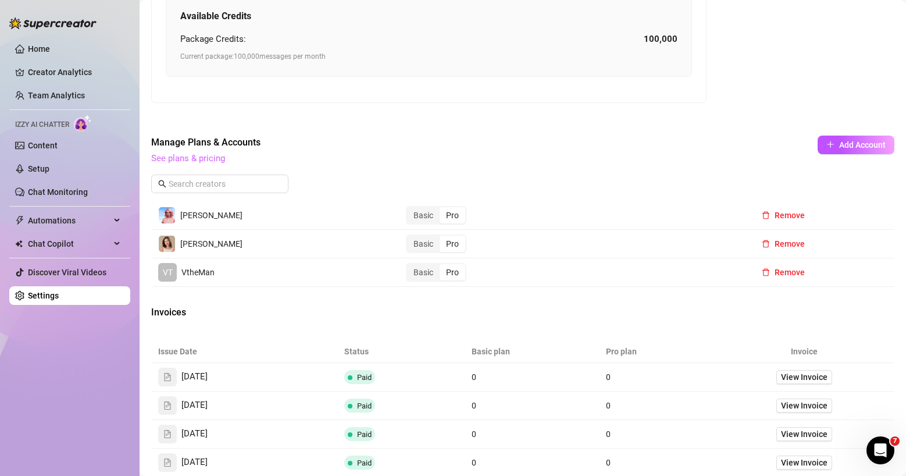
click at [211, 156] on link "See plans & pricing" at bounding box center [188, 158] width 74 height 10
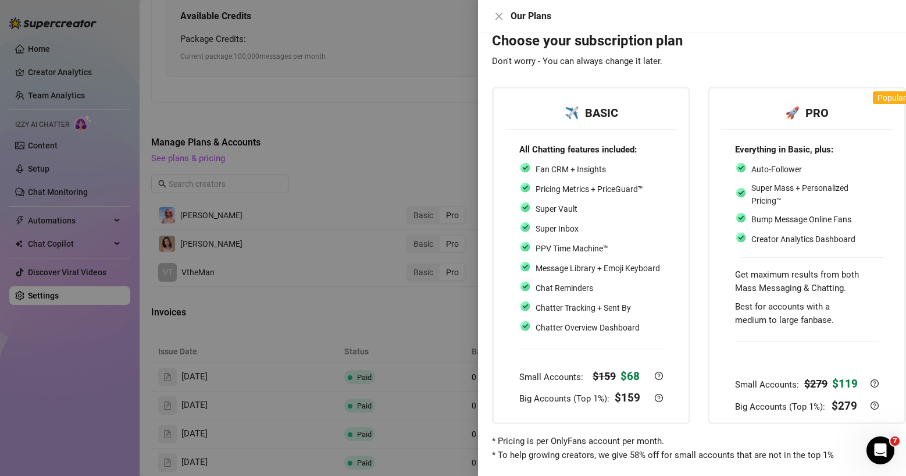
click at [433, 131] on div at bounding box center [453, 238] width 906 height 476
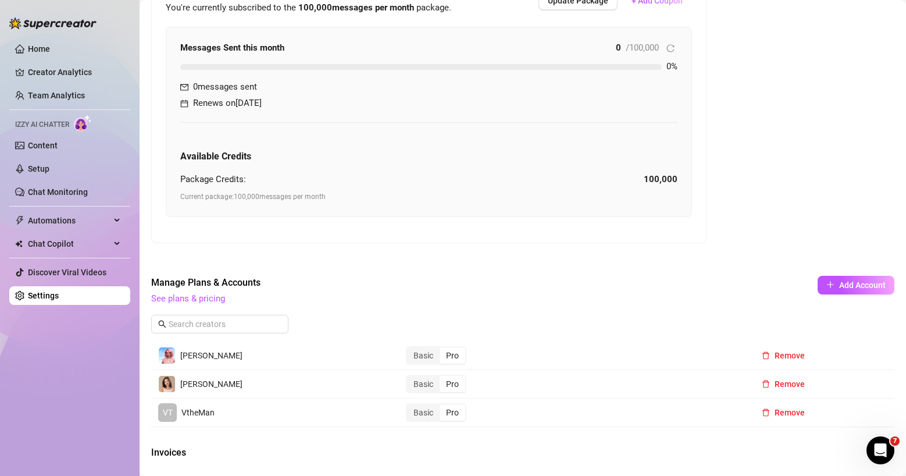
scroll to position [333, 0]
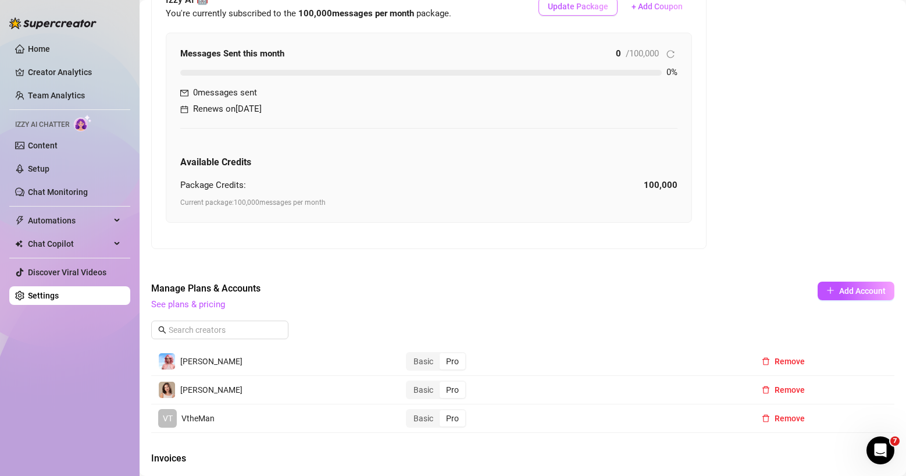
click at [590, 15] on button "Update Package" at bounding box center [577, 6] width 79 height 19
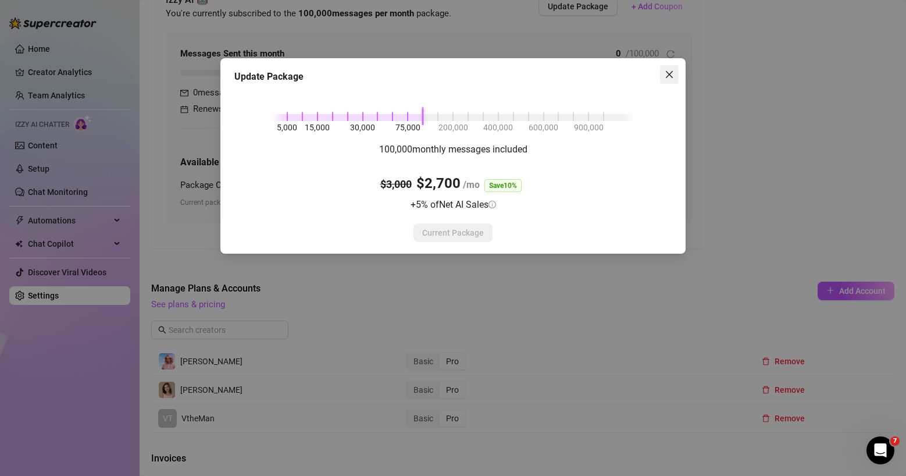
click at [665, 74] on icon "close" at bounding box center [669, 74] width 9 height 9
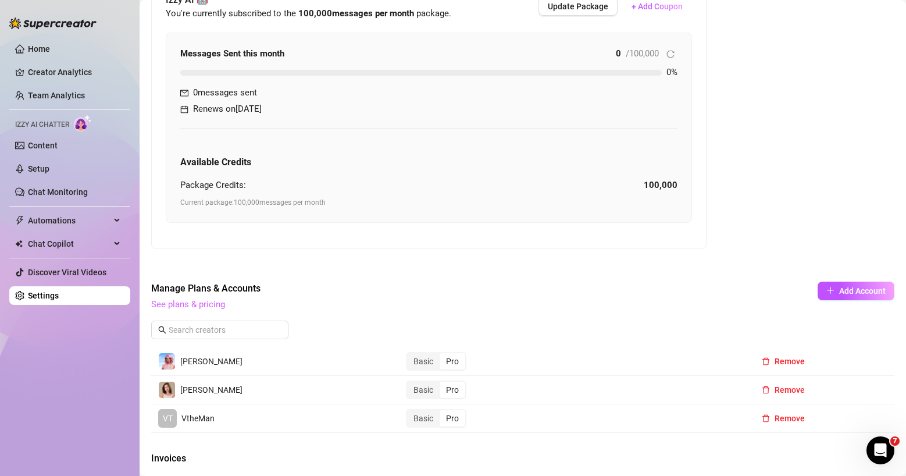
click at [216, 304] on link "See plans & pricing" at bounding box center [188, 304] width 74 height 10
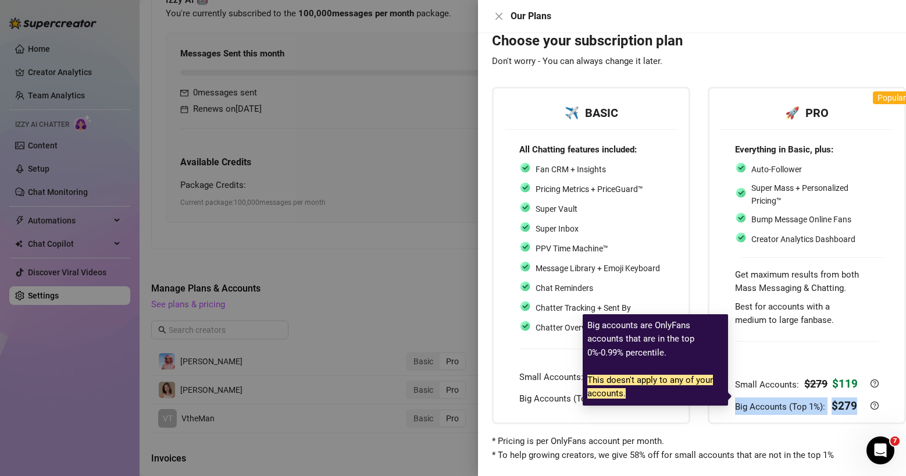
drag, startPoint x: 764, startPoint y: 395, endPoint x: 859, endPoint y: 395, distance: 95.4
click at [786, 397] on div "Big Accounts (Top 1%): $ 279" at bounding box center [799, 405] width 128 height 17
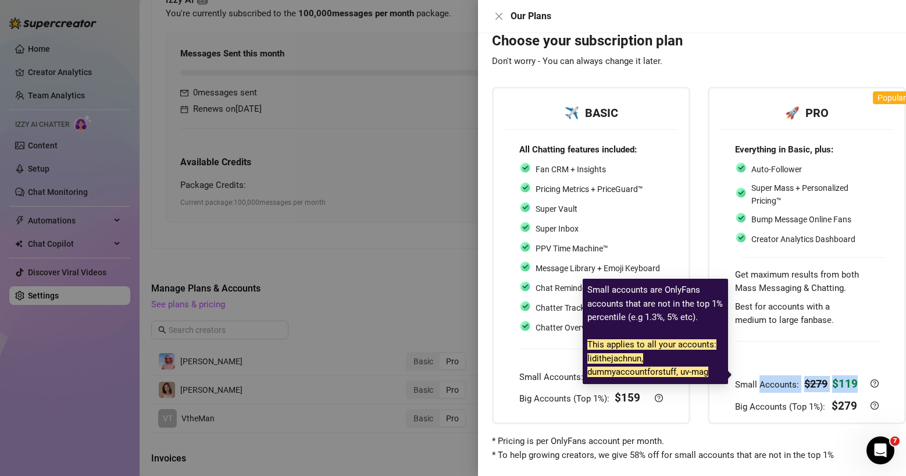
drag, startPoint x: 760, startPoint y: 376, endPoint x: 861, endPoint y: 374, distance: 101.2
click at [786, 375] on div "Small Accounts: $ 279 $ 119" at bounding box center [799, 383] width 128 height 17
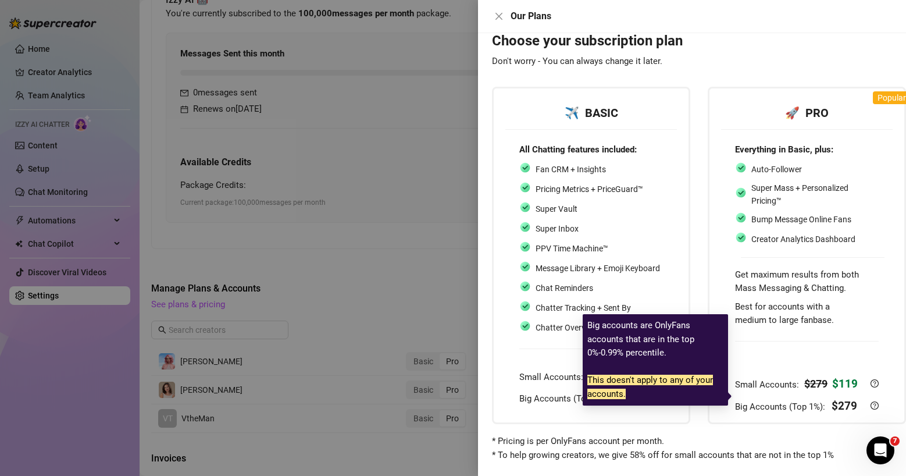
click at [786, 397] on div "Big Accounts (Top 1%): $ 279" at bounding box center [799, 405] width 128 height 17
drag, startPoint x: 858, startPoint y: 392, endPoint x: 829, endPoint y: 391, distance: 29.1
click at [786, 397] on div "Big Accounts (Top 1%): $ 279" at bounding box center [799, 405] width 128 height 17
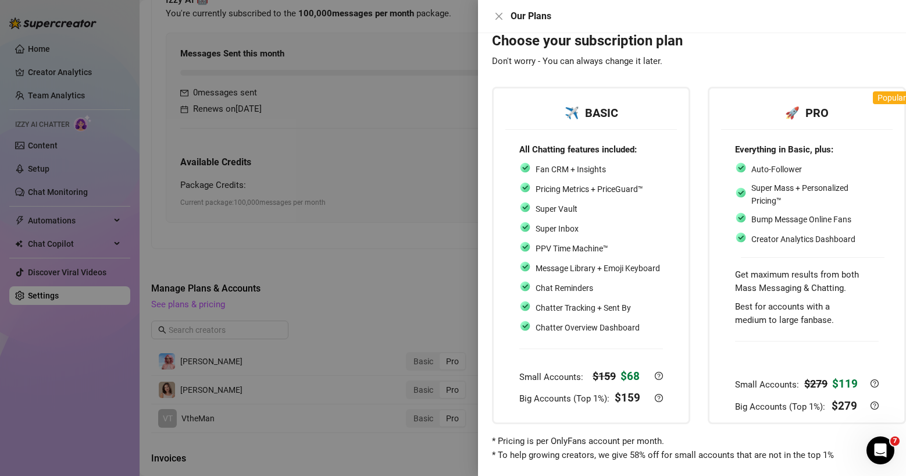
click at [786, 335] on div at bounding box center [807, 351] width 144 height 38
click at [502, 10] on button "Close" at bounding box center [499, 16] width 14 height 14
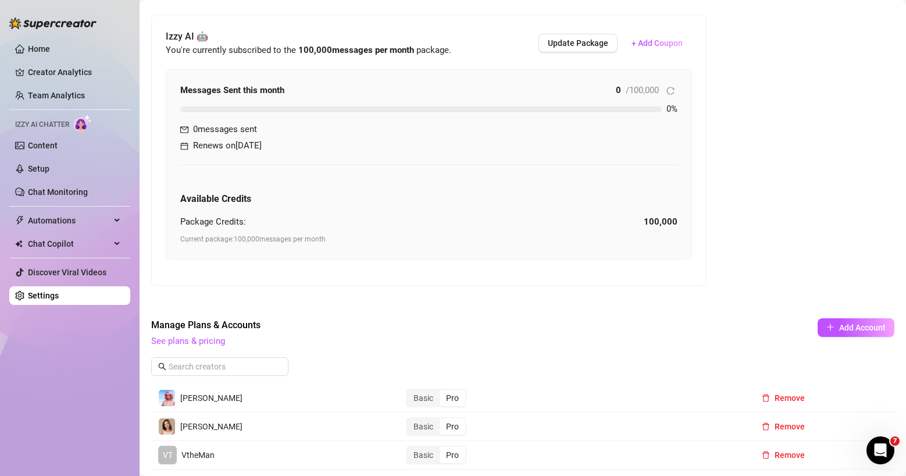
scroll to position [294, 0]
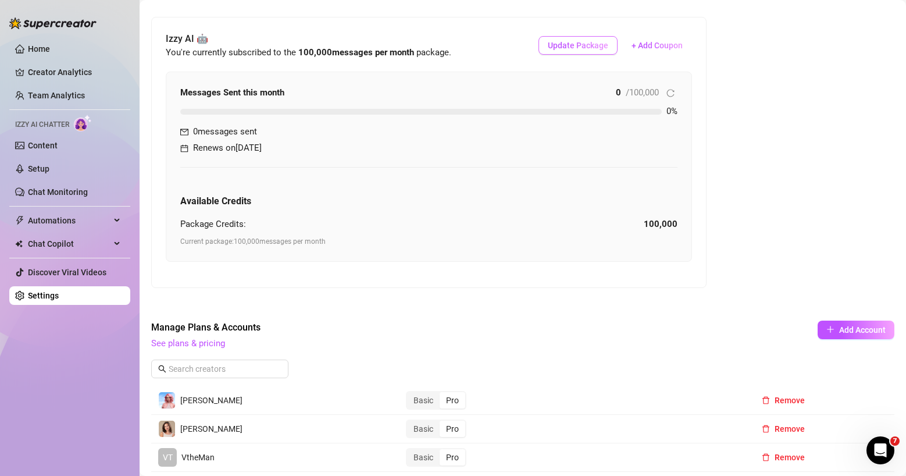
click at [567, 50] on button "Update Package" at bounding box center [577, 45] width 79 height 19
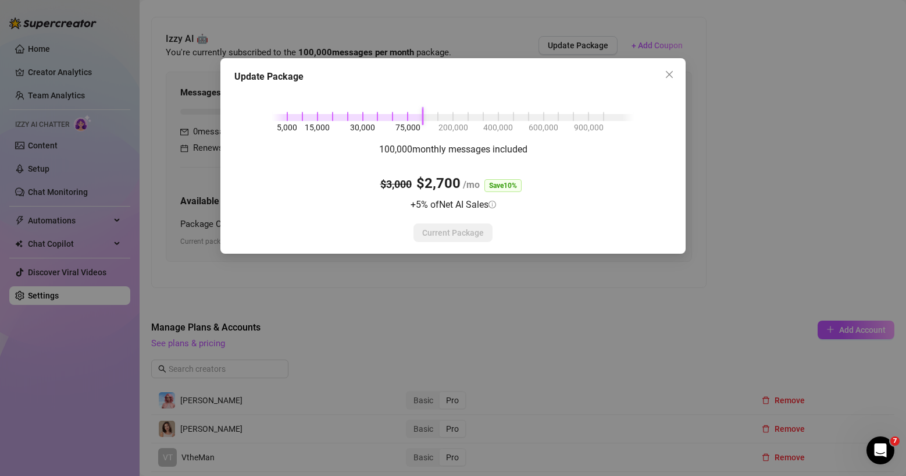
click at [749, 87] on div "Update Package 5,000 15,000 30,000 75,000 200,000 400,000 600,000 900,000 100,0…" at bounding box center [453, 238] width 906 height 476
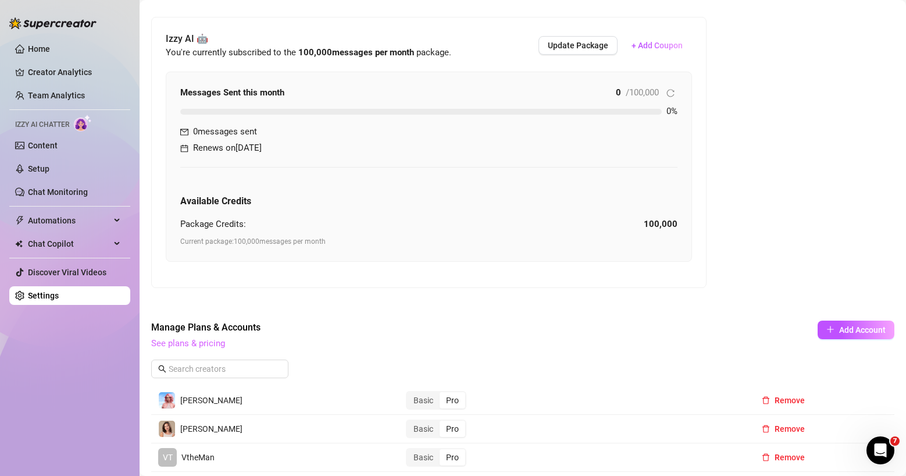
click at [218, 347] on link "See plans & pricing" at bounding box center [188, 343] width 74 height 10
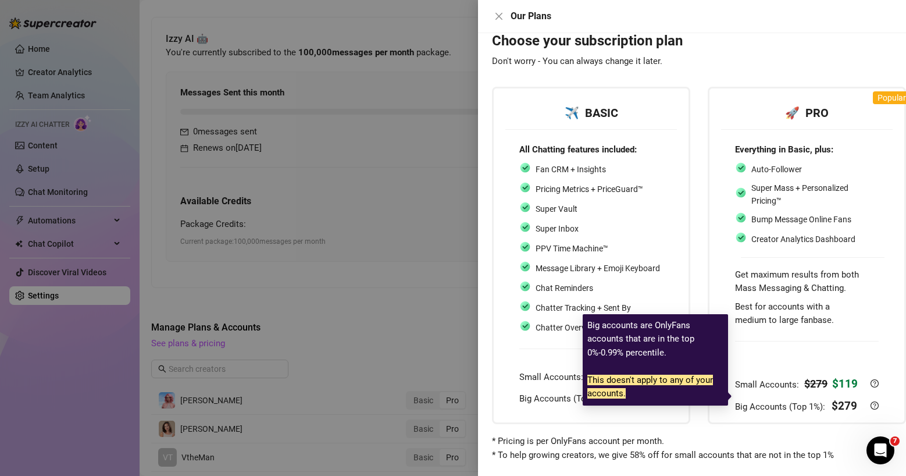
click at [786, 399] on strong "$ 279" at bounding box center [845, 405] width 26 height 13
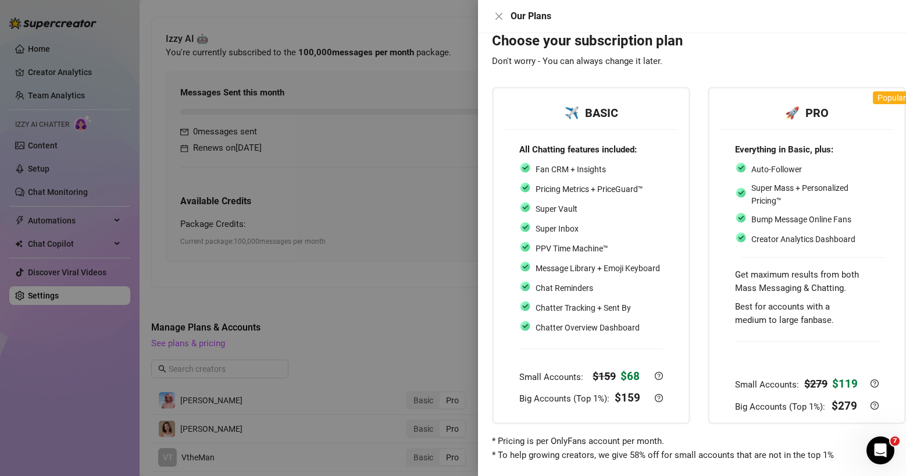
click at [441, 79] on div at bounding box center [453, 238] width 906 height 476
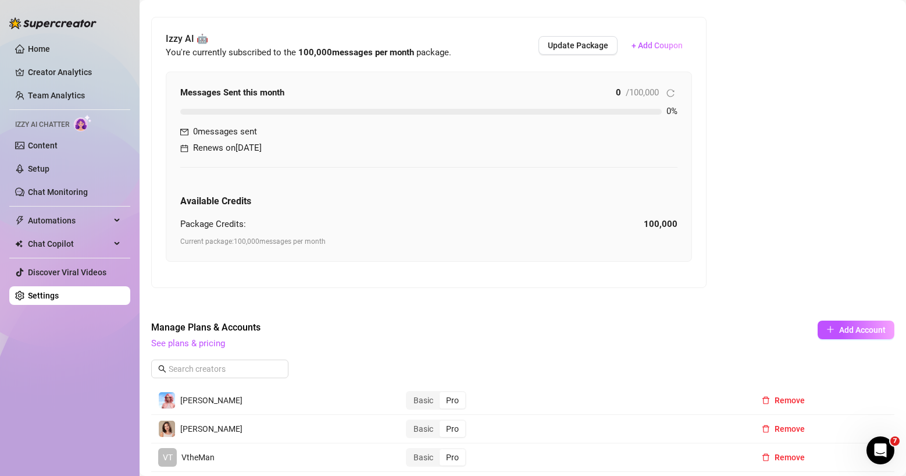
click at [752, 106] on div "Billing Information [PERSON_NAME] , [EMAIL_ADDRESS][DOMAIN_NAME] , Visa Card en…" at bounding box center [522, 459] width 743 height 1372
click at [602, 41] on span "Update Package" at bounding box center [578, 45] width 60 height 9
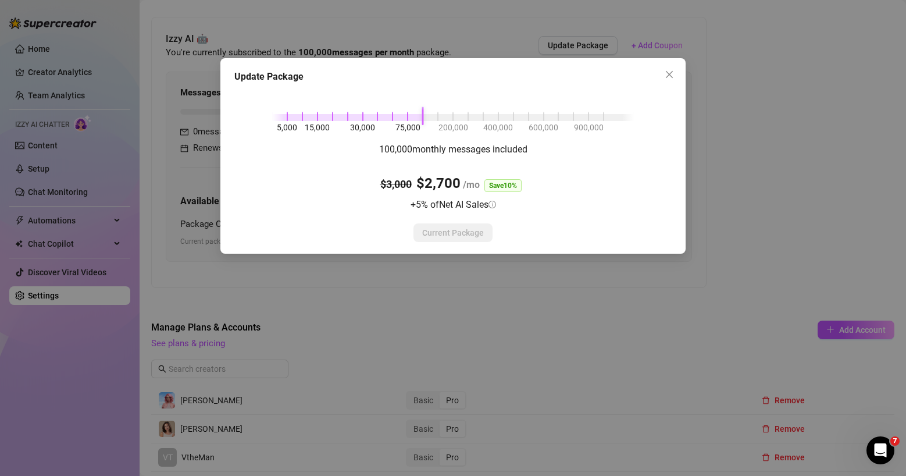
click at [305, 119] on div "5,000 15,000 30,000 75,000 200,000 400,000 600,000 900,000" at bounding box center [453, 115] width 362 height 7
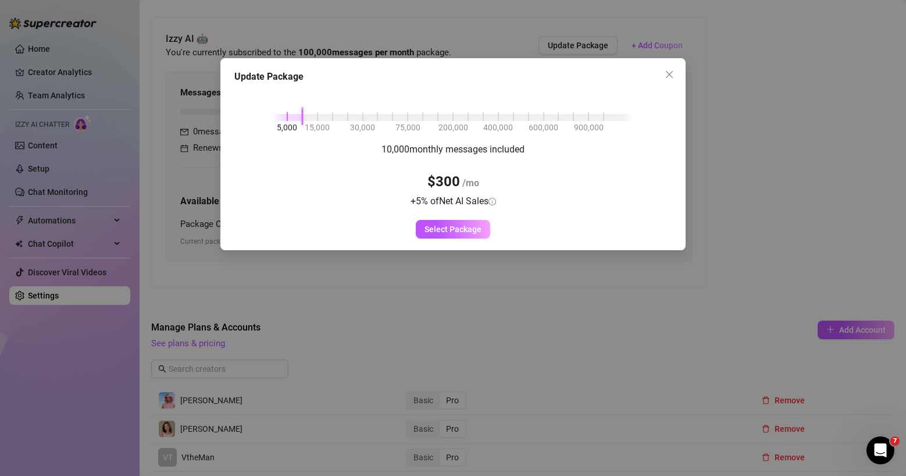
click at [319, 117] on div at bounding box center [453, 117] width 362 height 7
click at [333, 117] on div at bounding box center [453, 117] width 362 height 7
click at [468, 231] on span "Select Package" at bounding box center [453, 228] width 57 height 9
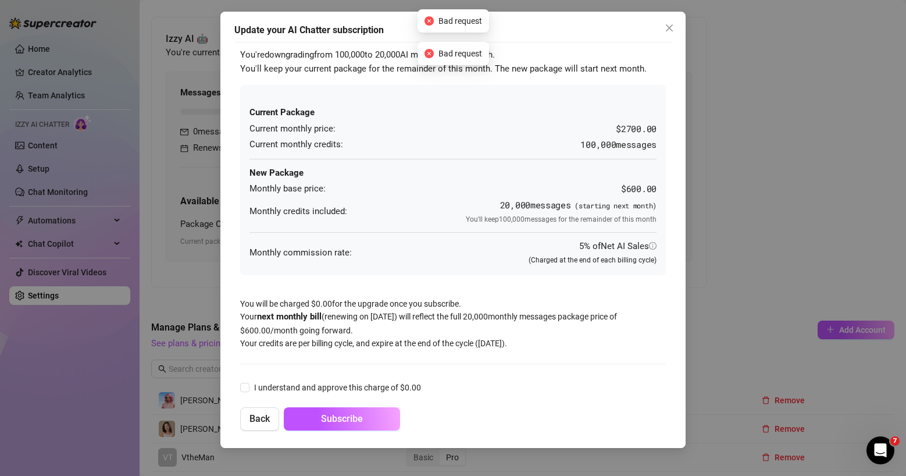
drag, startPoint x: 259, startPoint y: 191, endPoint x: 305, endPoint y: 194, distance: 45.5
click at [305, 194] on span "Monthly base price:" at bounding box center [287, 189] width 76 height 14
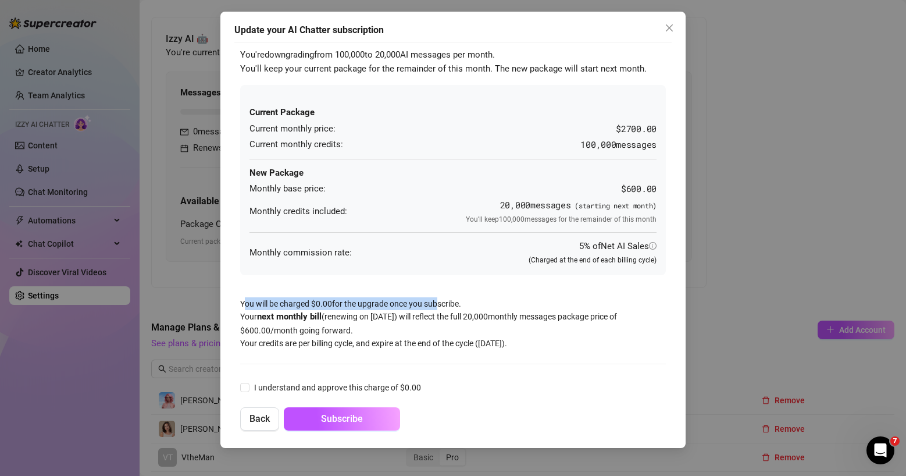
drag, startPoint x: 246, startPoint y: 302, endPoint x: 437, endPoint y: 298, distance: 191.4
click at [437, 298] on div "You're downgrading from 100,000 to 20,000 AI messages per month. You'll keep yo…" at bounding box center [452, 239] width 437 height 394
drag, startPoint x: 291, startPoint y: 321, endPoint x: 407, endPoint y: 323, distance: 115.7
click at [407, 323] on div "You're downgrading from 100,000 to 20,000 AI messages per month. You'll keep yo…" at bounding box center [452, 239] width 437 height 394
click at [449, 319] on div "You're downgrading from 100,000 to 20,000 AI messages per month. You'll keep yo…" at bounding box center [452, 239] width 437 height 394
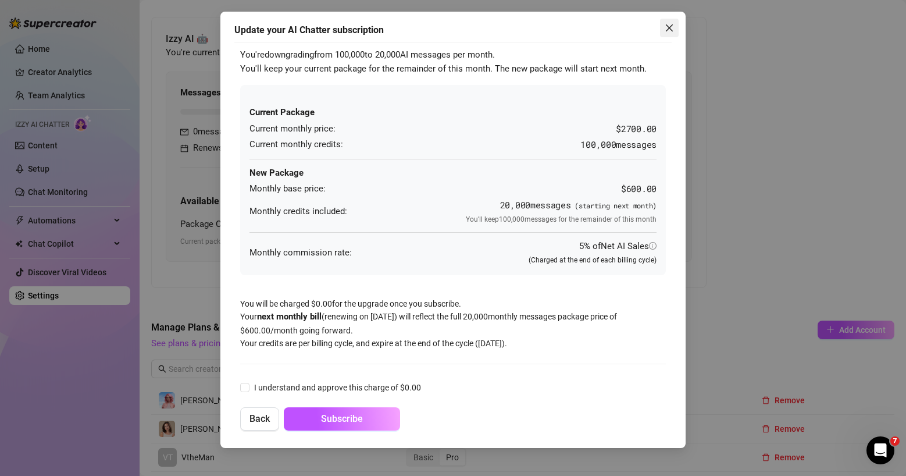
click at [674, 28] on span "Close" at bounding box center [669, 27] width 19 height 9
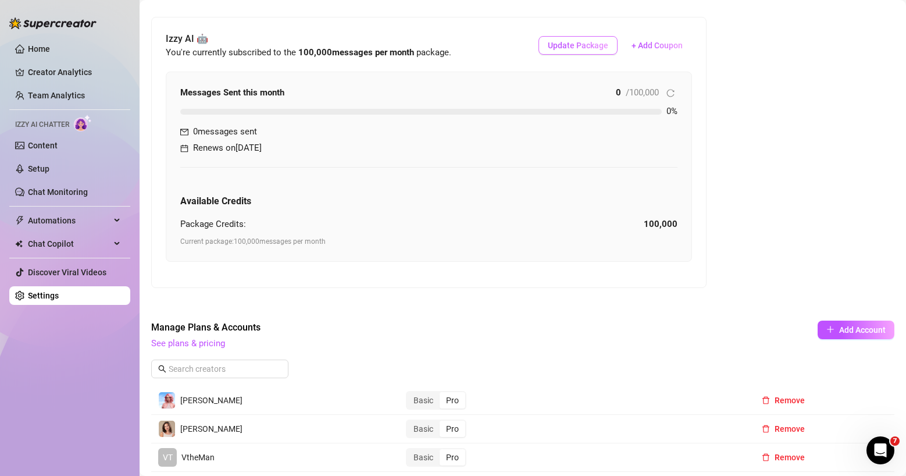
click at [569, 47] on span "Update Package" at bounding box center [578, 45] width 60 height 9
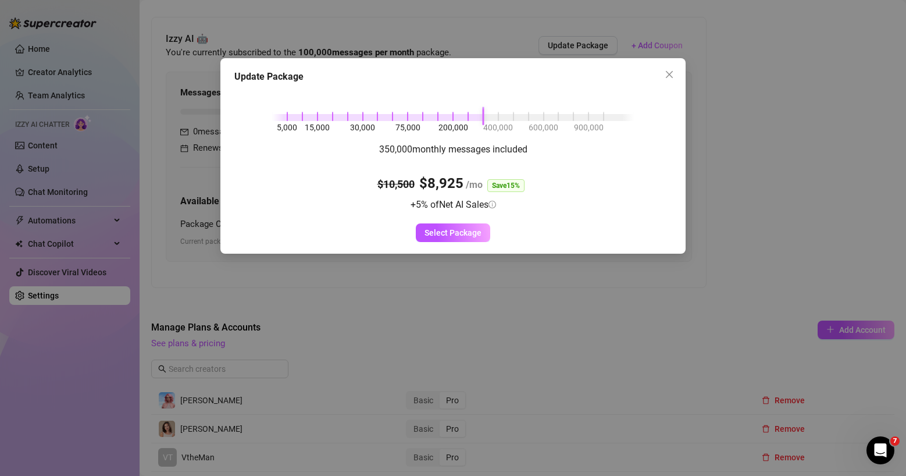
click at [490, 116] on div at bounding box center [453, 117] width 362 height 7
click at [456, 236] on span "Select Package" at bounding box center [453, 232] width 57 height 9
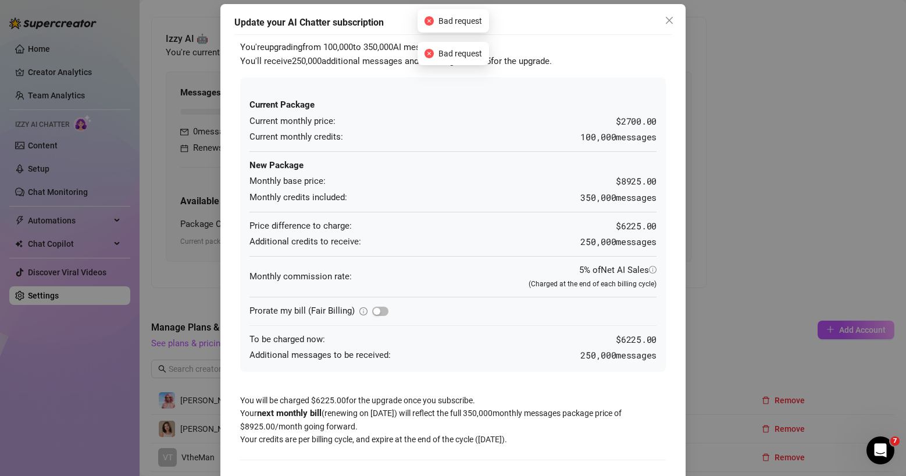
scroll to position [9, 0]
drag, startPoint x: 246, startPoint y: 180, endPoint x: 256, endPoint y: 180, distance: 9.9
click at [256, 180] on span "Monthly base price:" at bounding box center [287, 180] width 76 height 14
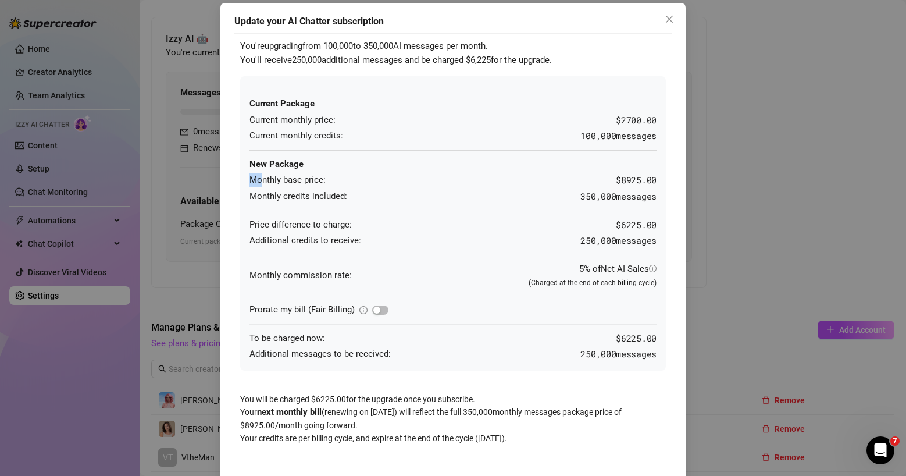
drag, startPoint x: 649, startPoint y: 135, endPoint x: 571, endPoint y: 134, distance: 77.9
click at [571, 134] on div "Current Package Current monthly price: $2700.00 Current monthly credits: 100,00…" at bounding box center [453, 223] width 426 height 294
drag, startPoint x: 640, startPoint y: 195, endPoint x: 555, endPoint y: 188, distance: 85.2
click at [555, 188] on div "Current Package Current monthly price: $2700.00 Current monthly credits: 100,00…" at bounding box center [452, 225] width 407 height 271
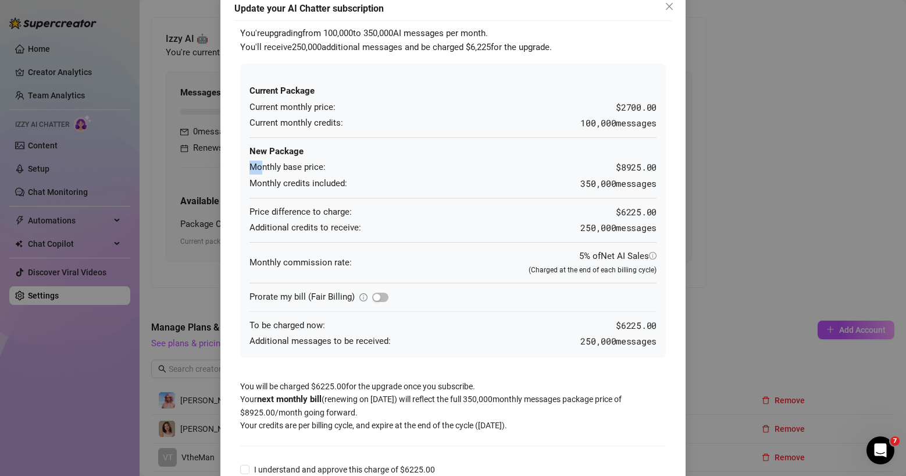
scroll to position [33, 0]
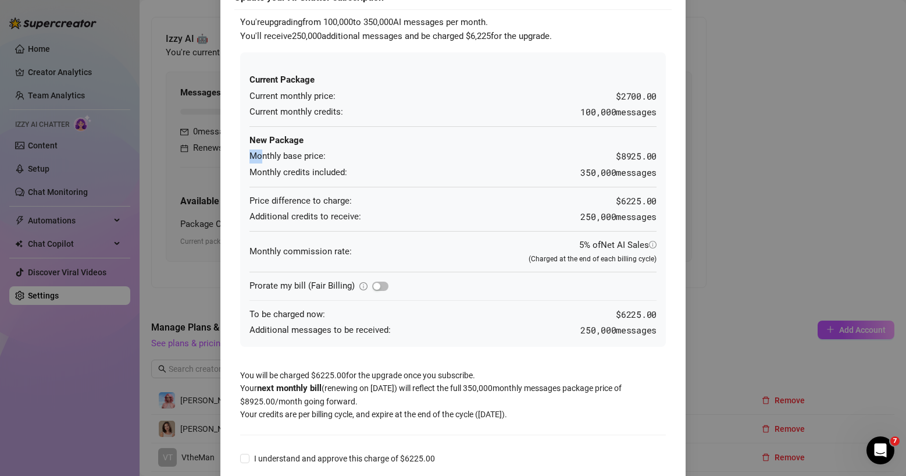
drag, startPoint x: 655, startPoint y: 217, endPoint x: 562, endPoint y: 222, distance: 92.6
click at [562, 222] on div "Current Package Current monthly price: $2700.00 Current monthly credits: 100,00…" at bounding box center [453, 199] width 426 height 294
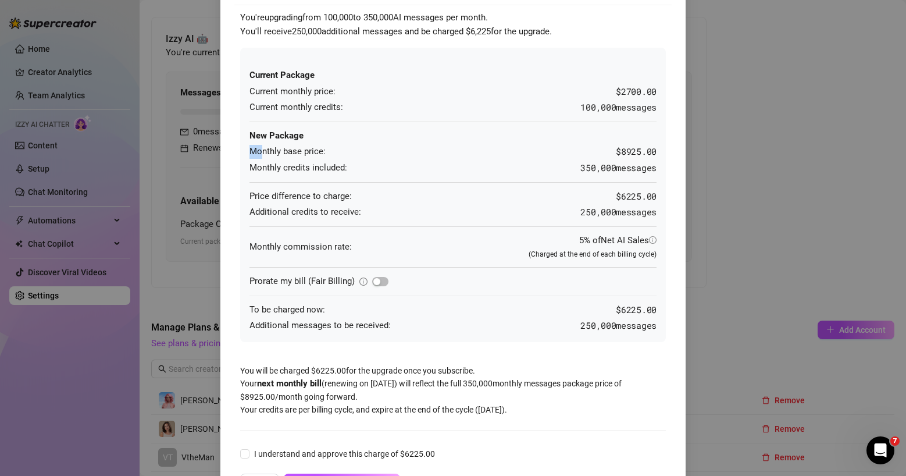
scroll to position [40, 0]
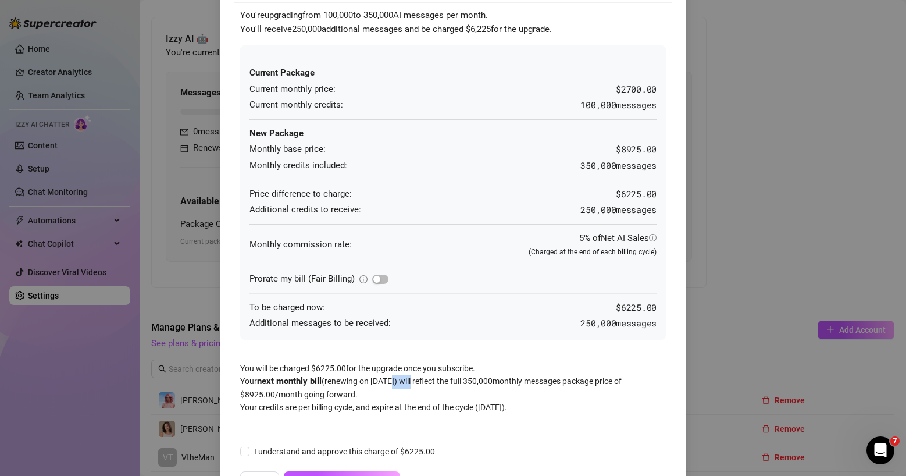
drag, startPoint x: 394, startPoint y: 380, endPoint x: 440, endPoint y: 380, distance: 45.9
click at [440, 380] on div "You're upgrading from 100,000 to 350,000 AI messages per month. You'll receive …" at bounding box center [452, 251] width 437 height 498
drag, startPoint x: 526, startPoint y: 379, endPoint x: 523, endPoint y: 394, distance: 15.4
click at [490, 377] on div "You're upgrading from 100,000 to 350,000 AI messages per month. You'll receive …" at bounding box center [452, 251] width 437 height 498
drag, startPoint x: 481, startPoint y: 382, endPoint x: 512, endPoint y: 384, distance: 30.9
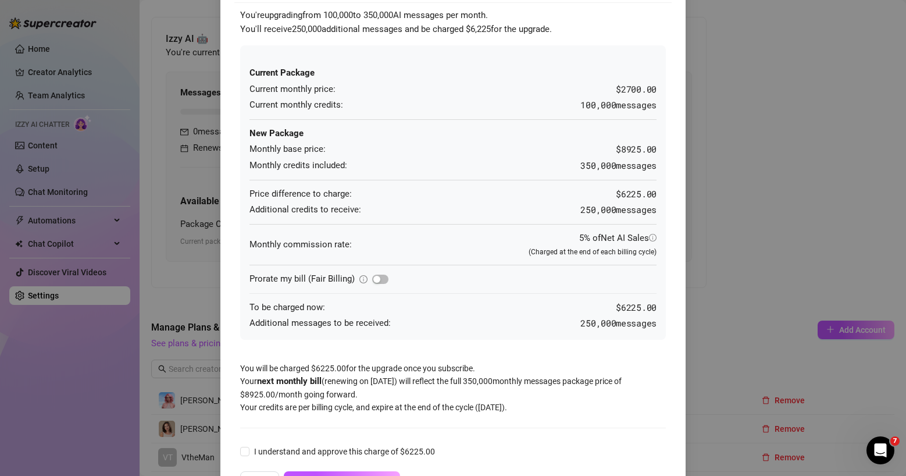
click at [484, 382] on div "You're upgrading from 100,000 to 350,000 AI messages per month. You'll receive …" at bounding box center [452, 251] width 437 height 498
click at [544, 383] on div "You're upgrading from 100,000 to 350,000 AI messages per month. You'll receive …" at bounding box center [452, 251] width 437 height 498
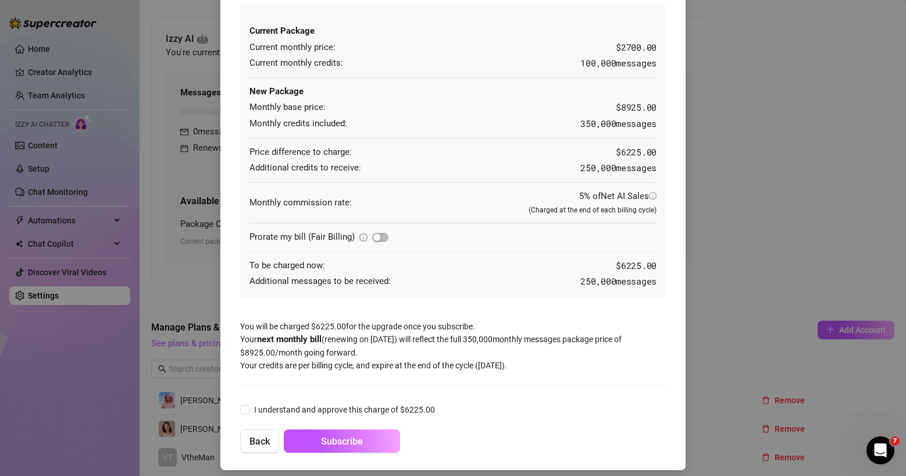
scroll to position [90, 0]
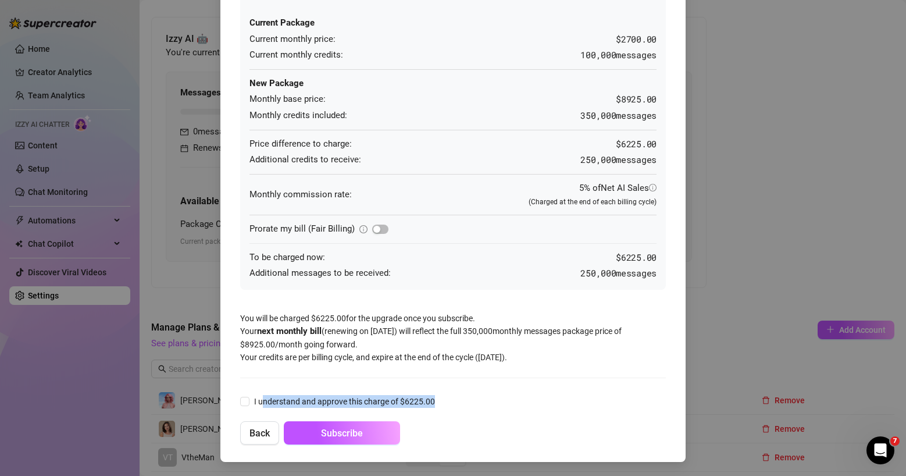
drag, startPoint x: 258, startPoint y: 398, endPoint x: 467, endPoint y: 401, distance: 209.4
click at [467, 401] on div "I understand and approve this charge of $ 6225.00" at bounding box center [453, 401] width 426 height 13
click at [263, 398] on span "I understand and approve this charge of $ 6225.00" at bounding box center [344, 401] width 190 height 13
click at [248, 398] on input "I understand and approve this charge of $ 6225.00" at bounding box center [244, 401] width 8 height 8
checkbox input "true"
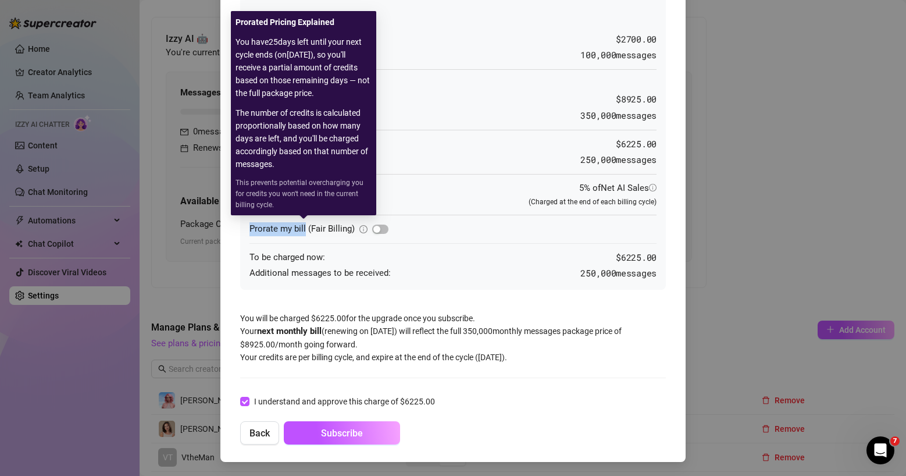
drag, startPoint x: 243, startPoint y: 226, endPoint x: 301, endPoint y: 229, distance: 57.6
click at [301, 229] on div "Current Package Current monthly price: $2700.00 Current monthly credits: 100,00…" at bounding box center [453, 142] width 426 height 294
click at [312, 231] on span "Prorate my bill (Fair Billing)" at bounding box center [301, 228] width 105 height 10
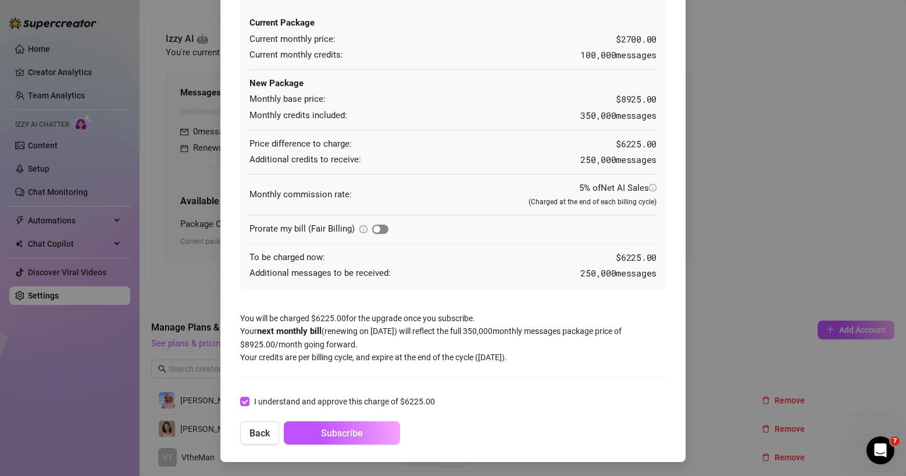
click at [376, 231] on span "button" at bounding box center [380, 228] width 16 height 9
drag, startPoint x: 519, startPoint y: 230, endPoint x: 543, endPoint y: 231, distance: 23.8
click at [500, 230] on span "Prorated for 25/31 days left ([DATE] - [DATE])" at bounding box center [576, 229] width 162 height 13
drag, startPoint x: 601, startPoint y: 231, endPoint x: 590, endPoint y: 232, distance: 11.7
click at [590, 232] on span "Prorated for 25/31 days left ([DATE] - [DATE])" at bounding box center [576, 229] width 162 height 13
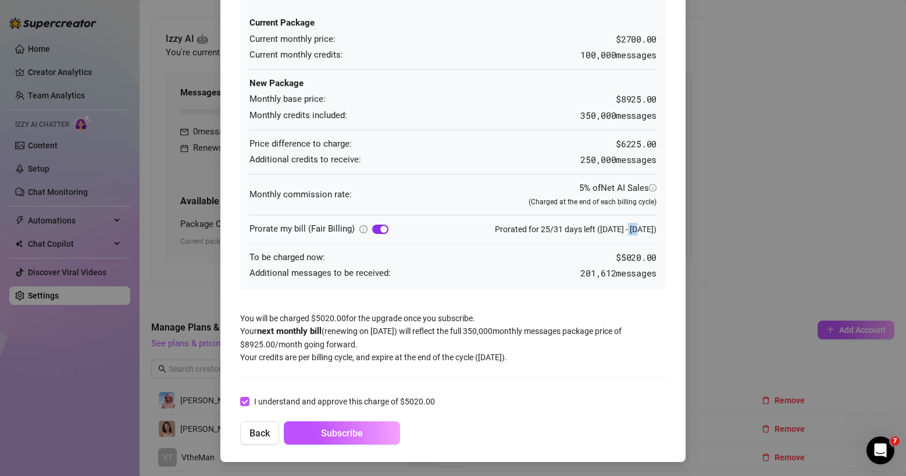
click at [380, 229] on div "button" at bounding box center [383, 229] width 7 height 7
click at [376, 228] on span "button" at bounding box center [380, 228] width 16 height 9
click at [373, 225] on span "button" at bounding box center [380, 228] width 16 height 9
drag, startPoint x: 612, startPoint y: 258, endPoint x: 651, endPoint y: 258, distance: 39.0
click at [651, 258] on span "$ 6225.00" at bounding box center [636, 258] width 41 height 14
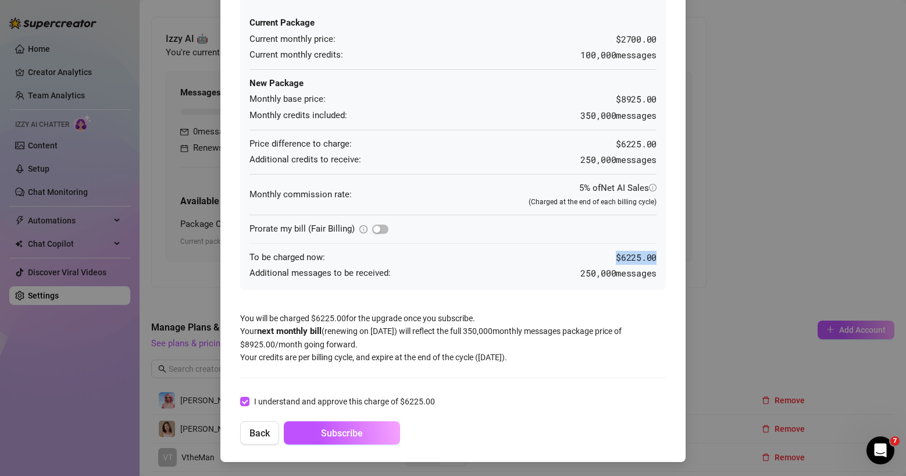
drag, startPoint x: 562, startPoint y: 270, endPoint x: 660, endPoint y: 277, distance: 98.5
click at [660, 277] on div "Current Package Current monthly price: $2700.00 Current monthly credits: 100,00…" at bounding box center [453, 142] width 426 height 294
drag, startPoint x: 611, startPoint y: 260, endPoint x: 659, endPoint y: 259, distance: 48.3
click at [659, 259] on div "Current Package Current monthly price: $2700.00 Current monthly credits: 100,00…" at bounding box center [453, 142] width 426 height 294
click at [623, 262] on span "$ 6225.00" at bounding box center [636, 258] width 41 height 14
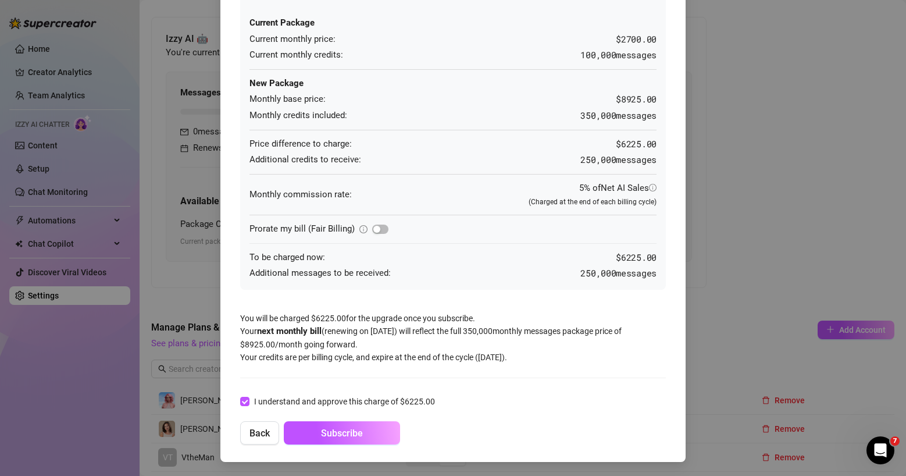
click at [385, 230] on div "Prorate my bill (Fair Billing)" at bounding box center [452, 229] width 407 height 14
click at [381, 230] on span "button" at bounding box center [380, 228] width 16 height 9
drag, startPoint x: 644, startPoint y: 258, endPoint x: 614, endPoint y: 258, distance: 30.2
click at [616, 258] on span "$ 5020.00" at bounding box center [636, 258] width 41 height 14
drag, startPoint x: 518, startPoint y: 228, endPoint x: 499, endPoint y: 228, distance: 19.2
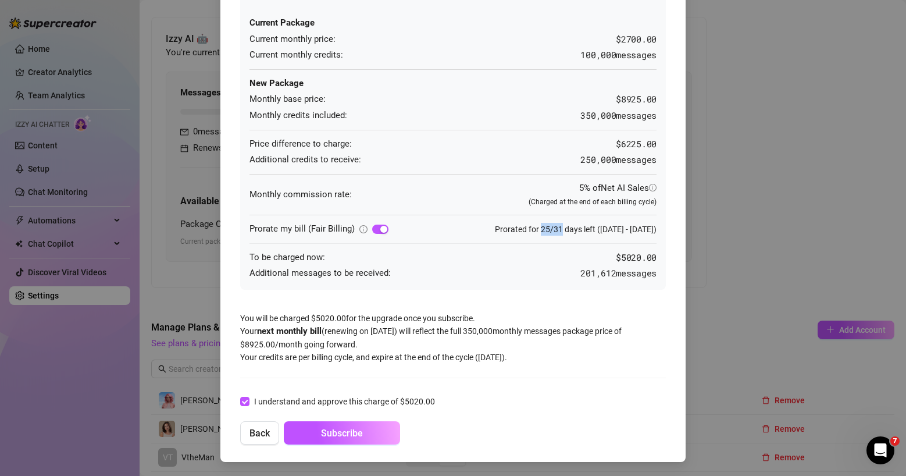
click at [499, 228] on span "Prorated for 25/31 days left ([DATE] - [DATE])" at bounding box center [576, 229] width 162 height 13
drag, startPoint x: 652, startPoint y: 257, endPoint x: 621, endPoint y: 256, distance: 30.8
click at [621, 256] on div "Current Package Current monthly price: $2700.00 Current monthly credits: 100,00…" at bounding box center [453, 142] width 426 height 294
drag, startPoint x: 563, startPoint y: 274, endPoint x: 663, endPoint y: 282, distance: 99.7
click at [663, 282] on div "You're upgrading from 100,000 to 350,000 AI messages per month. You'll receive …" at bounding box center [452, 201] width 437 height 498
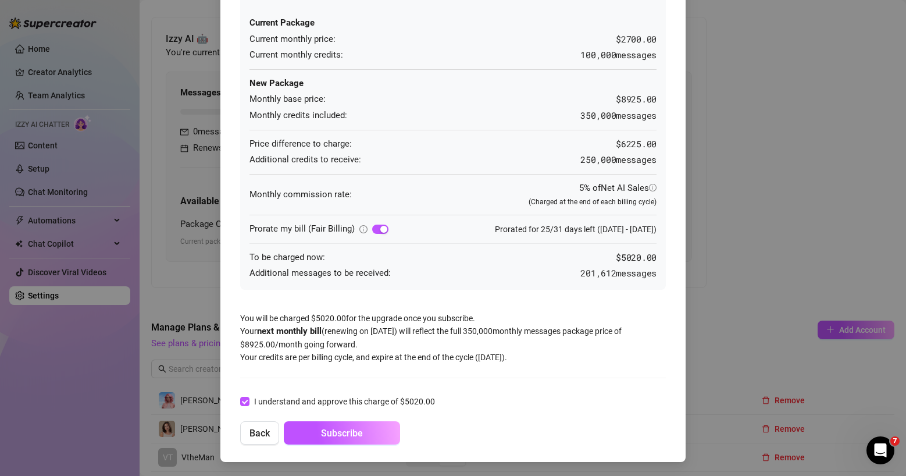
click at [662, 258] on div "You're upgrading from 100,000 to 350,000 AI messages per month. You'll receive …" at bounding box center [452, 201] width 437 height 498
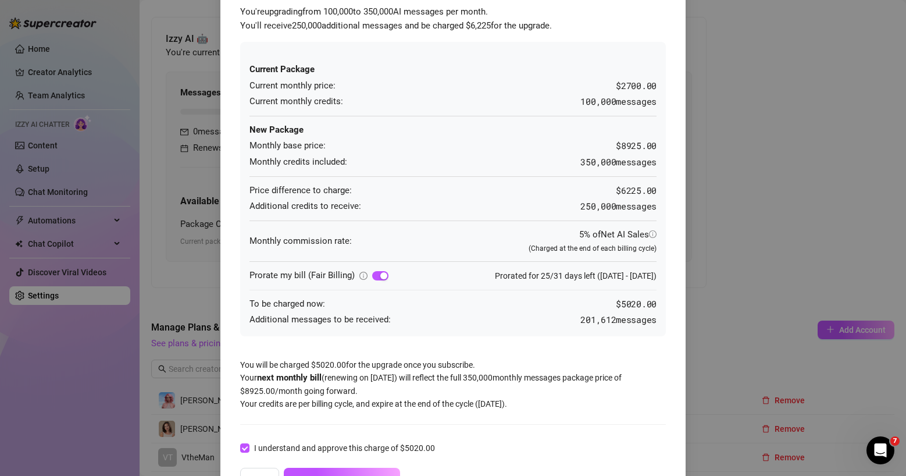
scroll to position [0, 0]
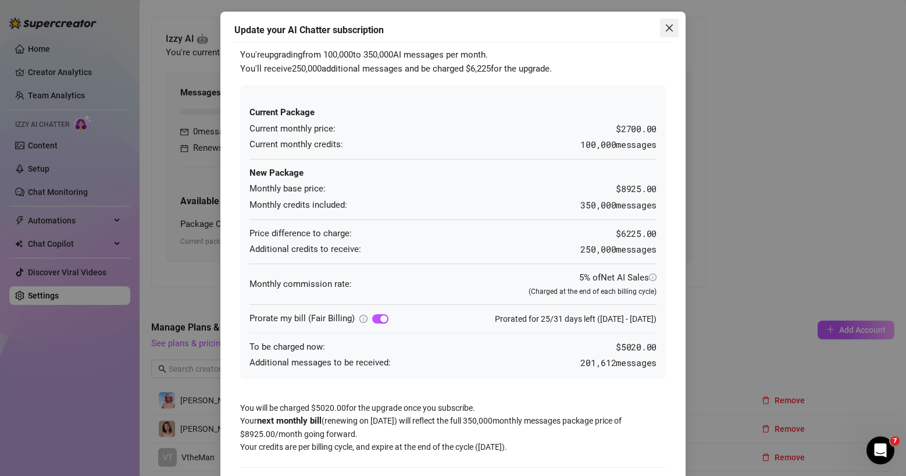
click at [665, 30] on icon "close" at bounding box center [669, 27] width 9 height 9
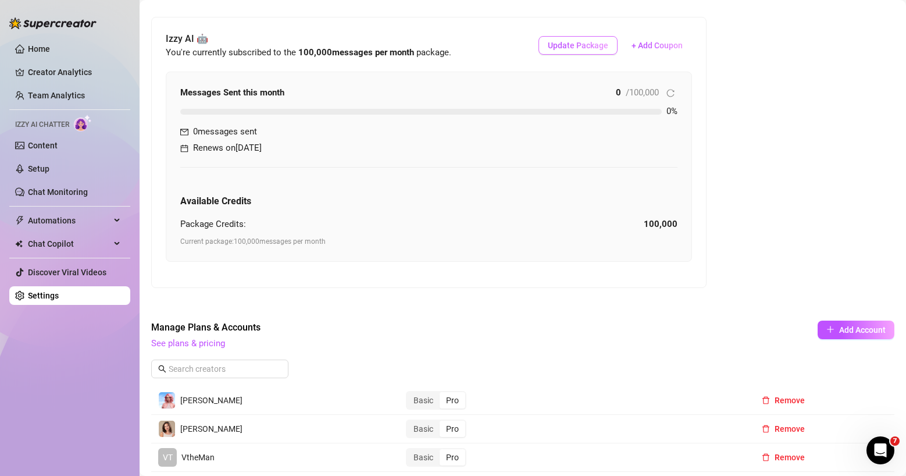
click at [584, 48] on span "Update Package" at bounding box center [578, 45] width 60 height 9
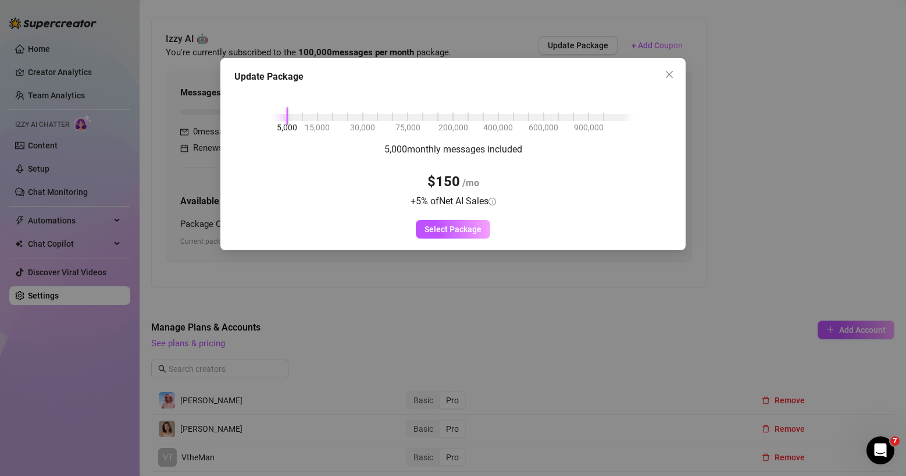
click at [288, 117] on div "5,000 15,000 30,000 75,000 200,000 400,000 600,000 900,000" at bounding box center [453, 115] width 362 height 7
click at [303, 110] on div "5,000 15,000 30,000 75,000 200,000 400,000 600,000 900,000 5,000 monthly messag…" at bounding box center [452, 163] width 437 height 150
click at [304, 116] on div at bounding box center [453, 117] width 362 height 7
click at [318, 117] on div "5,000 15,000 30,000 75,000 200,000 400,000 600,000 900,000" at bounding box center [453, 115] width 362 height 7
click at [666, 77] on icon "close" at bounding box center [669, 74] width 9 height 9
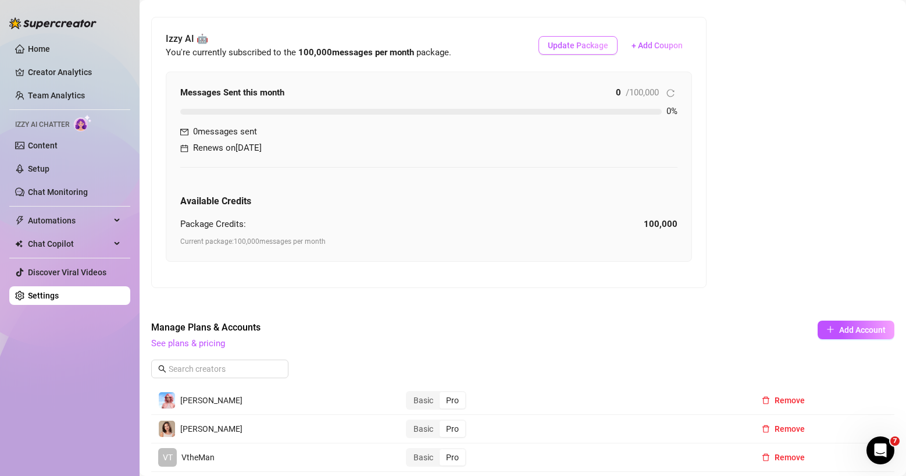
click at [573, 38] on button "Update Package" at bounding box center [577, 45] width 79 height 19
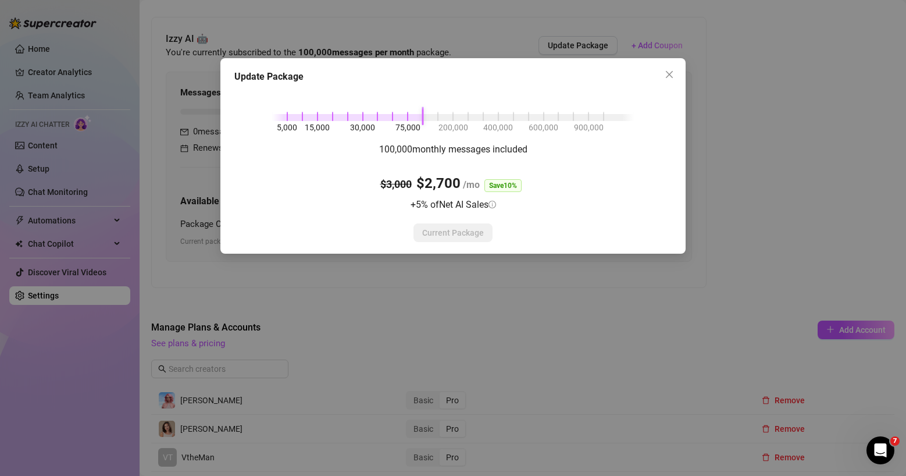
click at [301, 118] on div "5,000 15,000 30,000 75,000 200,000 400,000 600,000 900,000" at bounding box center [453, 115] width 362 height 7
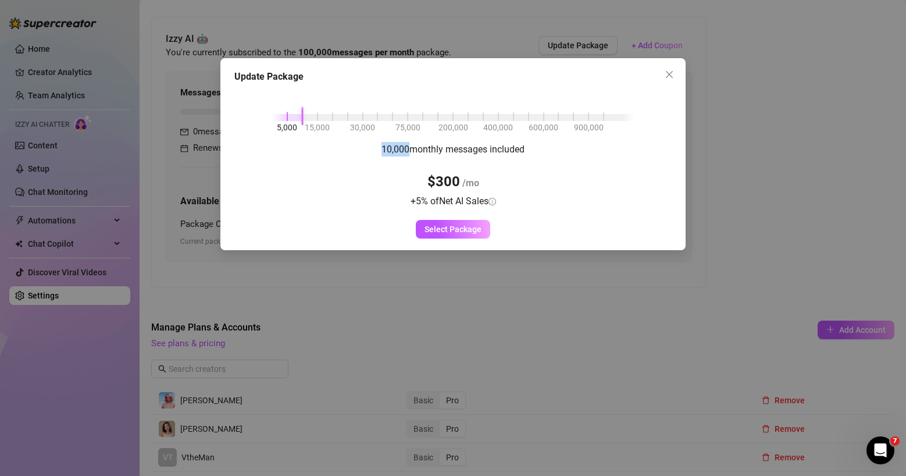
drag, startPoint x: 407, startPoint y: 151, endPoint x: 379, endPoint y: 151, distance: 27.9
click at [379, 151] on div "10,000 monthly messages included $300 /mo + 5 % of Net AI Sales Select Package" at bounding box center [452, 190] width 437 height 97
click at [666, 69] on button "Close" at bounding box center [669, 74] width 19 height 19
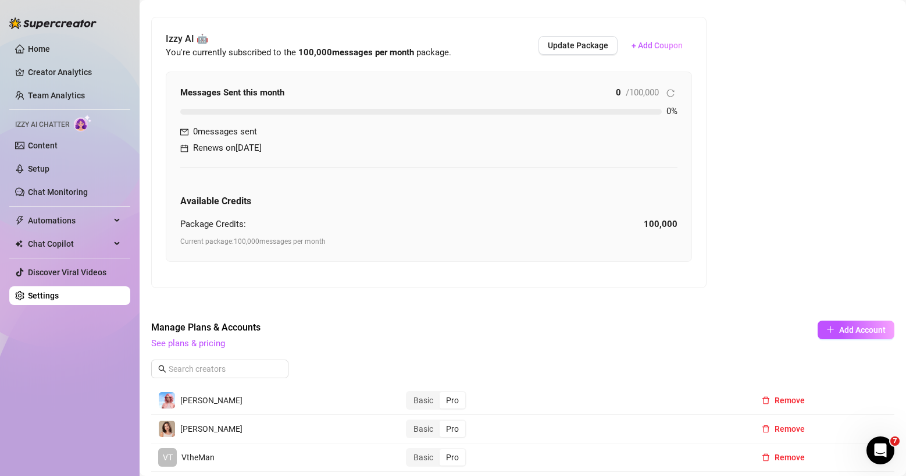
drag, startPoint x: 591, startPoint y: 41, endPoint x: 559, endPoint y: 79, distance: 50.0
click at [591, 41] on span "Update Package" at bounding box center [578, 45] width 60 height 9
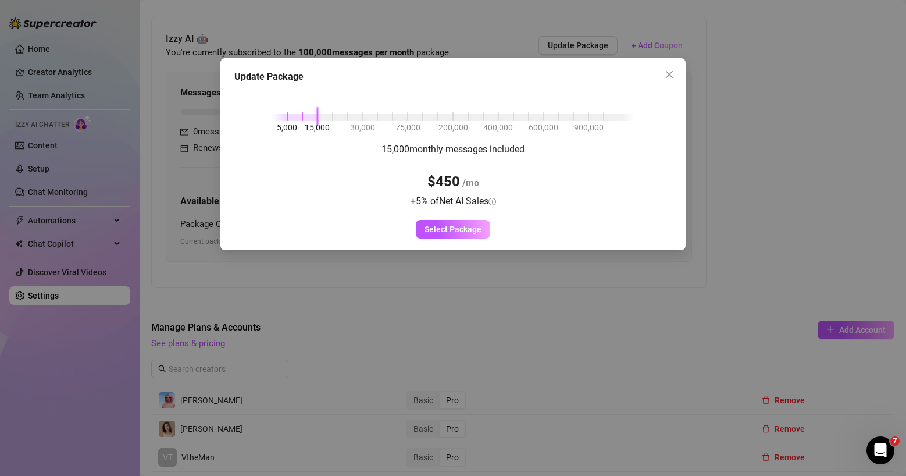
click at [319, 114] on div "5,000 15,000 30,000 75,000 200,000 400,000 600,000 900,000" at bounding box center [453, 115] width 362 height 7
click at [356, 119] on div "5,000 15,000 30,000 75,000 200,000 400,000 600,000 900,000" at bounding box center [453, 115] width 362 height 7
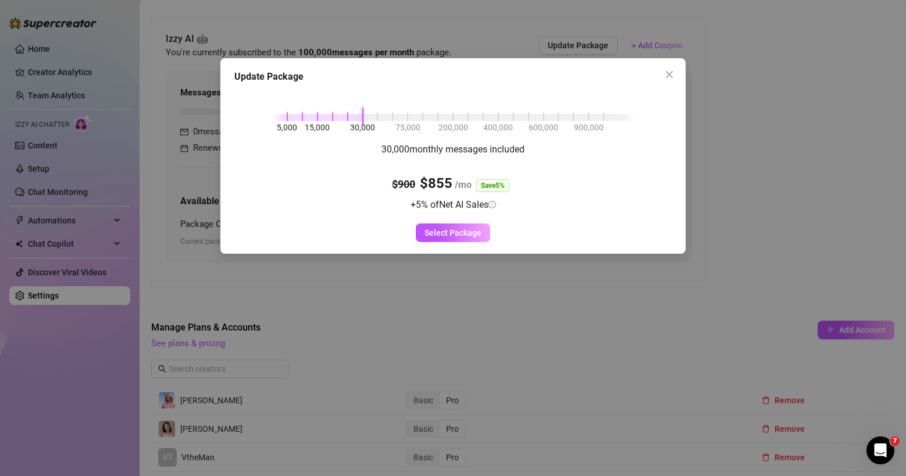
click at [381, 116] on div at bounding box center [453, 117] width 362 height 7
click at [545, 116] on div at bounding box center [453, 117] width 362 height 7
click at [555, 116] on div "5,000 15,000 30,000 75,000 200,000 400,000 600,000 900,000" at bounding box center [453, 115] width 362 height 7
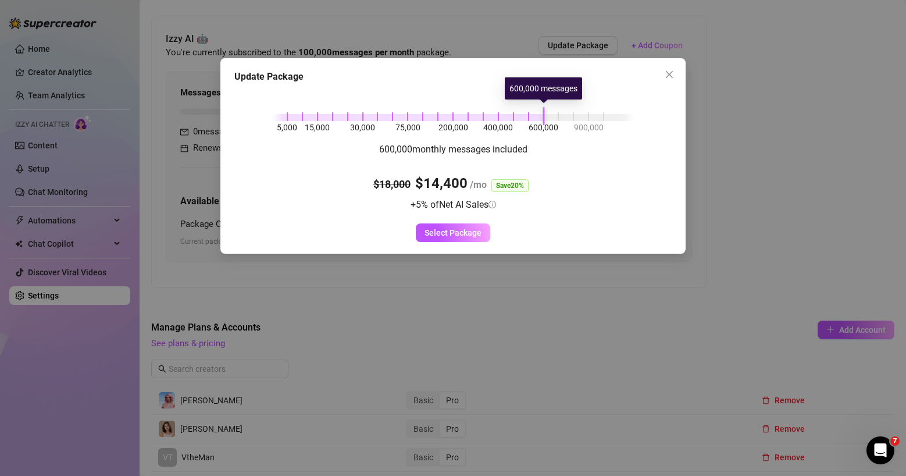
click at [540, 118] on div at bounding box center [408, 117] width 272 height 7
click at [618, 116] on div "5,000 15,000 30,000 75,000 200,000 400,000 600,000 900,000" at bounding box center [453, 115] width 362 height 7
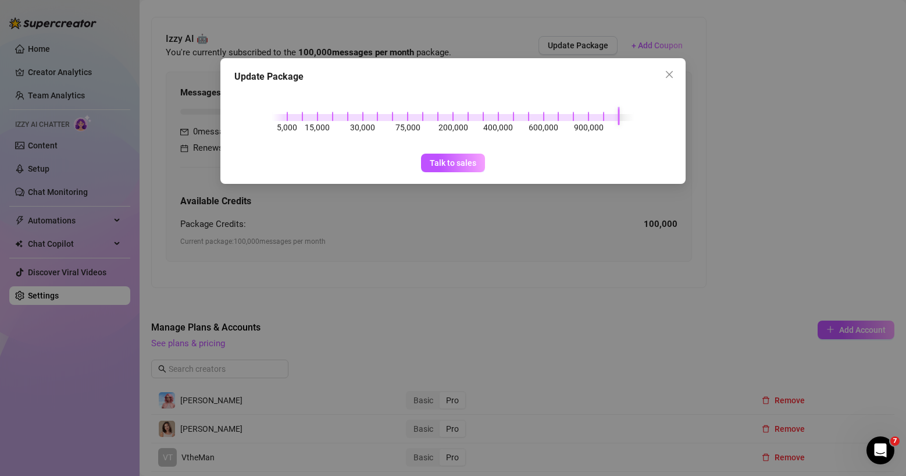
click at [605, 116] on div "5,000 15,000 30,000 75,000 200,000 400,000 600,000 900,000" at bounding box center [453, 115] width 362 height 7
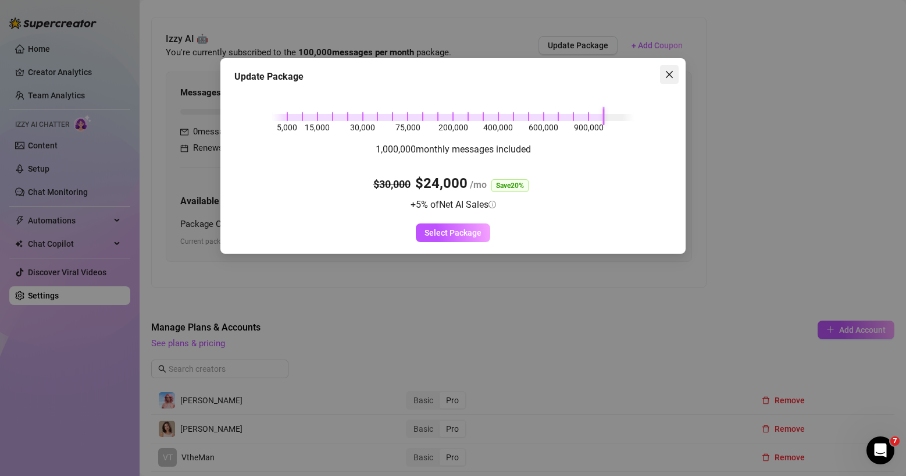
click at [669, 74] on icon "close" at bounding box center [669, 74] width 7 height 7
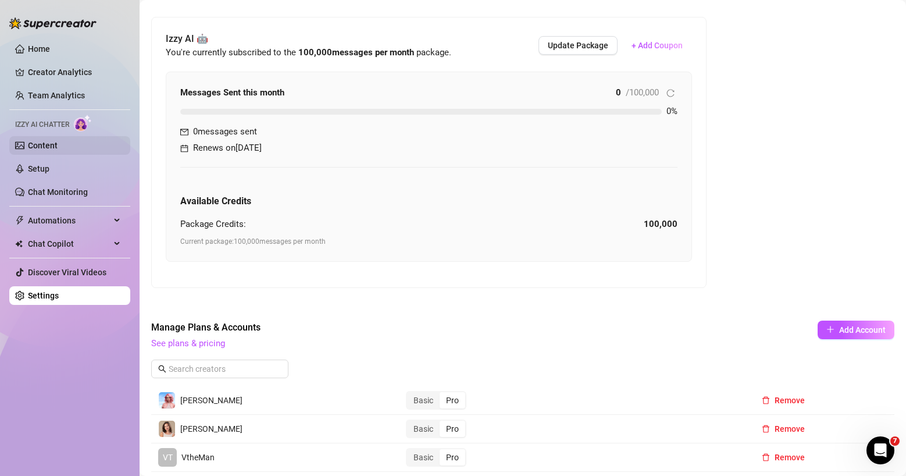
click at [45, 148] on link "Content" at bounding box center [43, 145] width 30 height 9
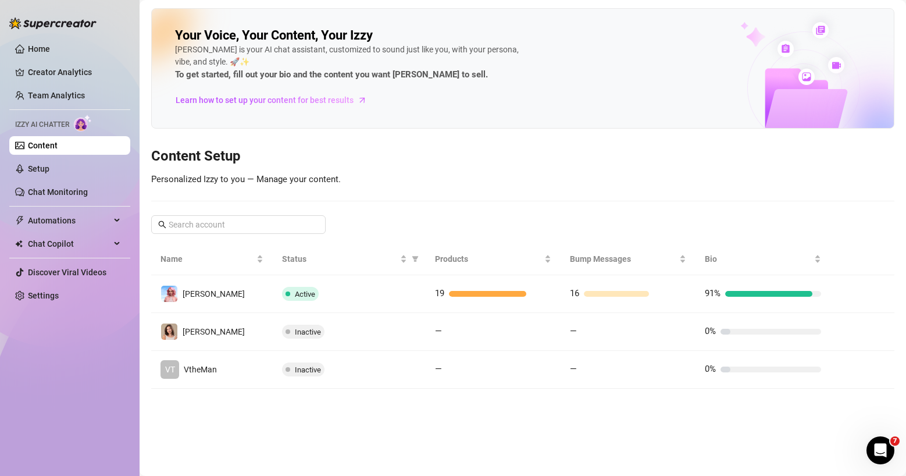
click at [786, 422] on icon "Open Intercom Messenger" at bounding box center [880, 450] width 19 height 19
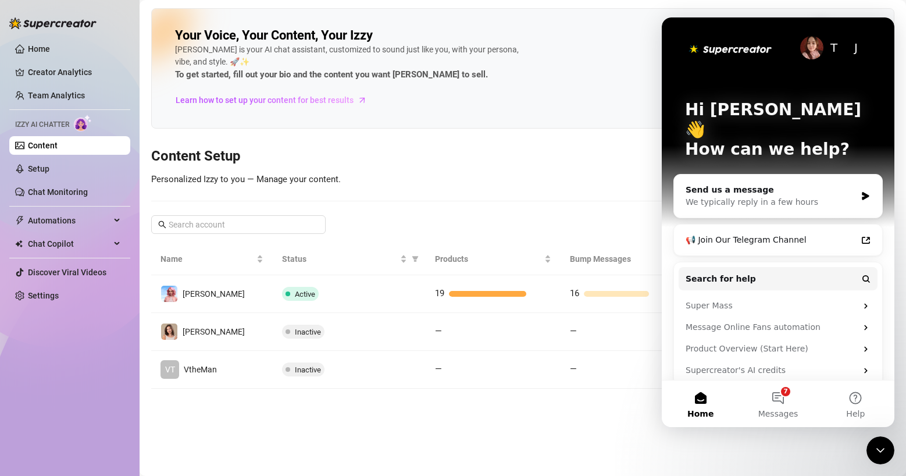
click at [577, 152] on h3 "Content Setup" at bounding box center [522, 156] width 743 height 19
click at [786, 422] on icon "Close Intercom Messenger" at bounding box center [880, 450] width 14 height 14
